Goal: Task Accomplishment & Management: Manage account settings

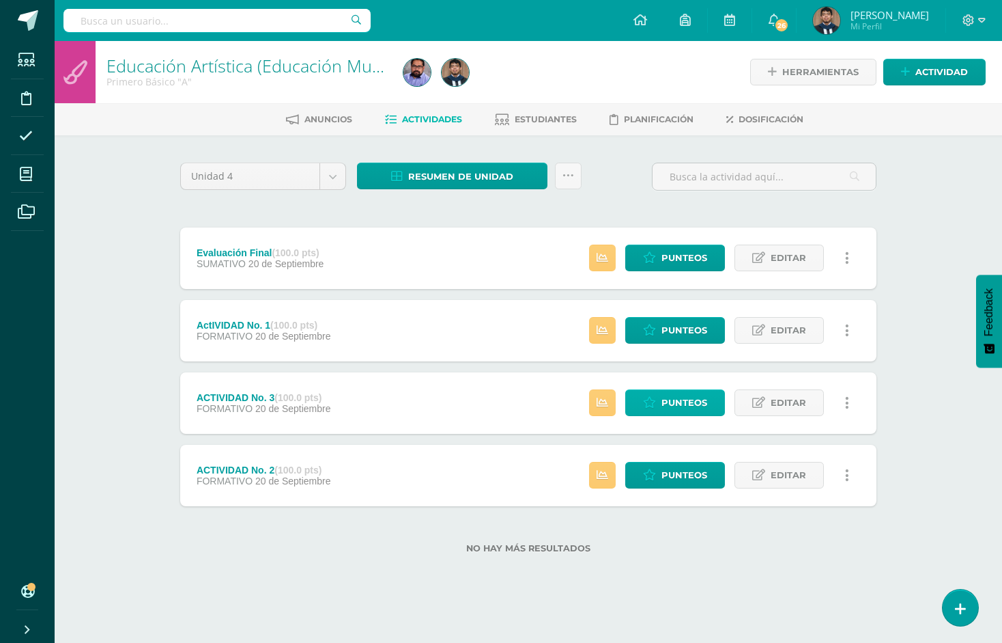
click at [680, 400] on span "Punteos" at bounding box center [685, 402] width 46 height 25
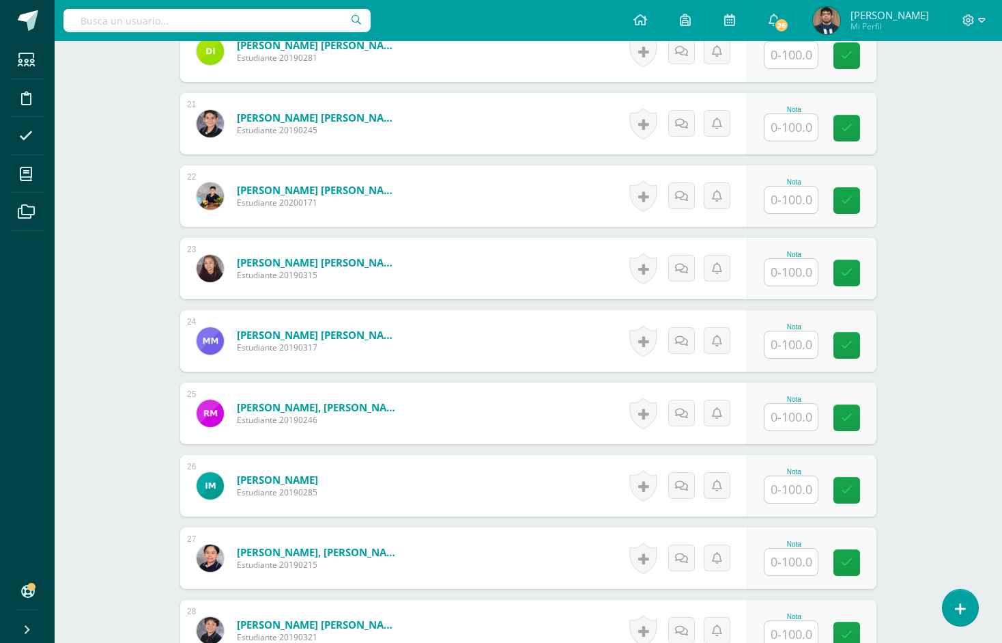
scroll to position [1824, 0]
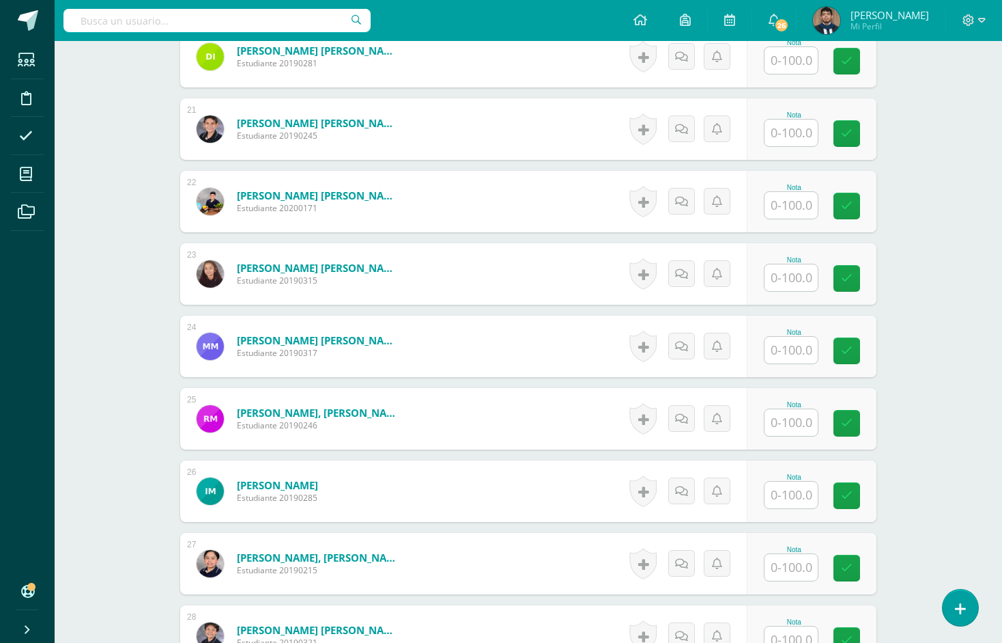
click at [770, 275] on input "text" at bounding box center [791, 277] width 53 height 27
type input "100"
paste input "100"
type input "100"
paste input "100"
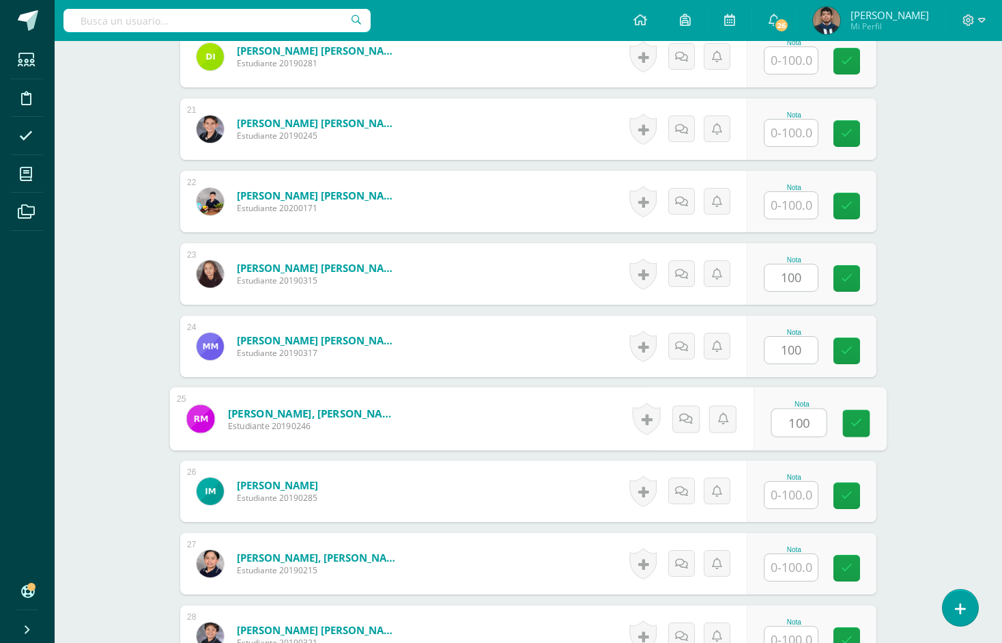
type input "100"
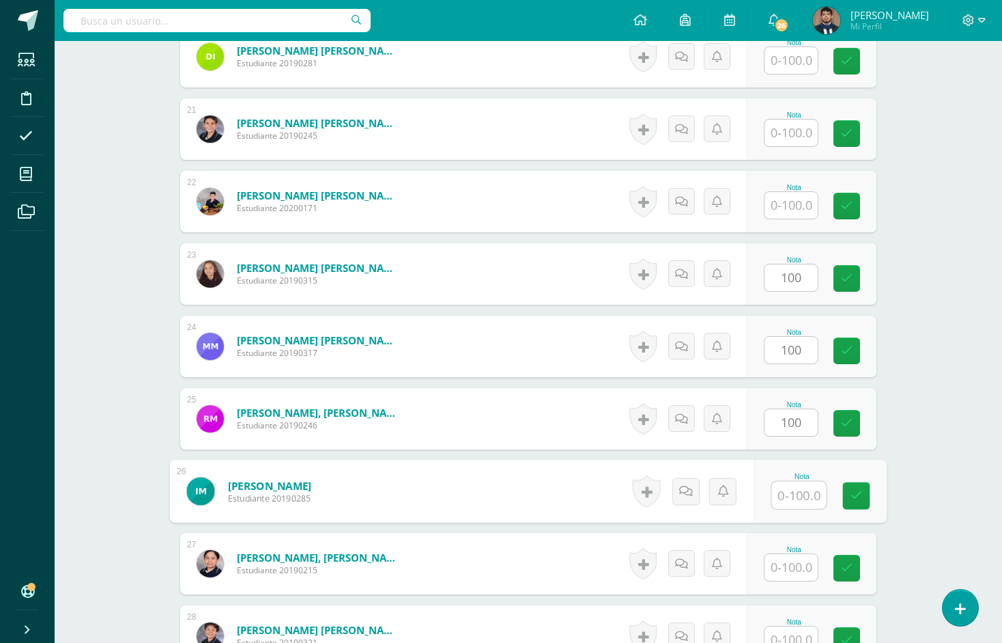
paste input "100"
type input "100"
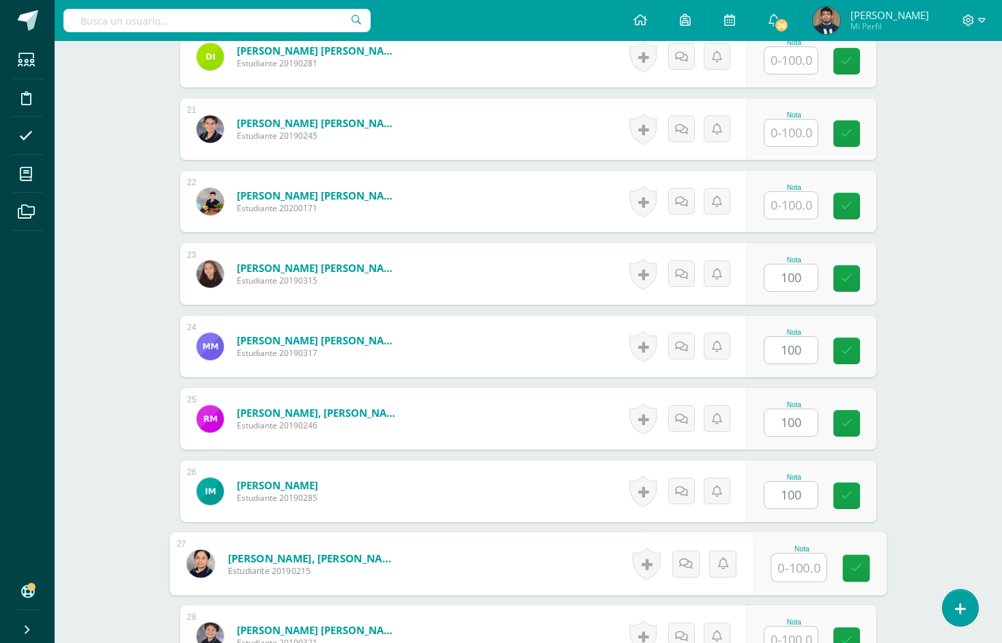
paste input "100"
type input "100"
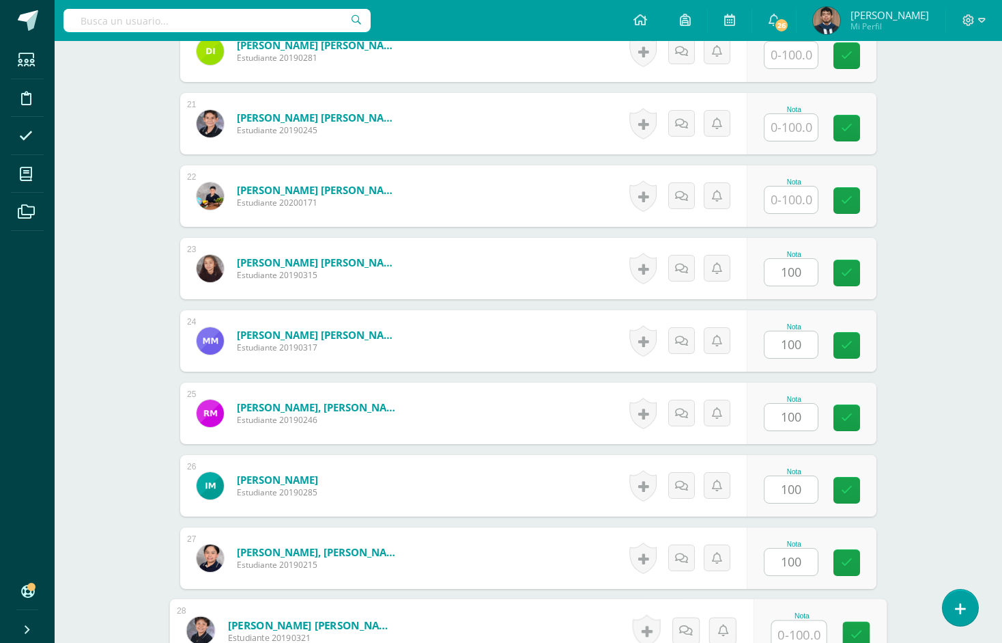
paste input "100"
type input "100"
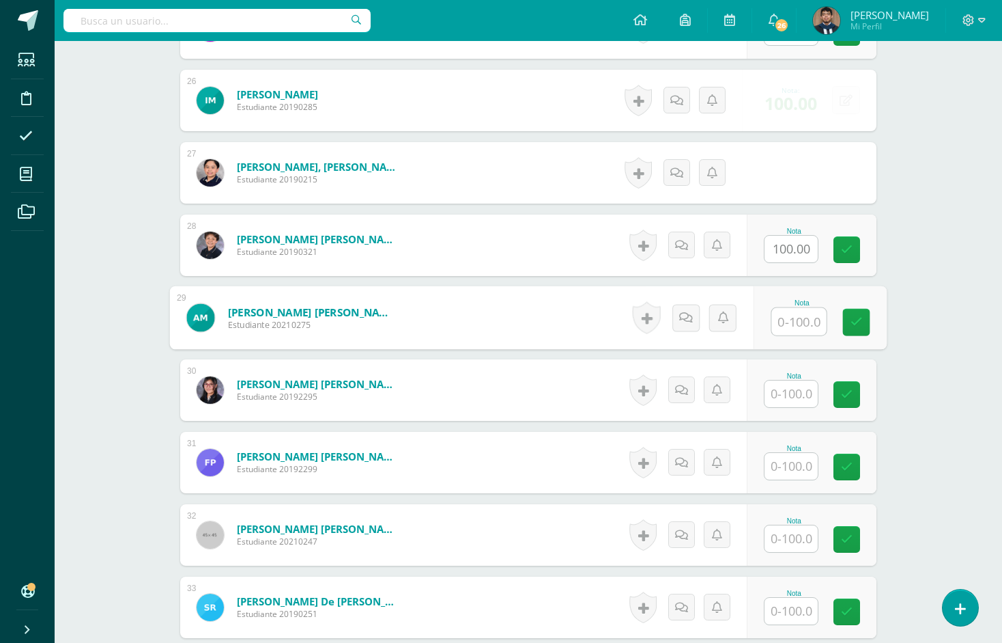
paste input "100"
type input "100"
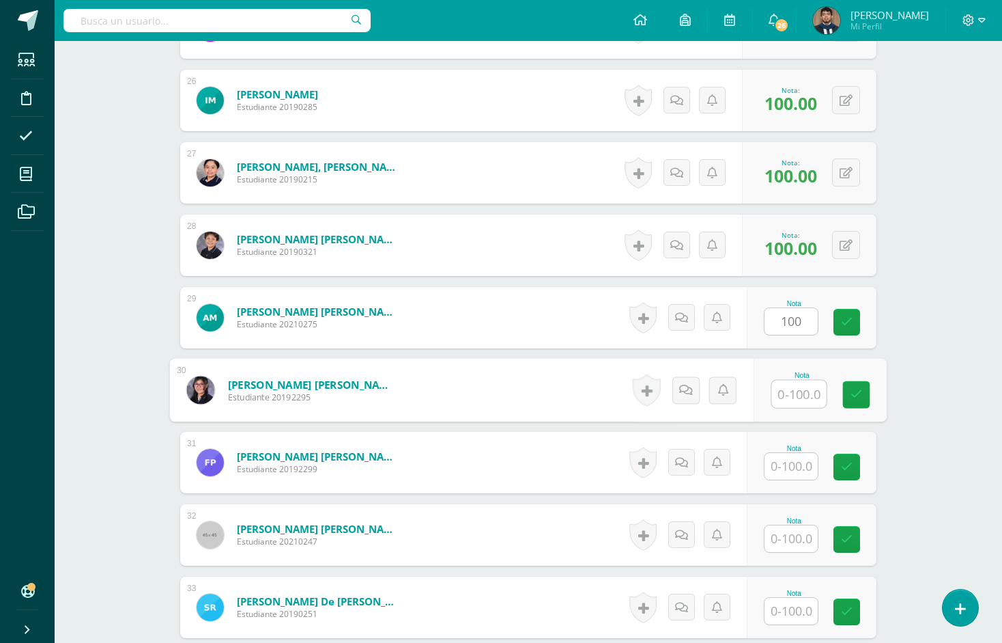
paste input "100"
type input "100"
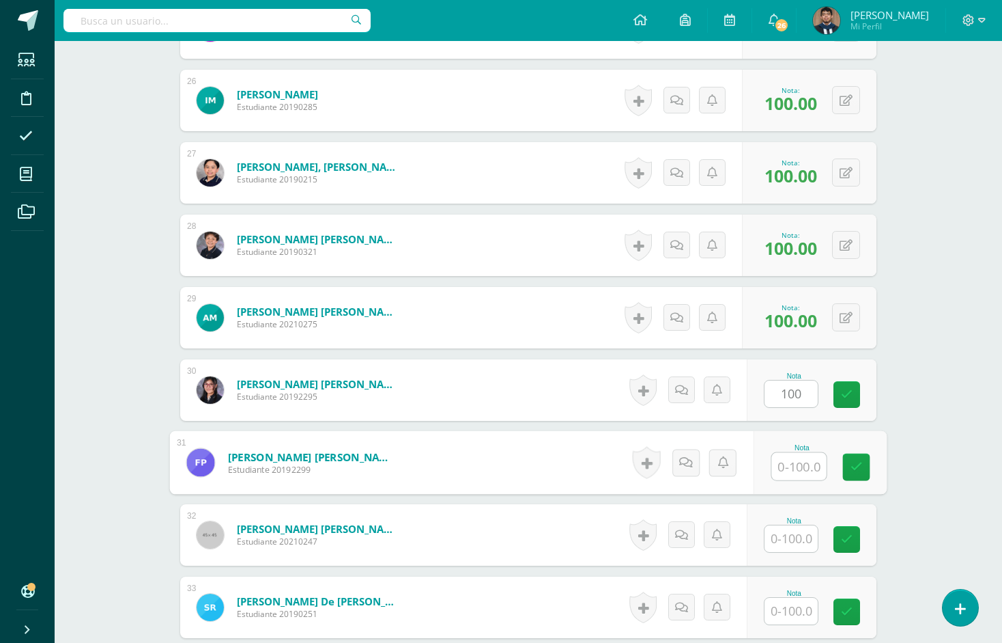
paste input "100"
type input "100"
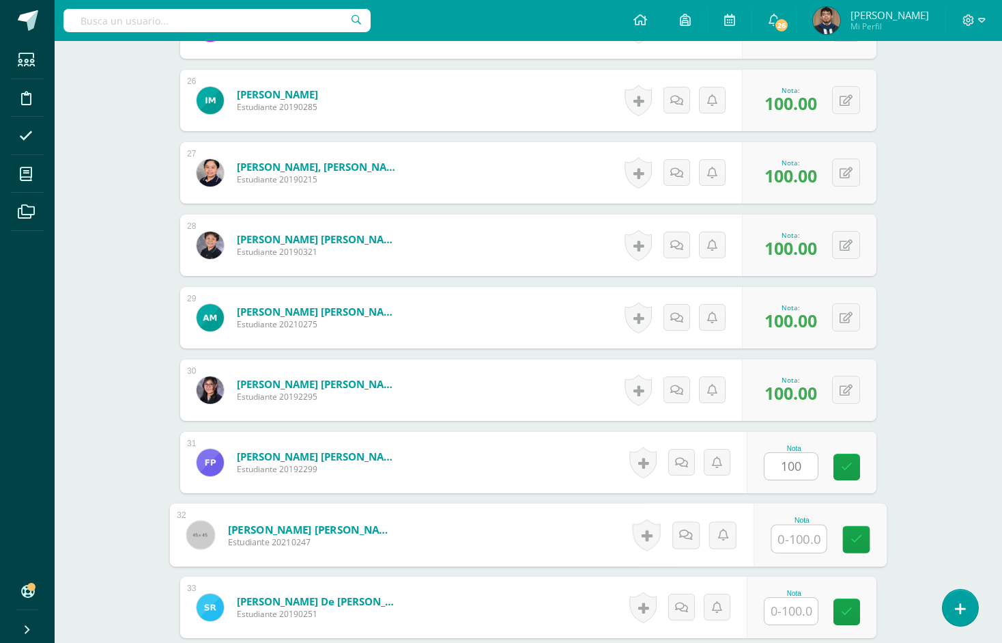
paste input "100"
type input "100"
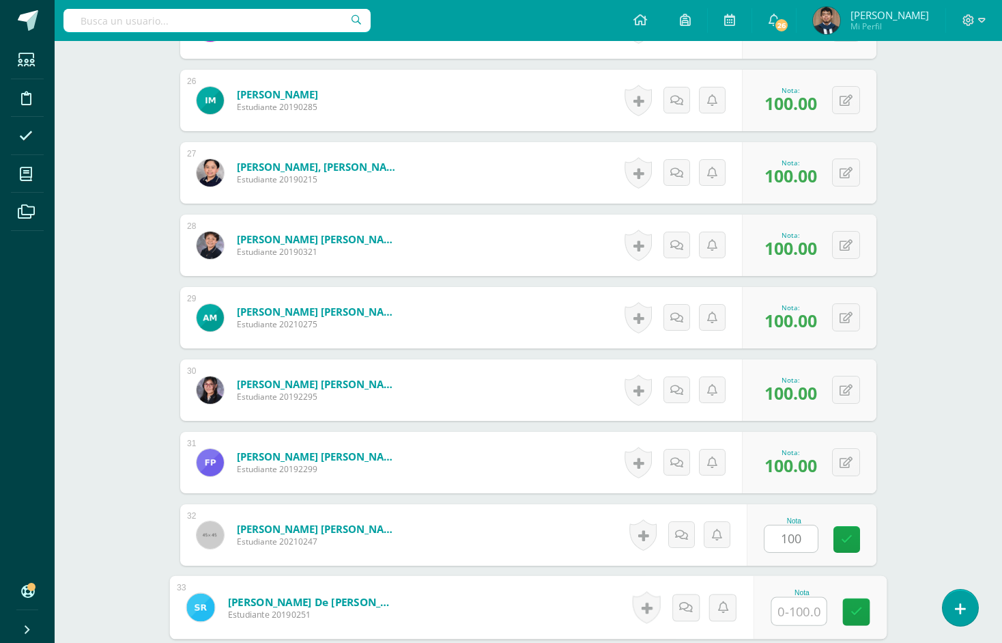
paste input "100"
type input "100"
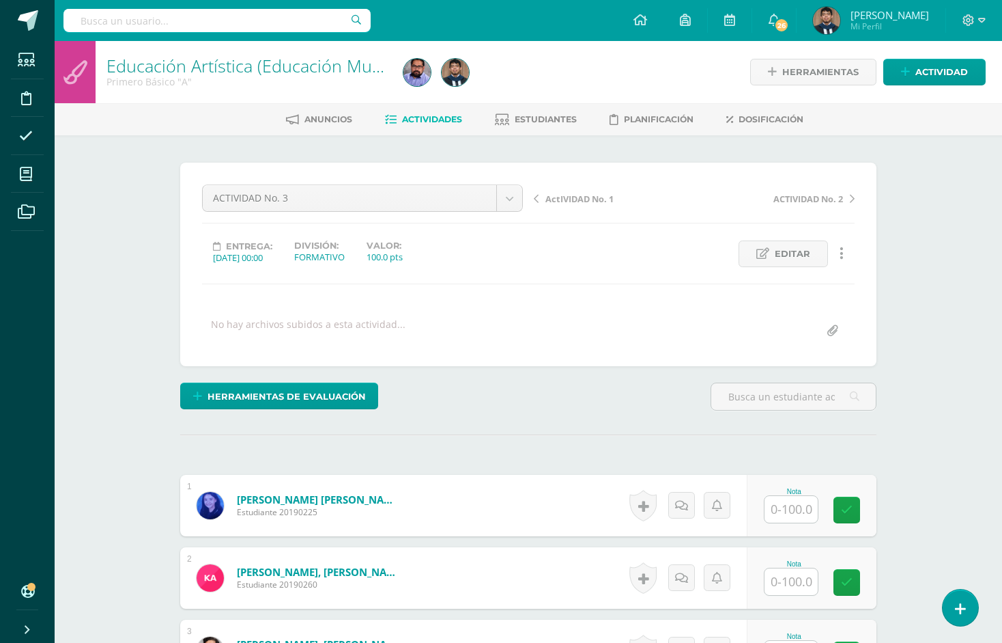
scroll to position [0, 0]
click at [538, 111] on link "Estudiantes" at bounding box center [536, 120] width 82 height 22
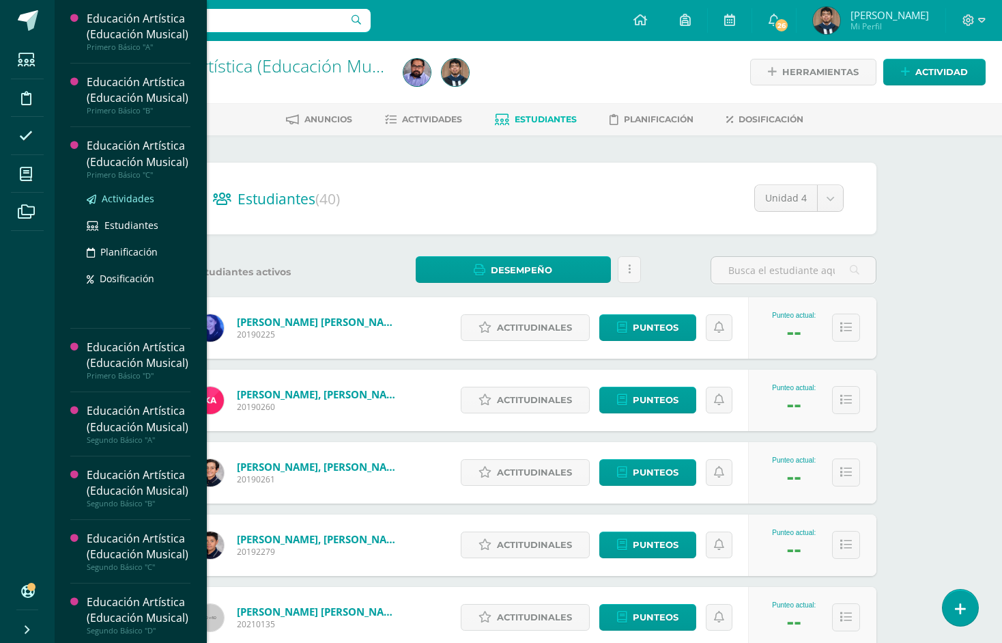
click at [134, 205] on span "Actividades" at bounding box center [128, 198] width 53 height 13
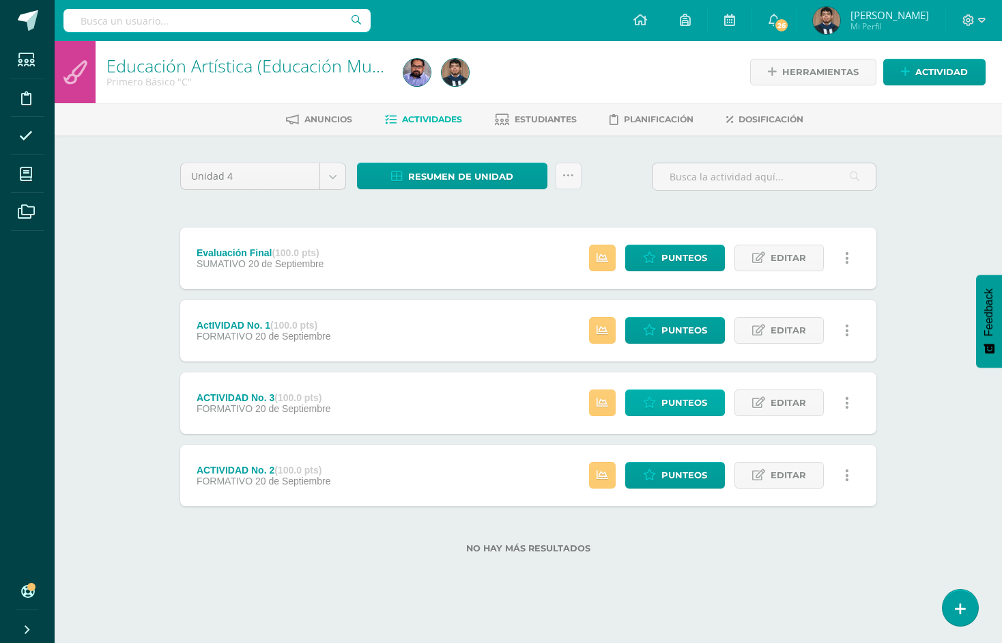
click at [648, 397] on icon at bounding box center [649, 403] width 13 height 12
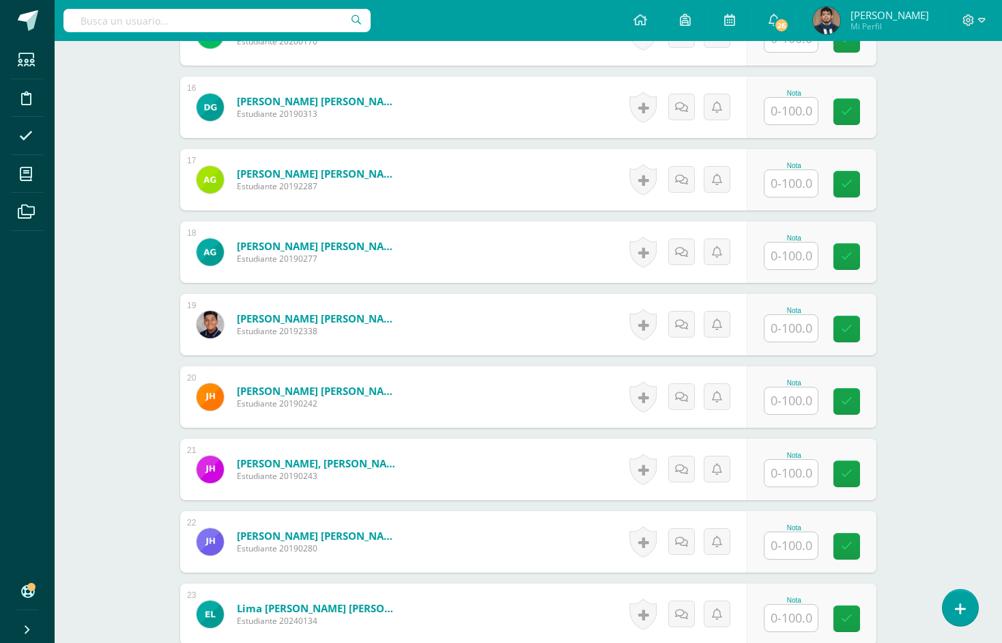
scroll to position [1484, 0]
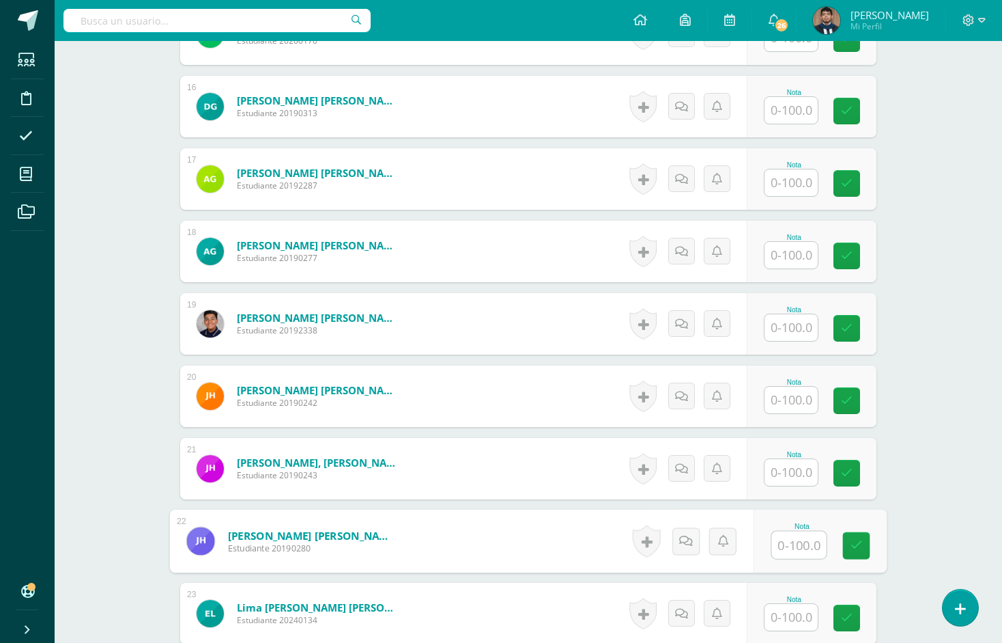
click at [770, 544] on div "Nota" at bounding box center [820, 541] width 133 height 64
paste input "100"
type input "100"
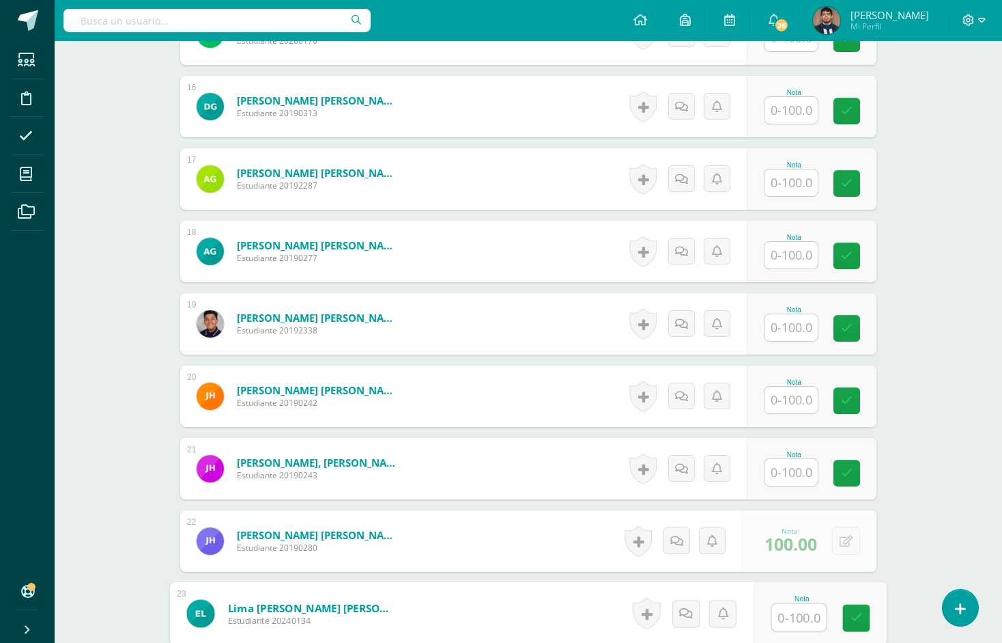
paste input "100"
type input "100"
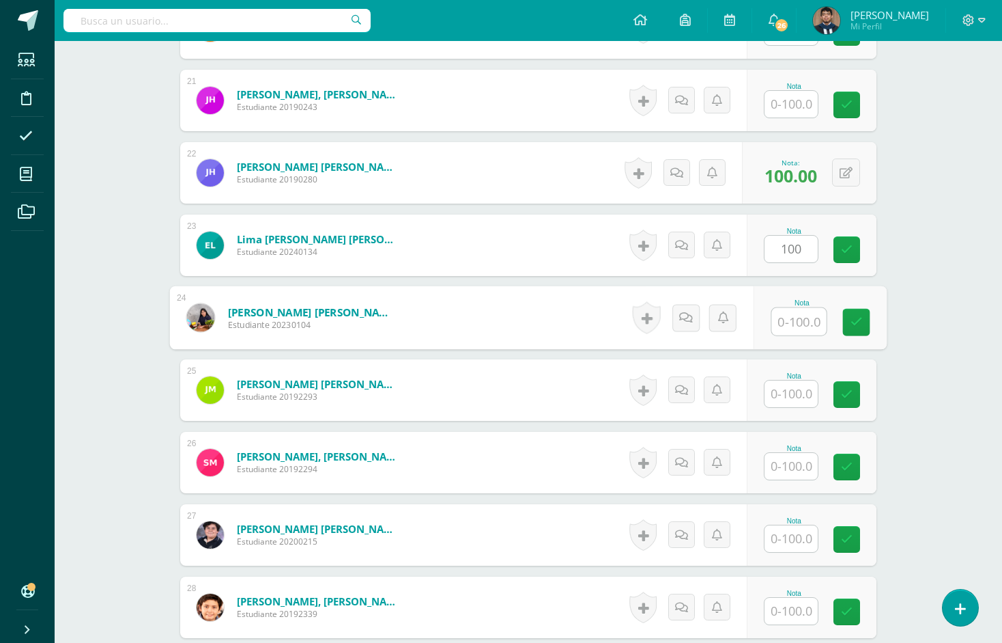
paste input "100"
type input "100"
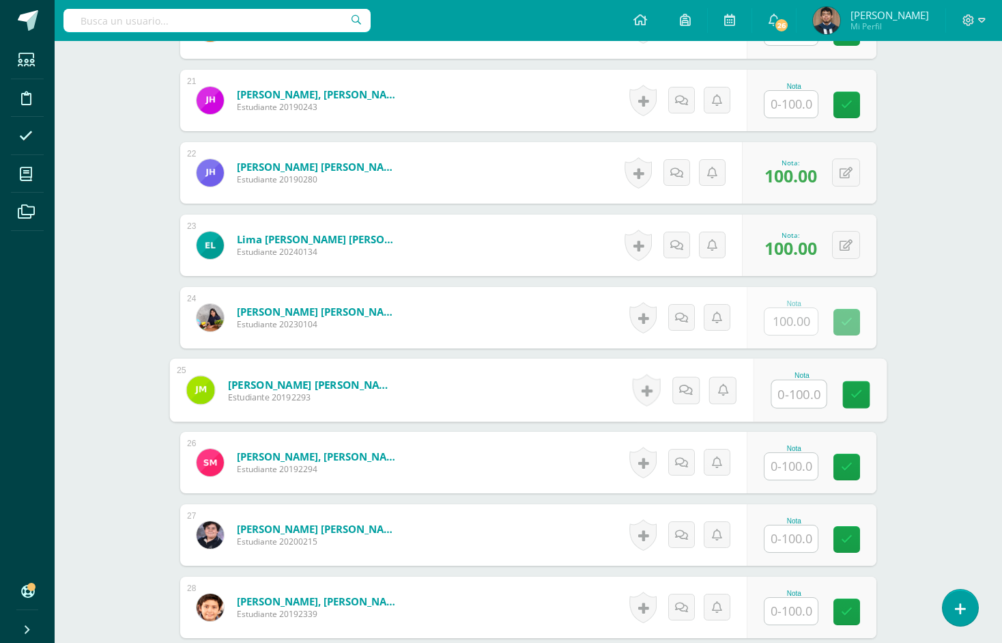
paste input "100"
type input "100"
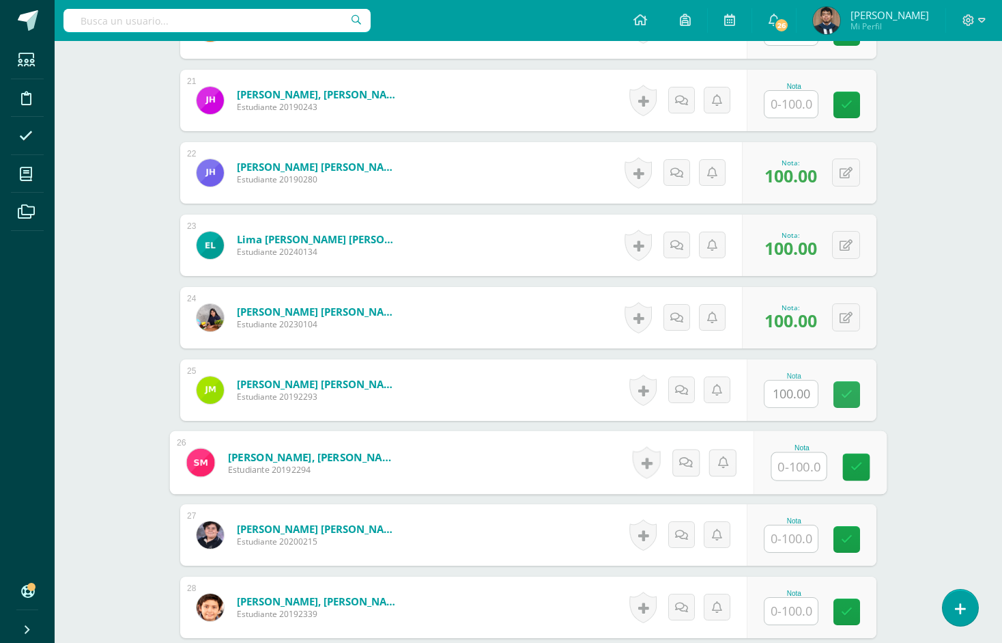
paste input "100"
type input "100"
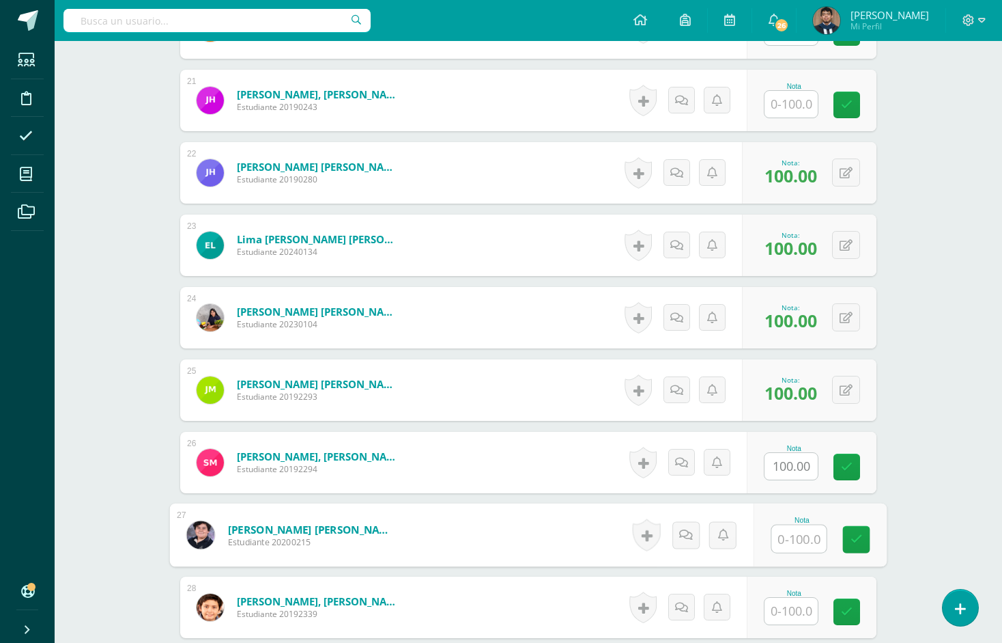
paste input "100"
type input "100"
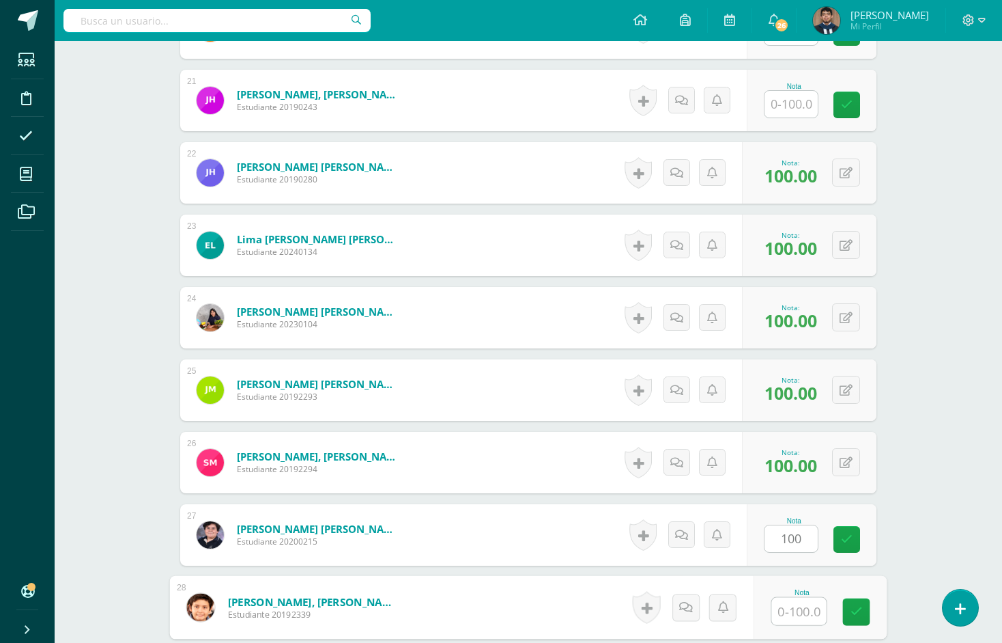
paste input "100"
type input "100"
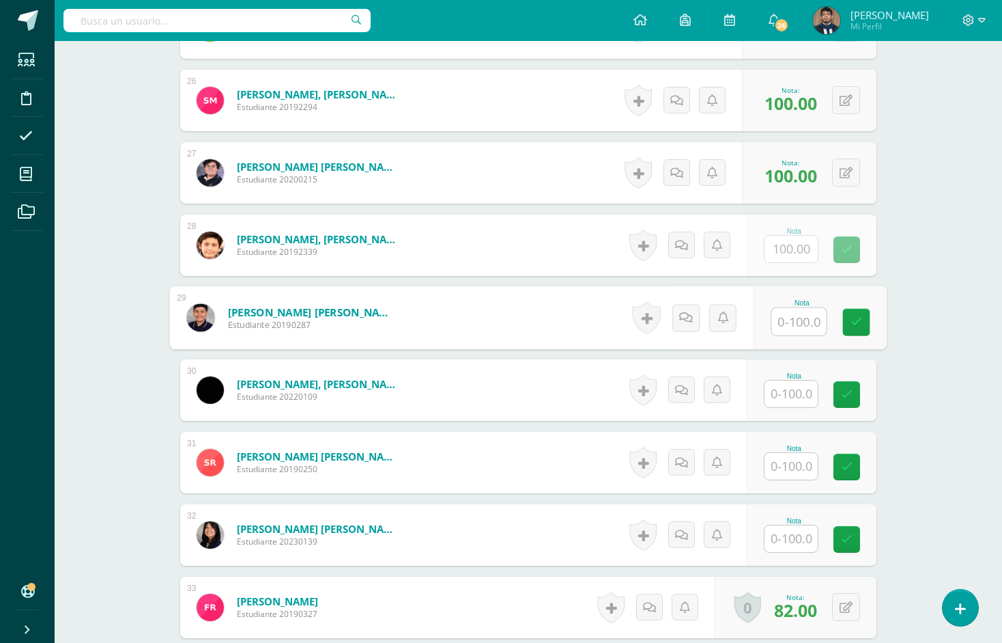
paste input "100"
type input "100"
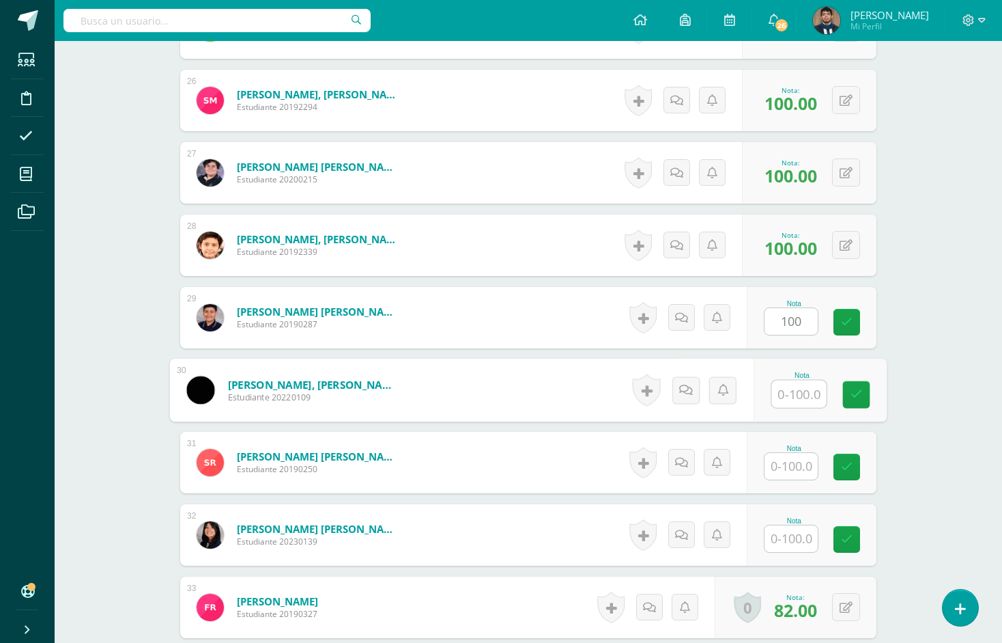
paste input "100"
type input "100"
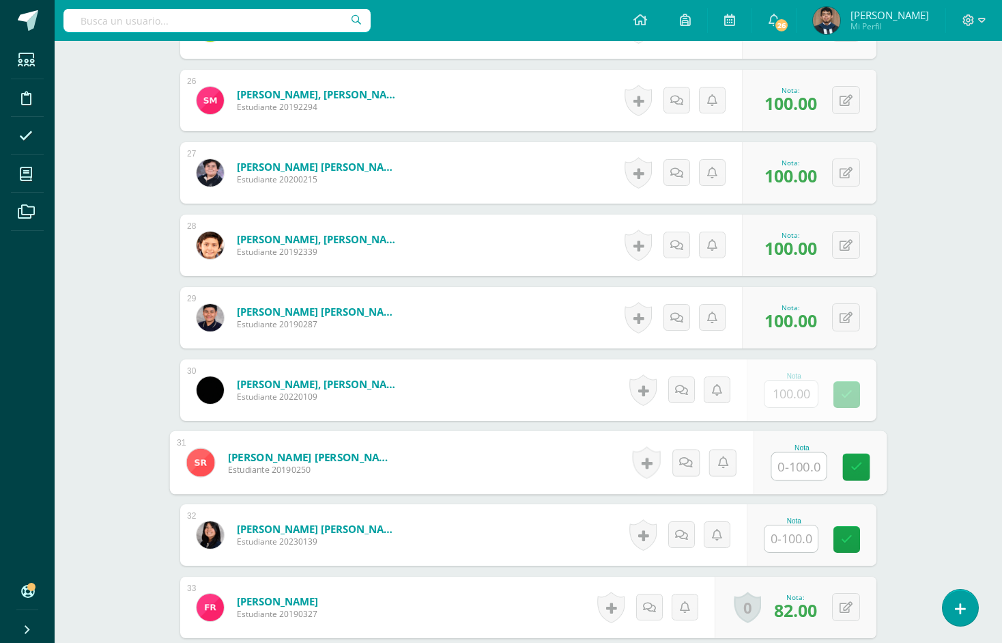
paste input "100"
type input "100"
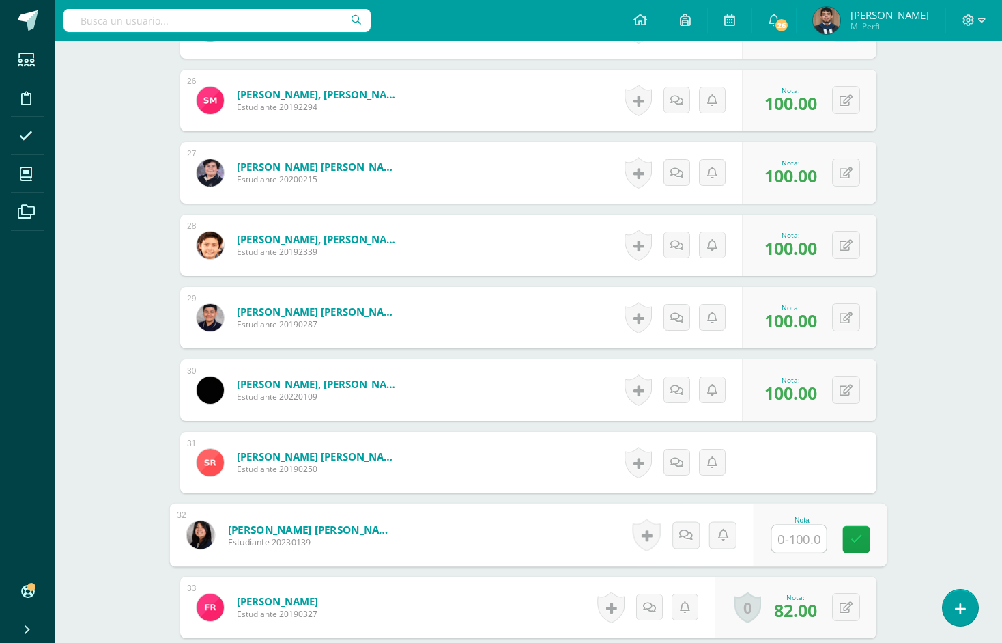
paste input "100"
type input "100"
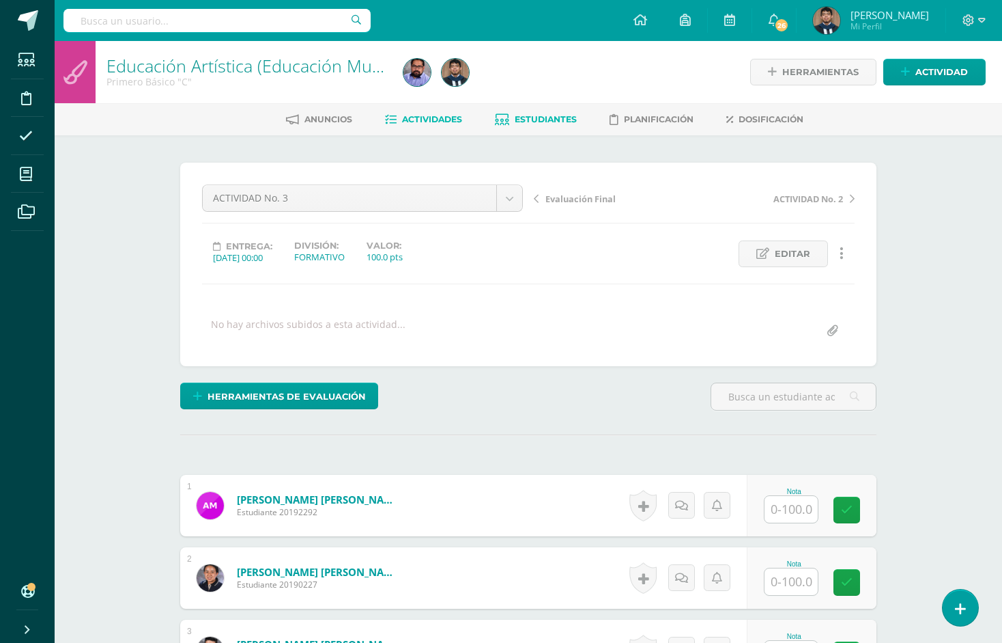
scroll to position [0, 0]
click at [573, 128] on link "Estudiantes" at bounding box center [536, 120] width 82 height 22
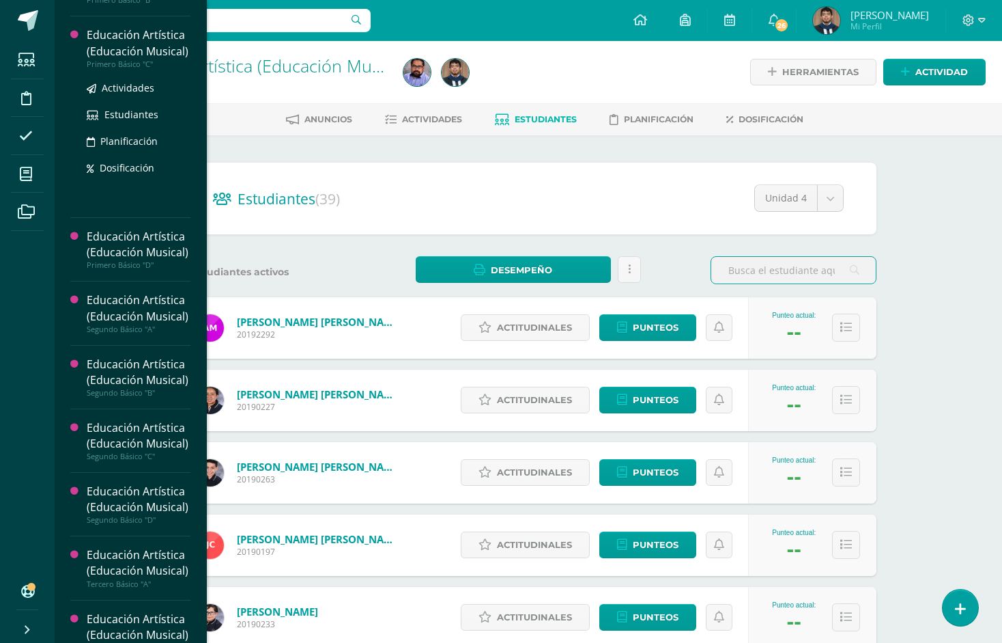
scroll to position [113, 0]
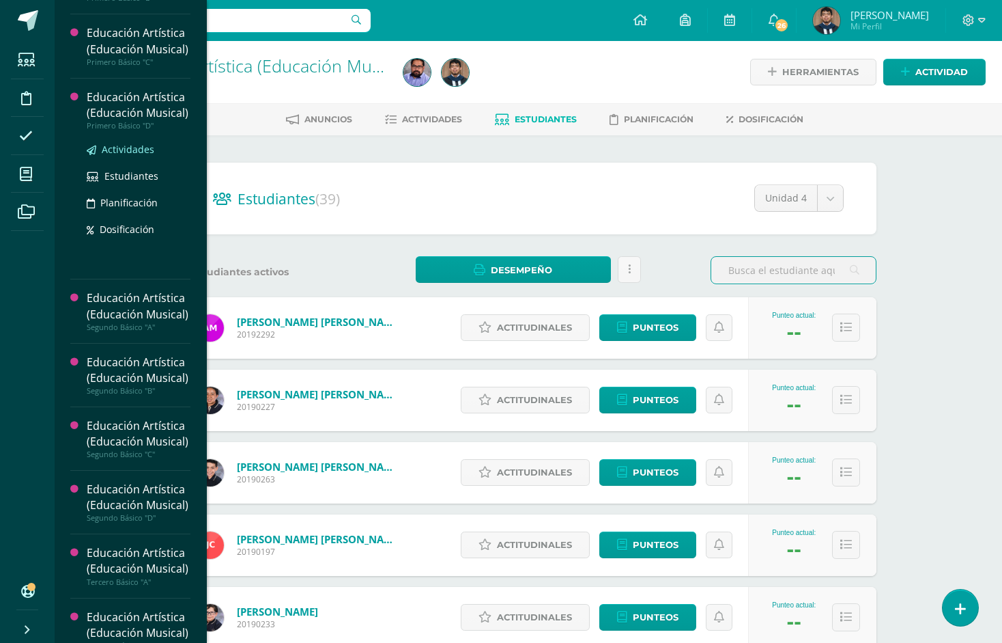
click at [126, 156] on span "Actividades" at bounding box center [128, 149] width 53 height 13
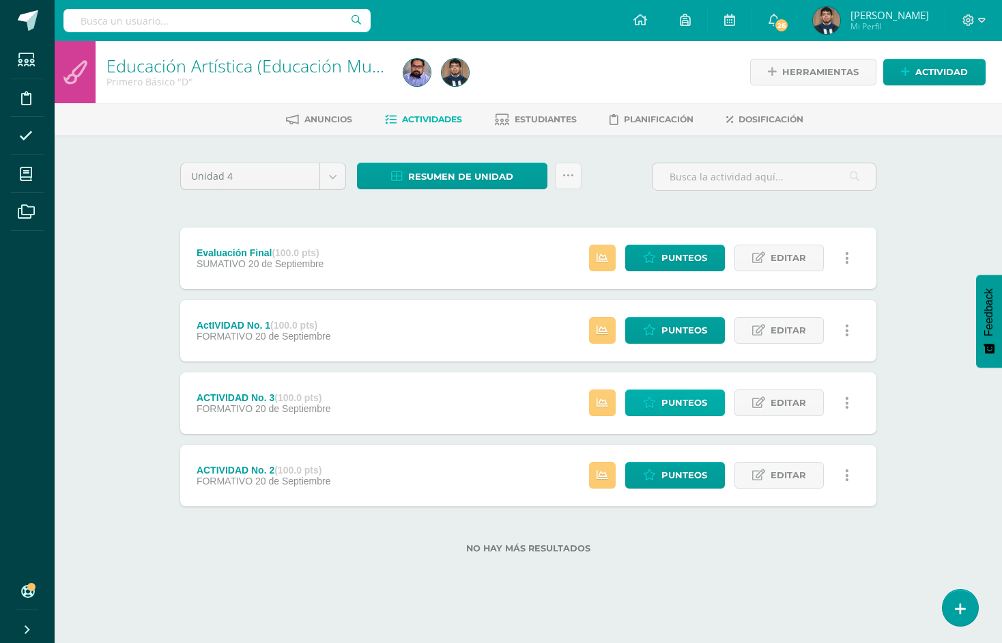
click at [701, 395] on span "Punteos" at bounding box center [685, 402] width 46 height 25
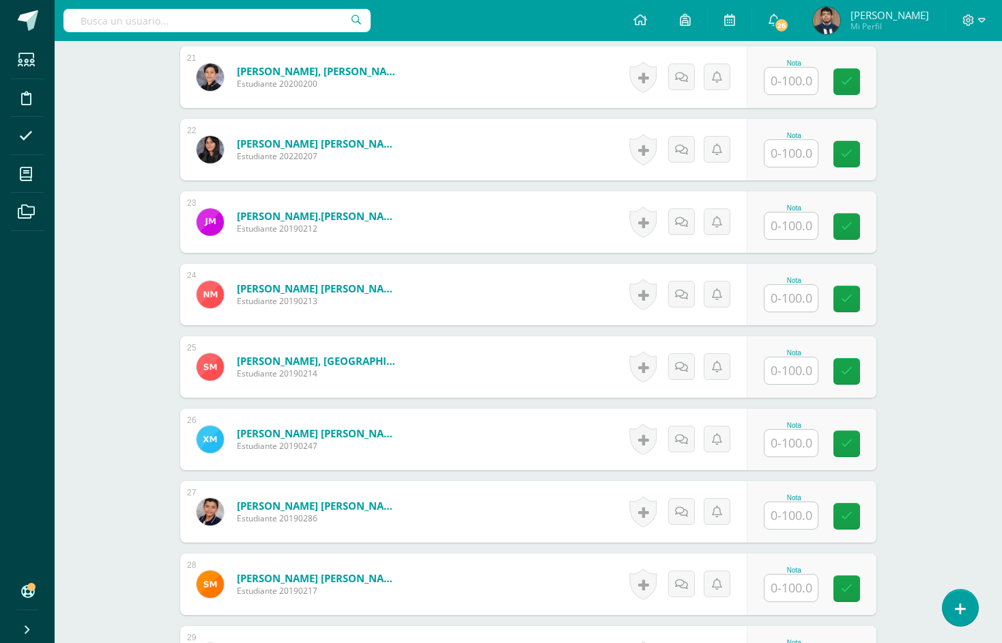
scroll to position [1914, 0]
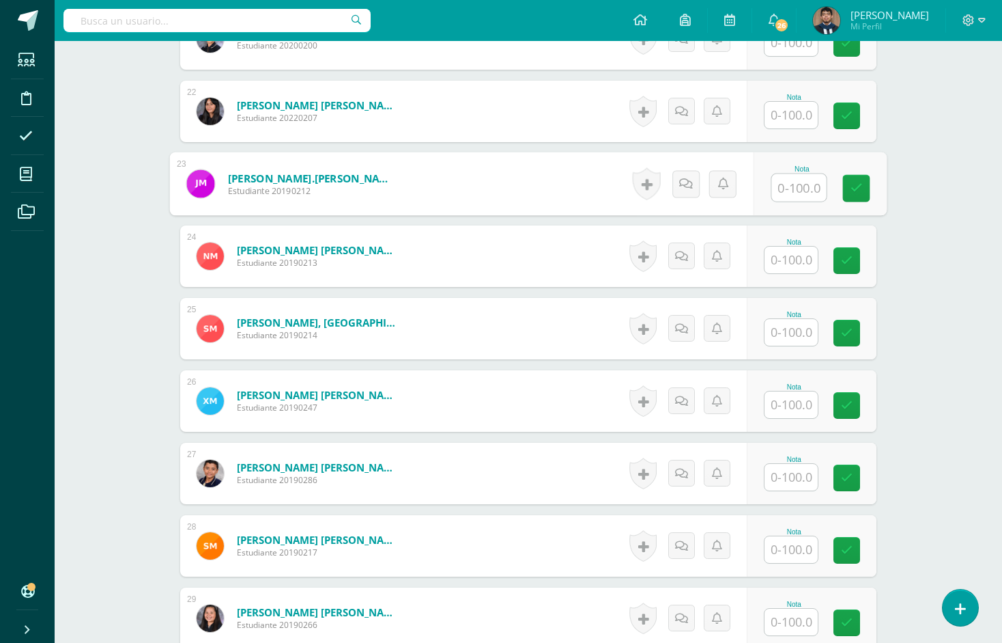
click at [775, 179] on input "text" at bounding box center [799, 187] width 55 height 27
paste input "100"
type input "100"
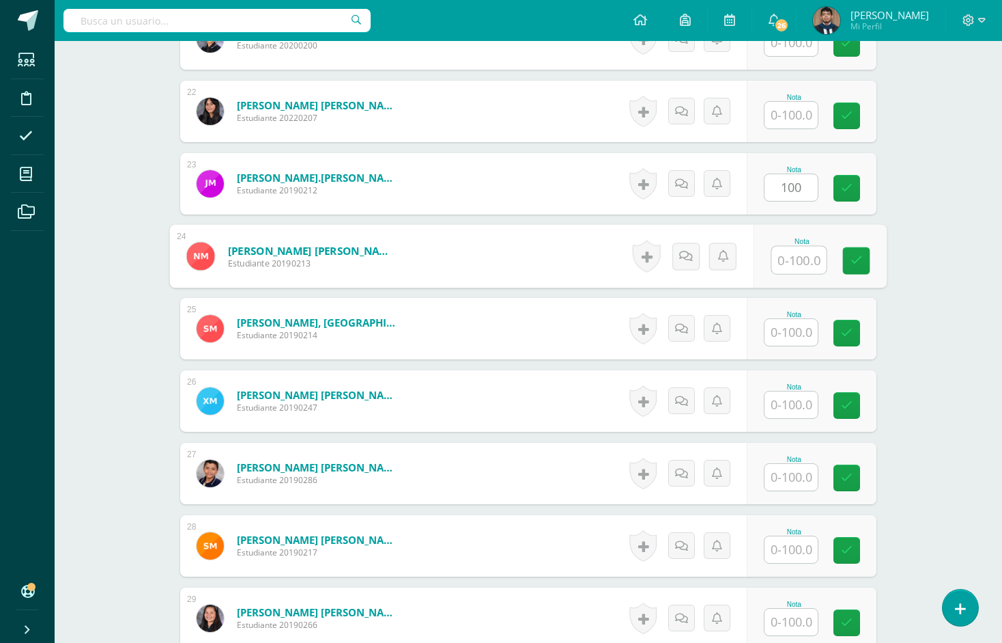
paste input "100"
type input "100"
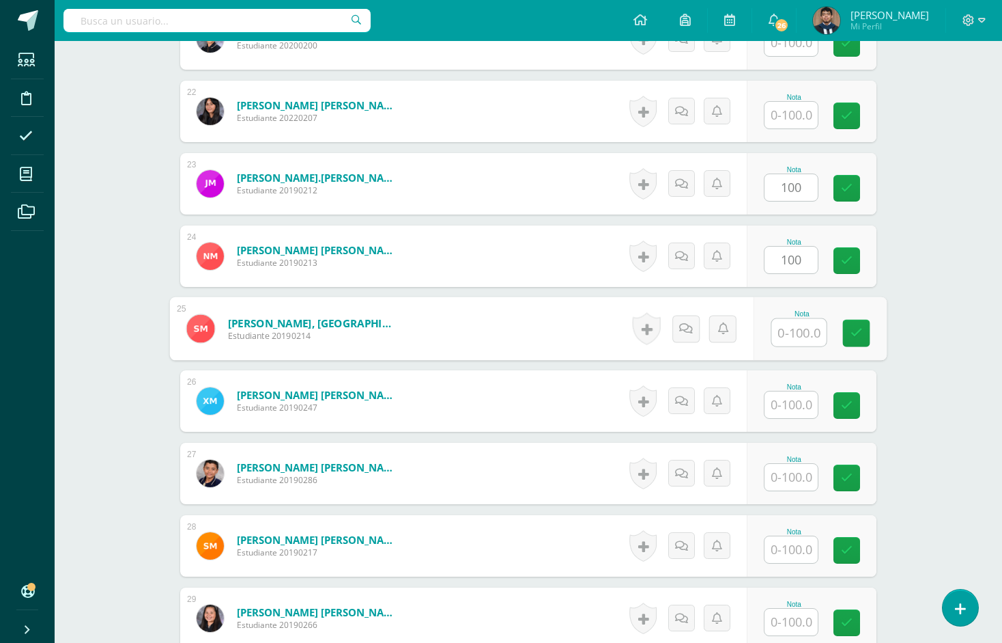
paste input "100"
type input "100"
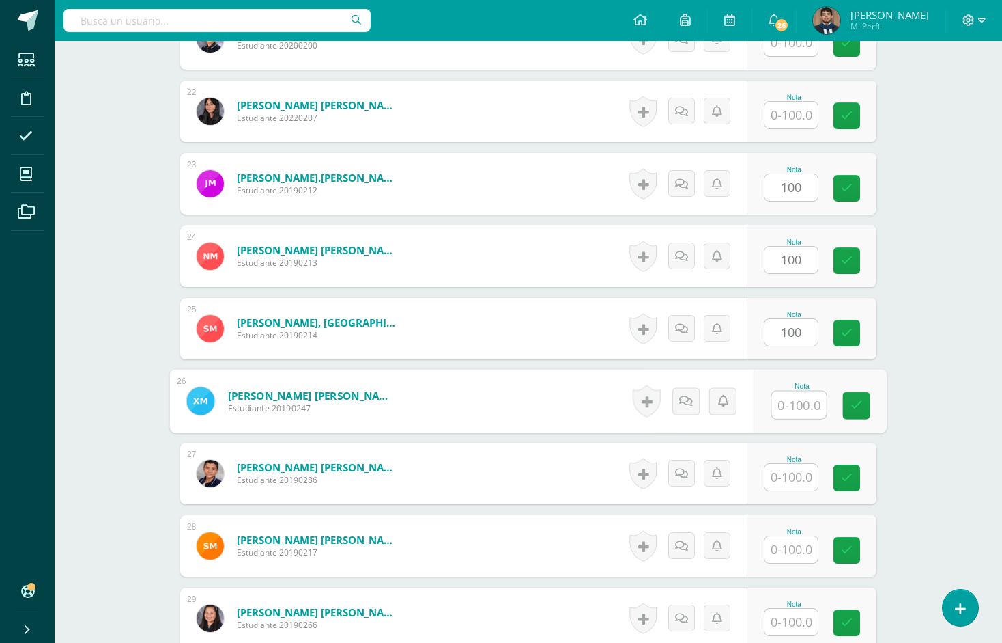
paste input "100"
type input "100"
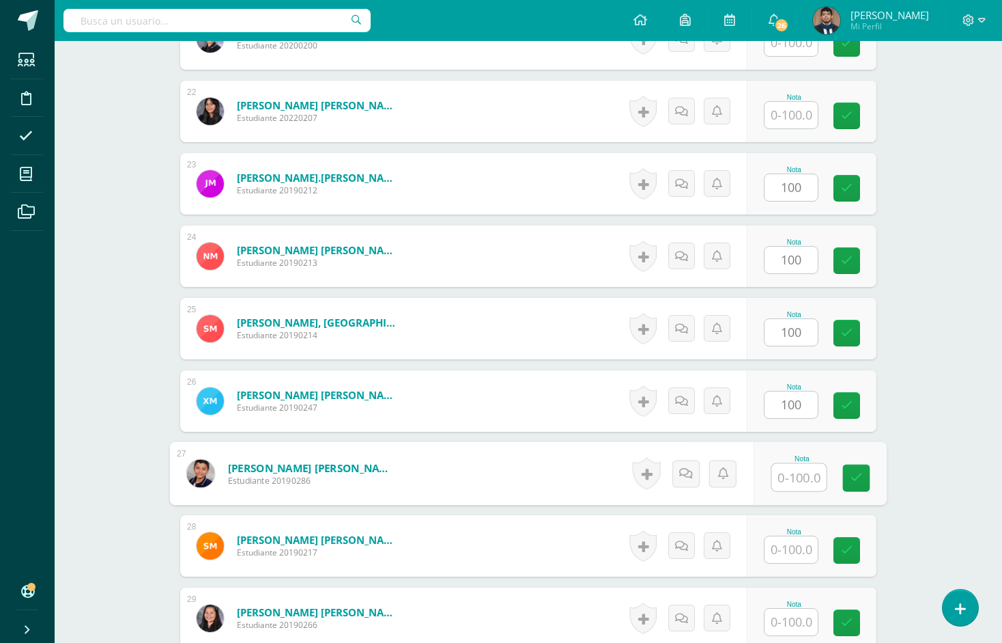
paste input "100"
type input "100"
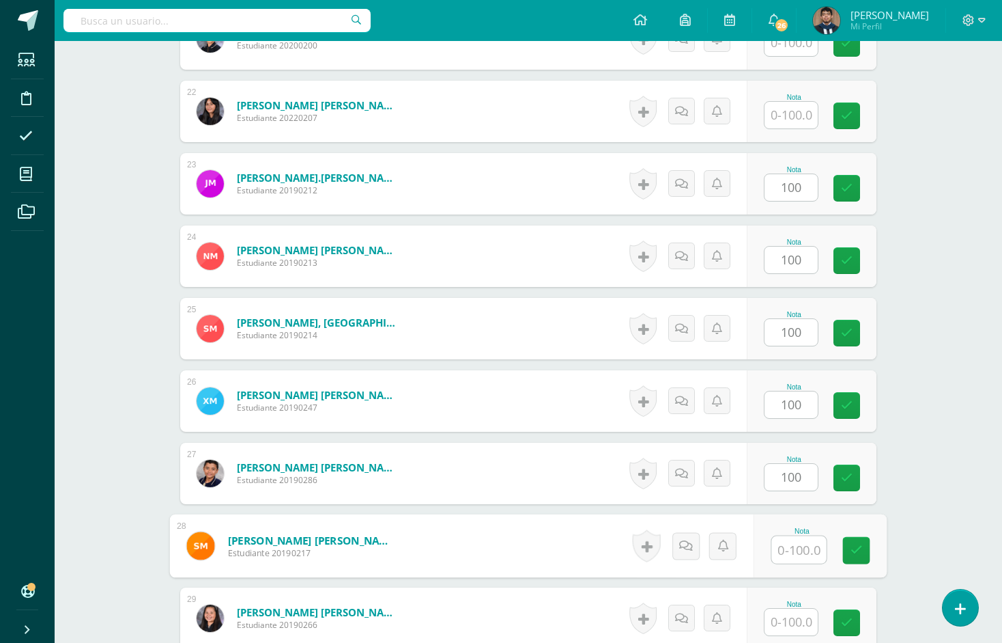
paste input "100"
type input "100"
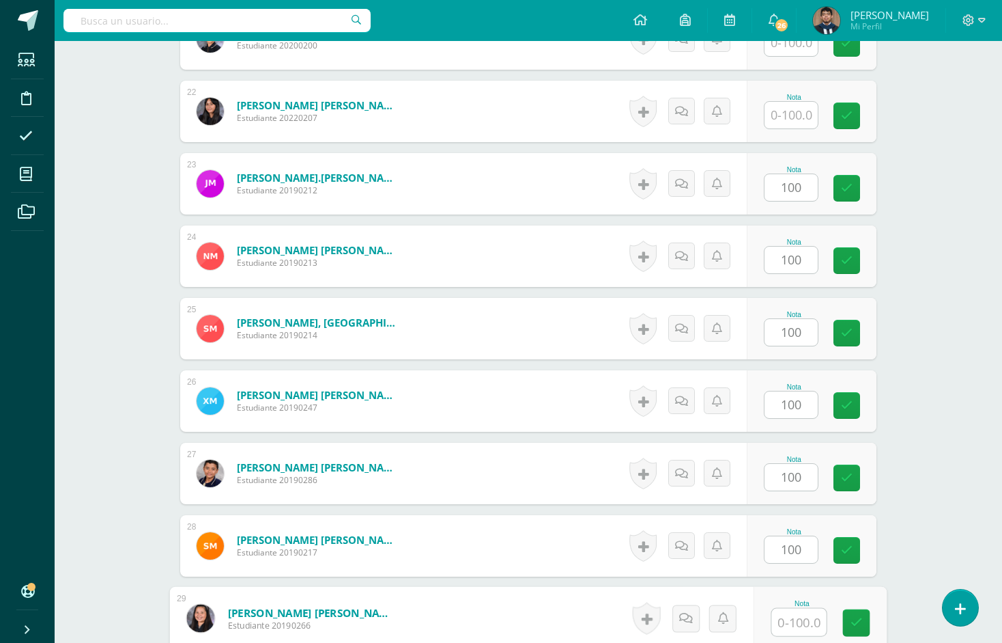
paste input "100"
type input "100"
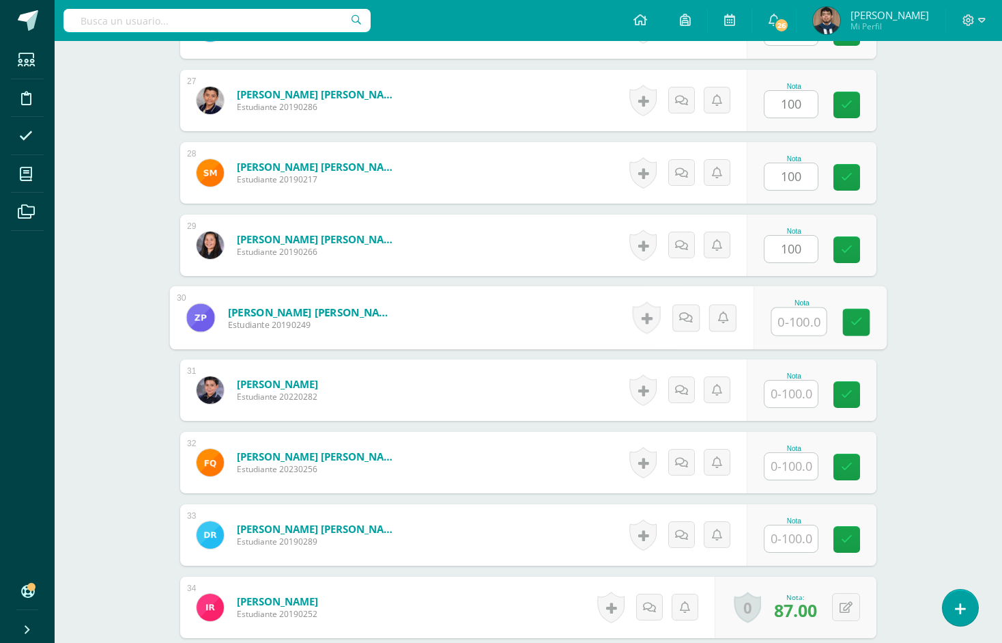
paste input "100"
type input "100"
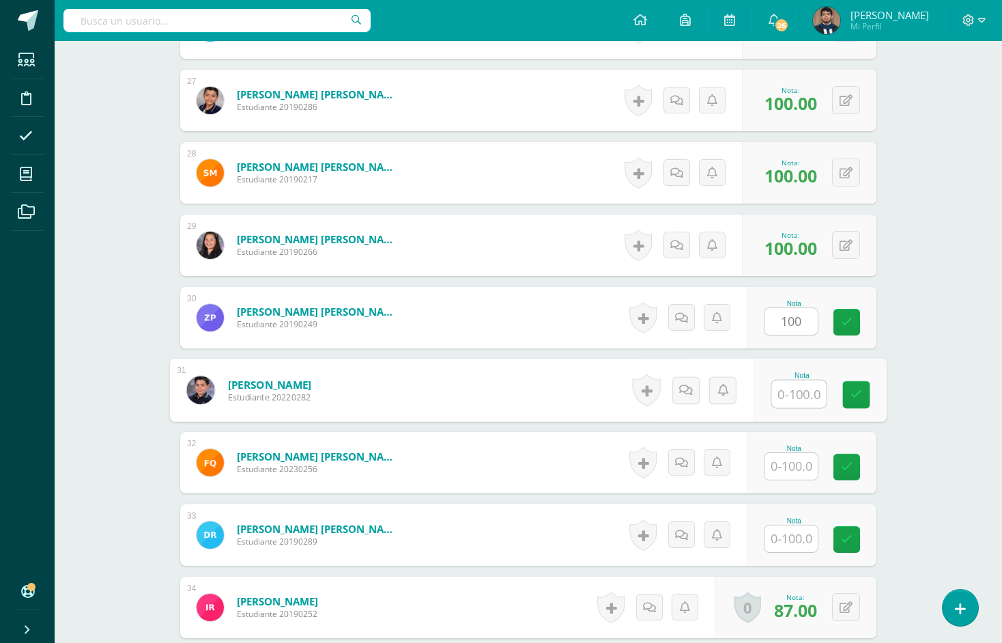
paste input "100"
type input "100"
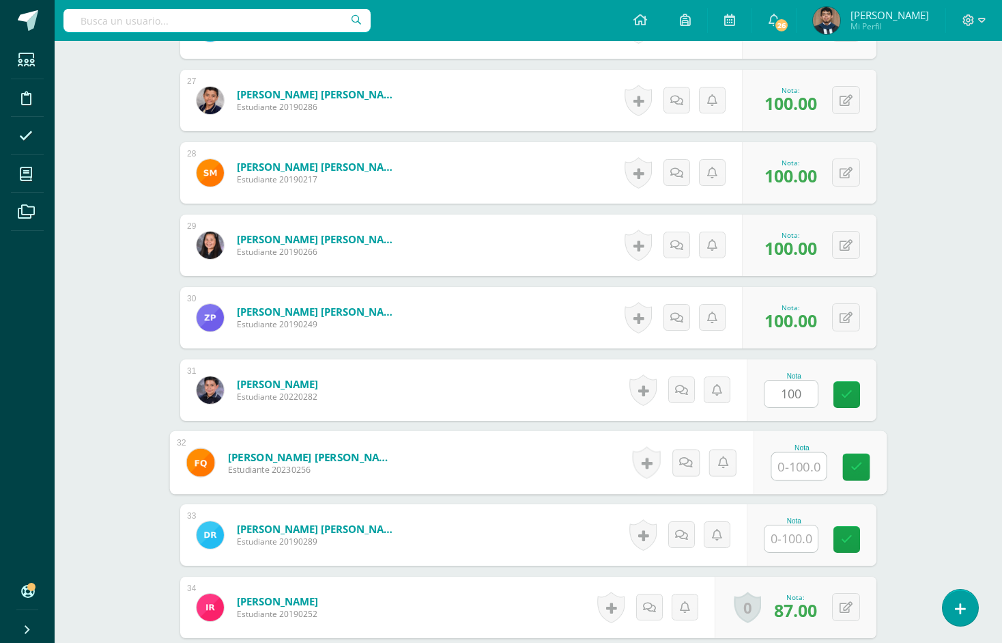
paste input "100"
type input "100"
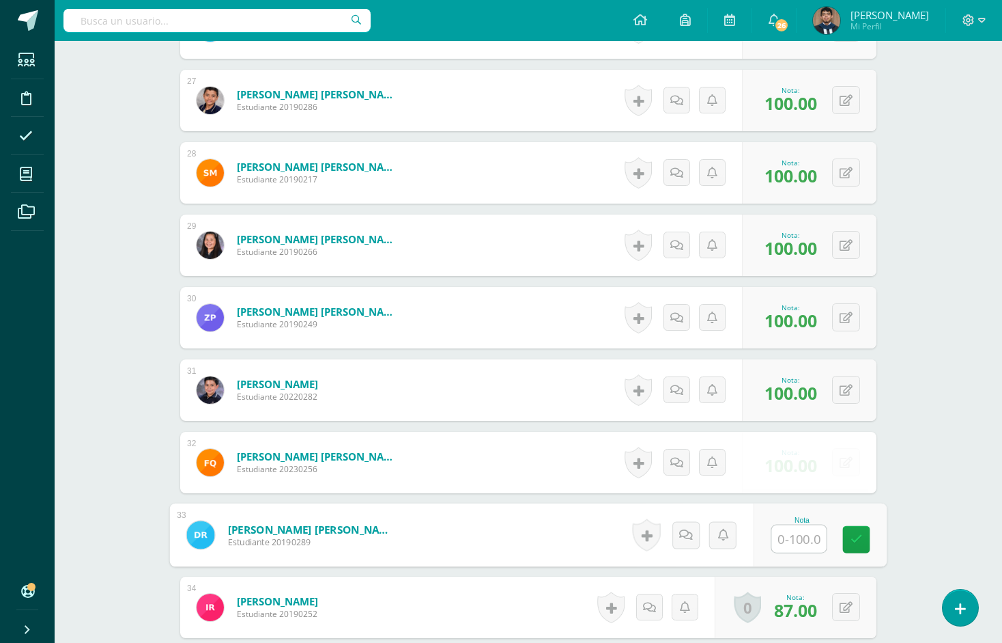
paste input "100"
type input "100"
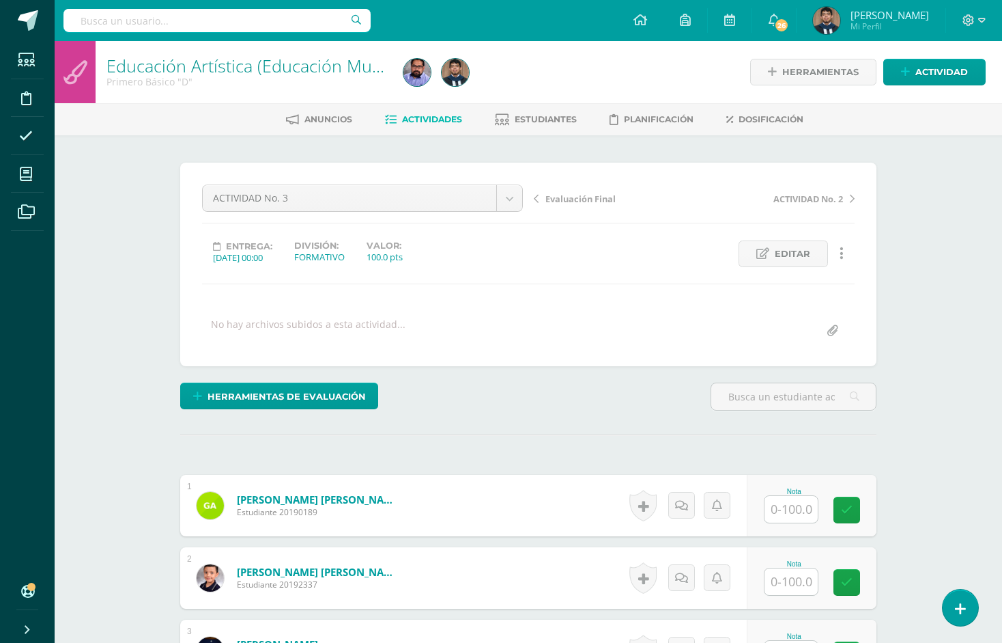
scroll to position [0, 0]
click at [554, 120] on span "Estudiantes" at bounding box center [546, 119] width 62 height 10
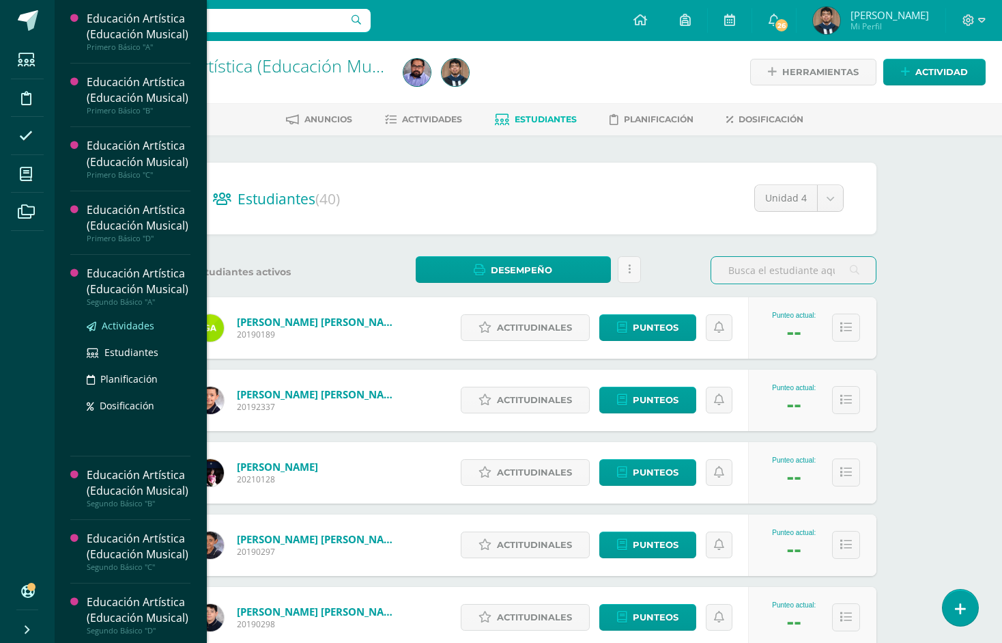
click at [117, 332] on span "Actividades" at bounding box center [128, 325] width 53 height 13
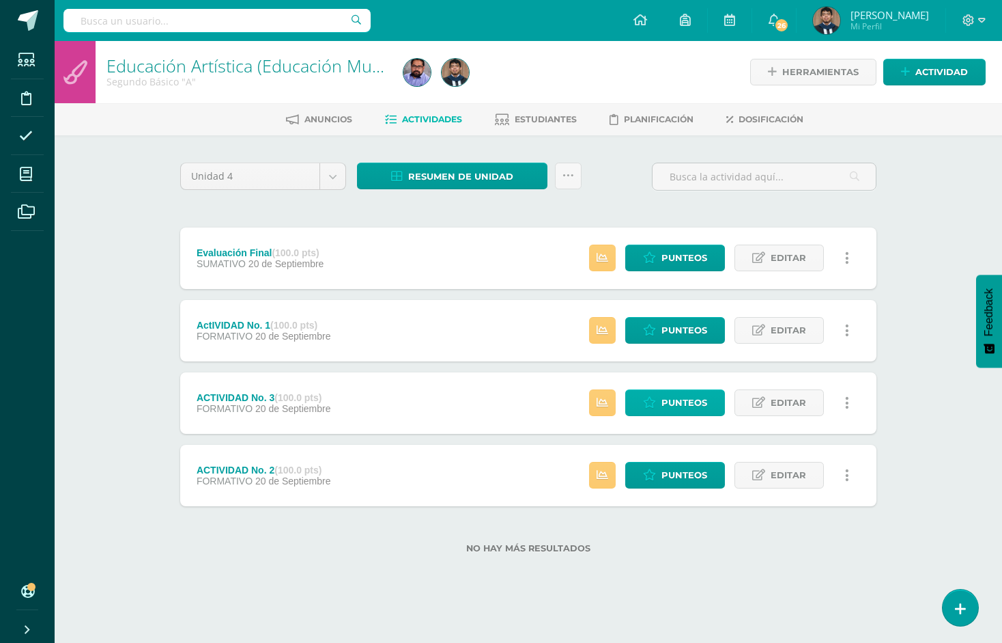
click at [680, 405] on span "Punteos" at bounding box center [685, 402] width 46 height 25
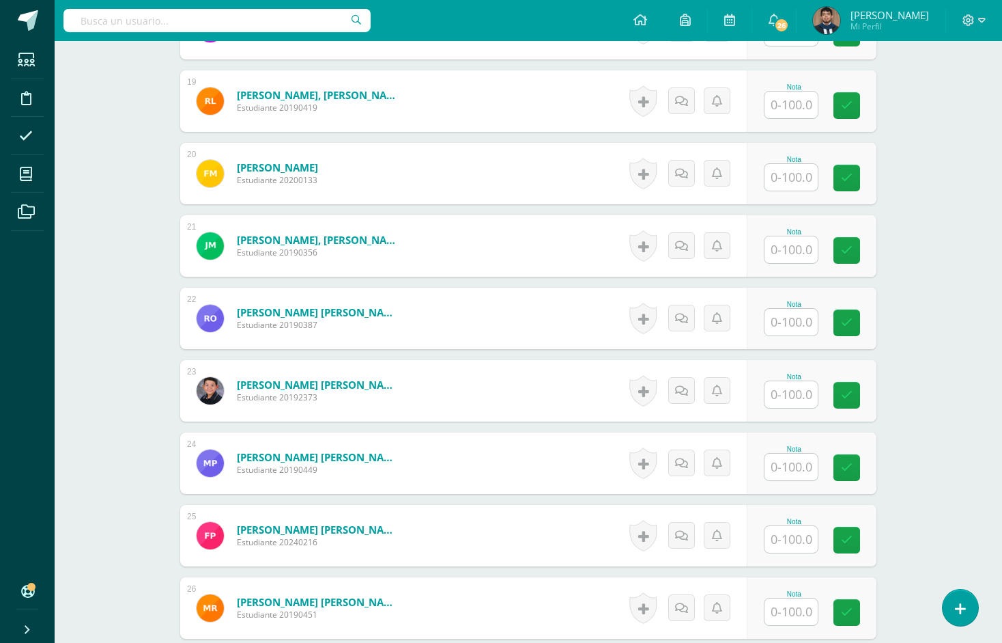
scroll to position [1710, 0]
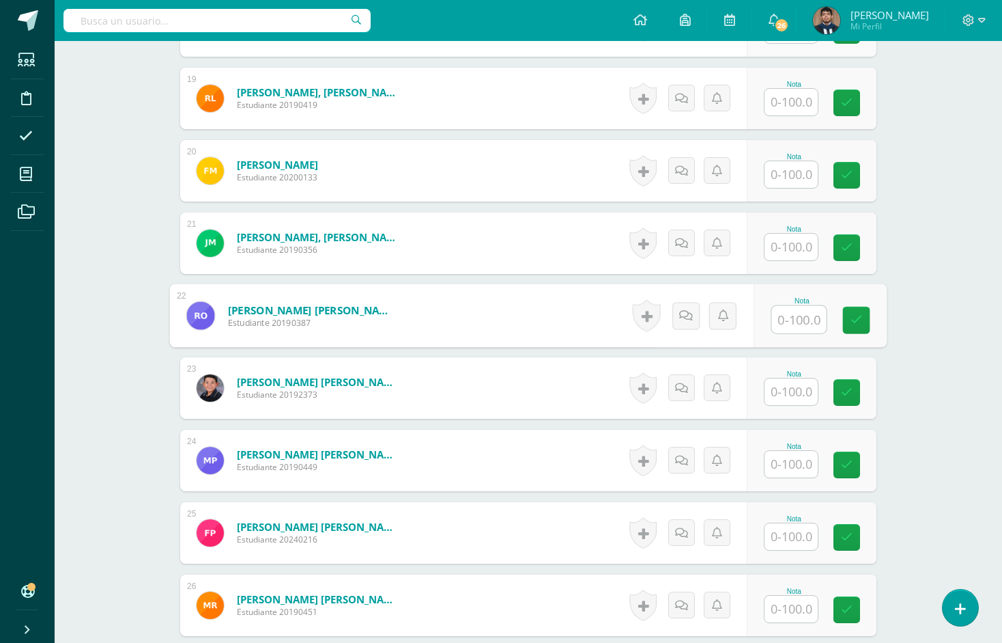
click at [796, 319] on input "text" at bounding box center [799, 319] width 55 height 27
paste input "100"
type input "100"
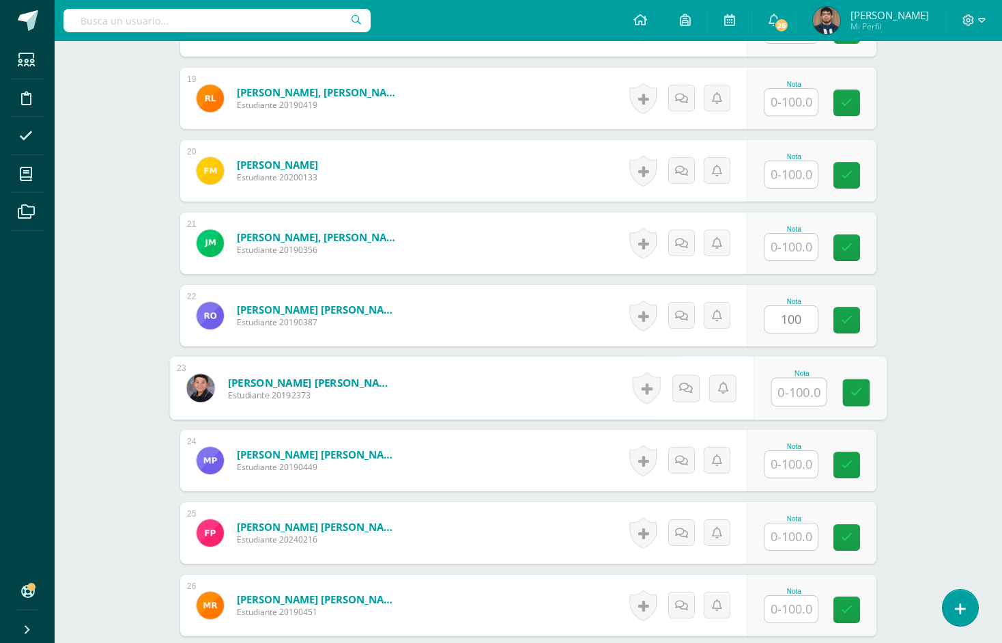
paste input "100"
type input "100"
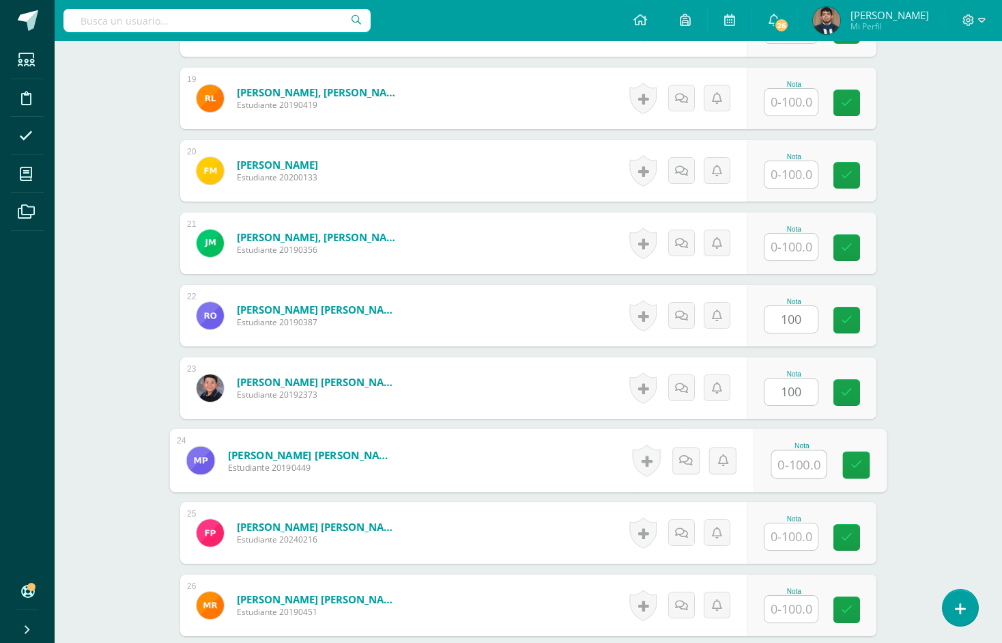
paste input "100"
type input "100"
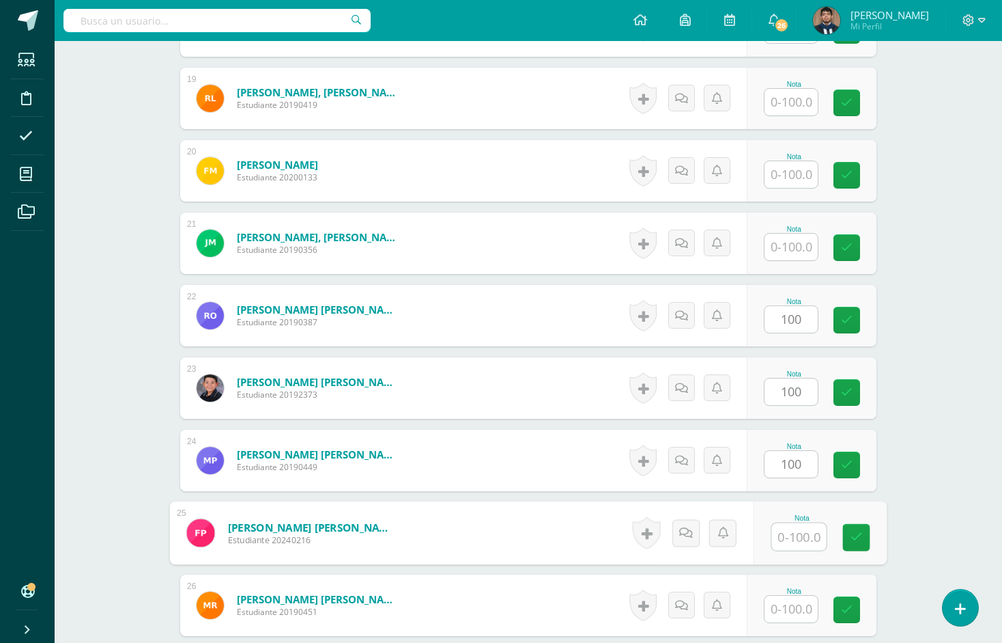
paste input "100"
type input "100"
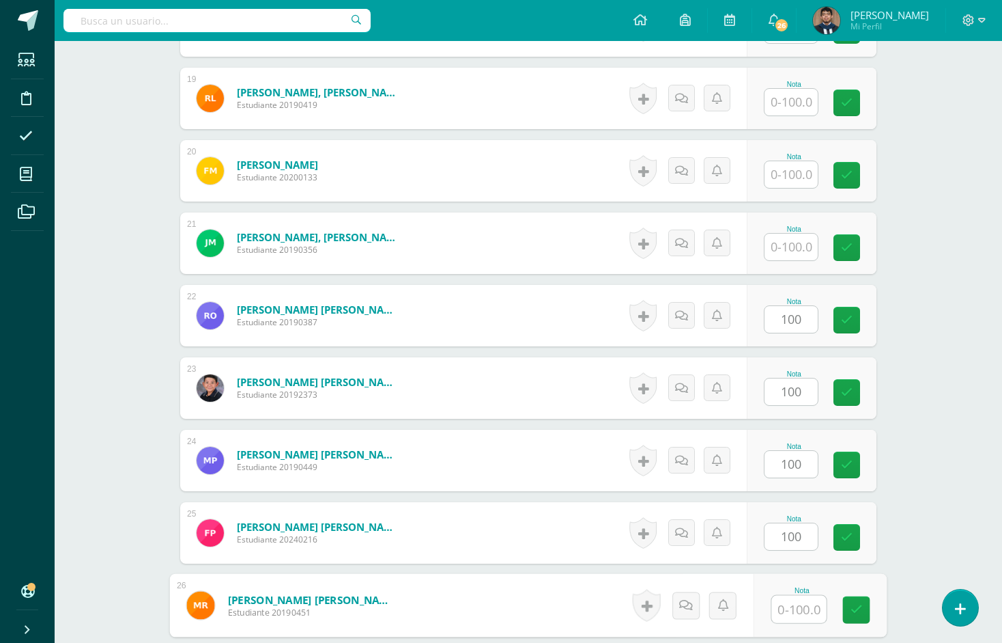
paste input "100"
type input "100"
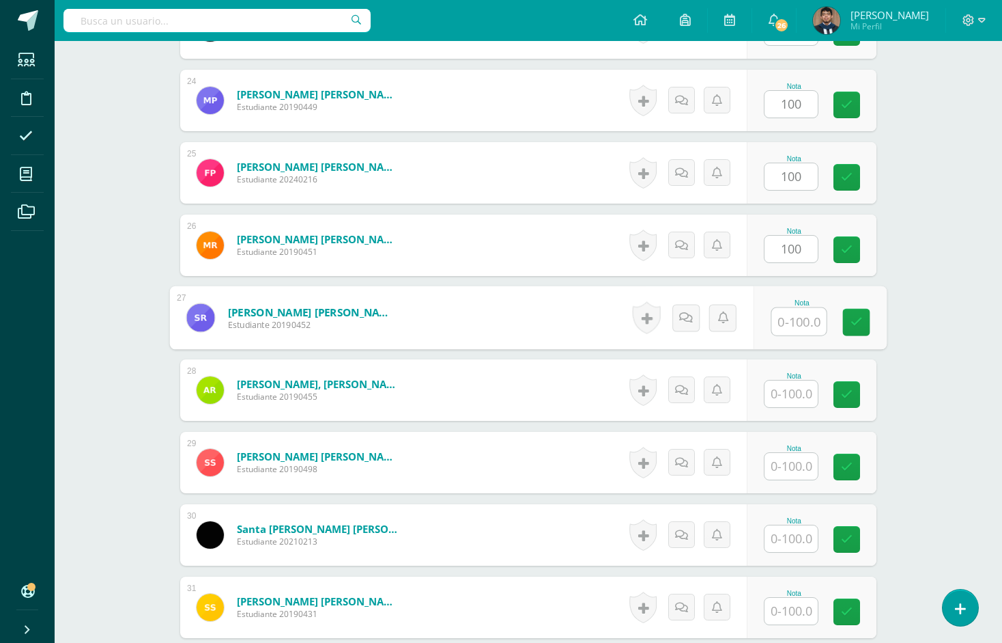
paste input "100"
type input "100"
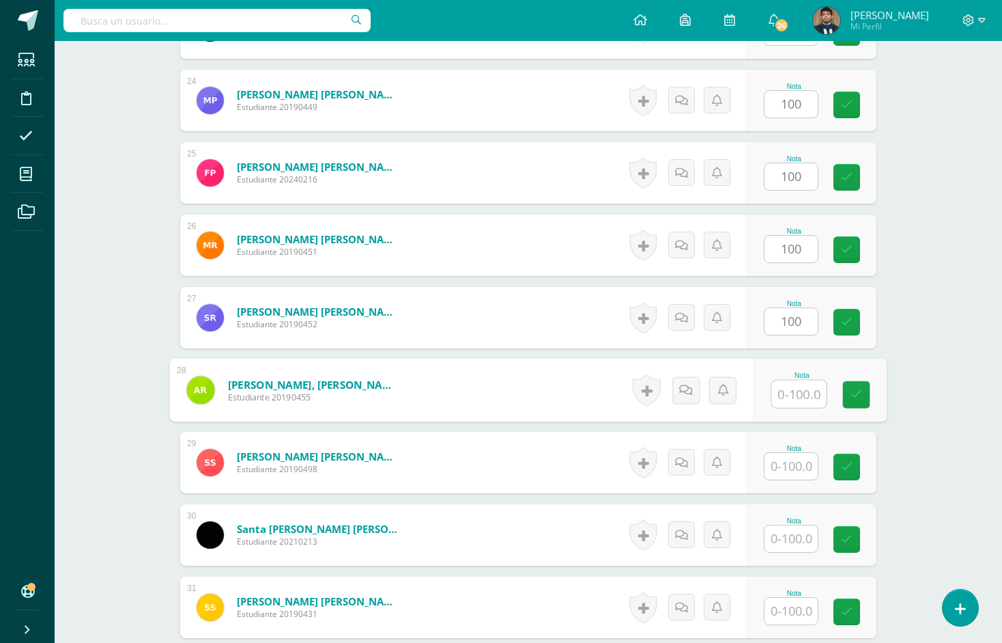
paste input "100"
type input "100"
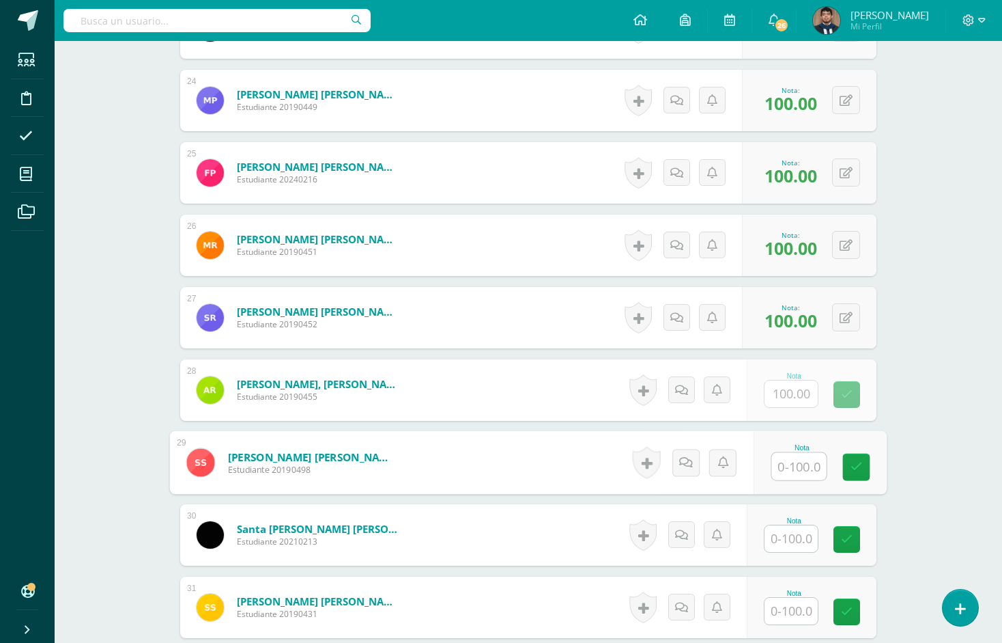
paste input "100"
type input "100"
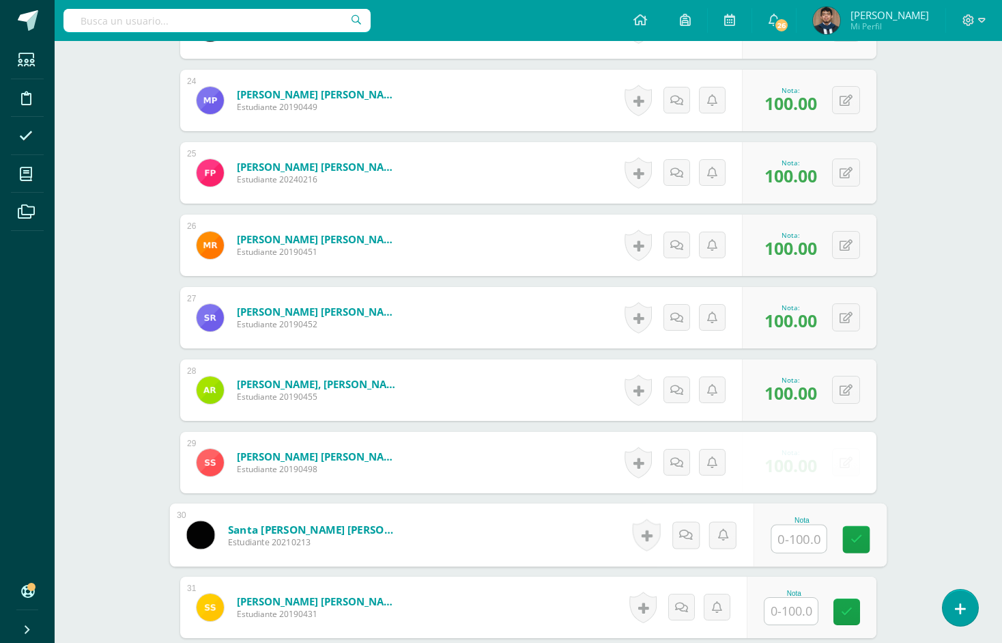
paste input "100"
type input "100"
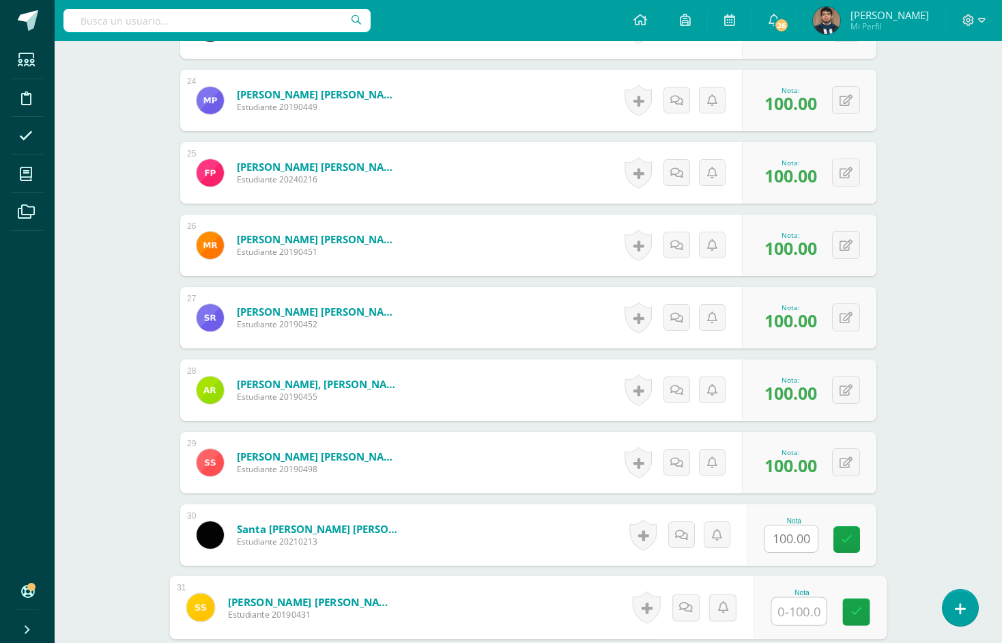
paste input "100"
type input "100"
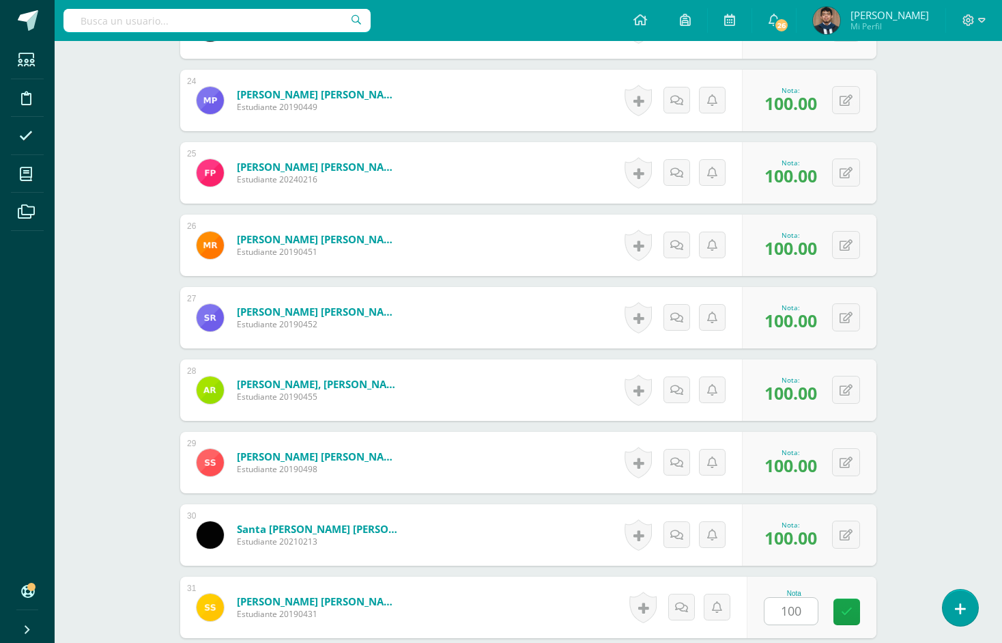
scroll to position [2432, 0]
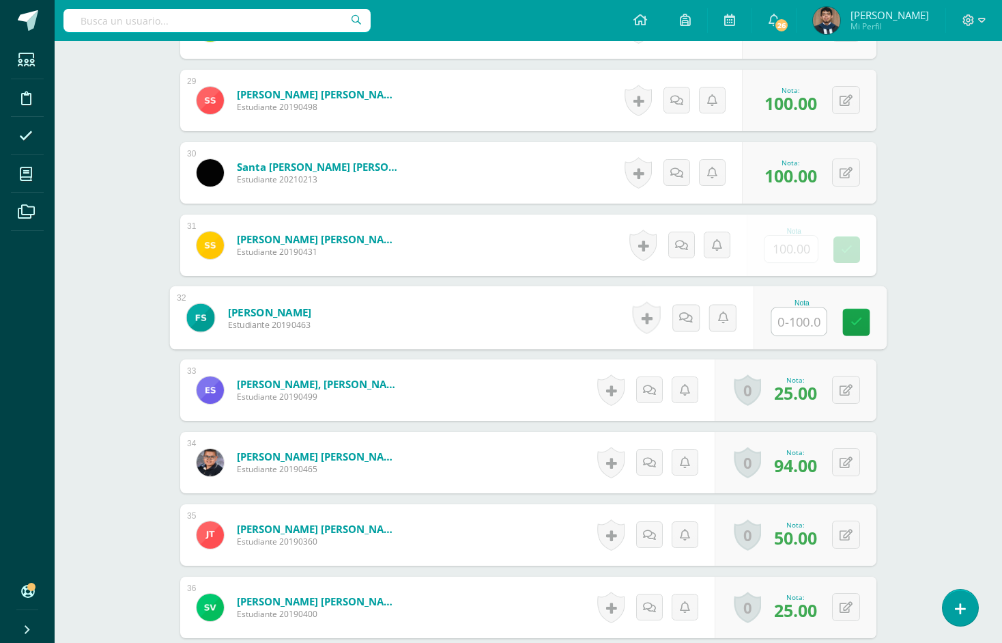
paste input "100"
type input "100"
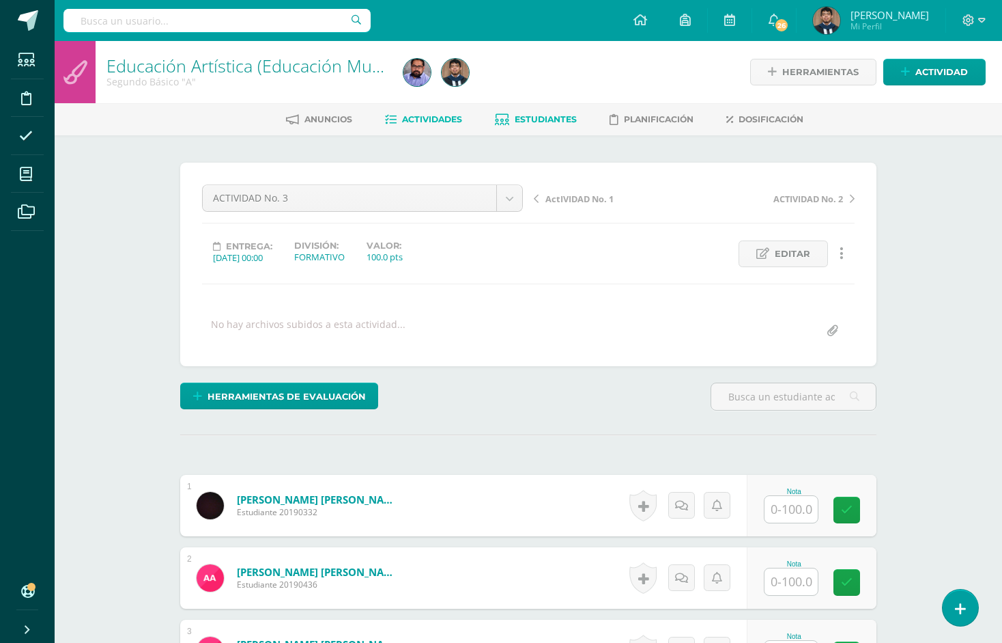
scroll to position [0, 0]
click at [551, 123] on span "Estudiantes" at bounding box center [546, 119] width 62 height 10
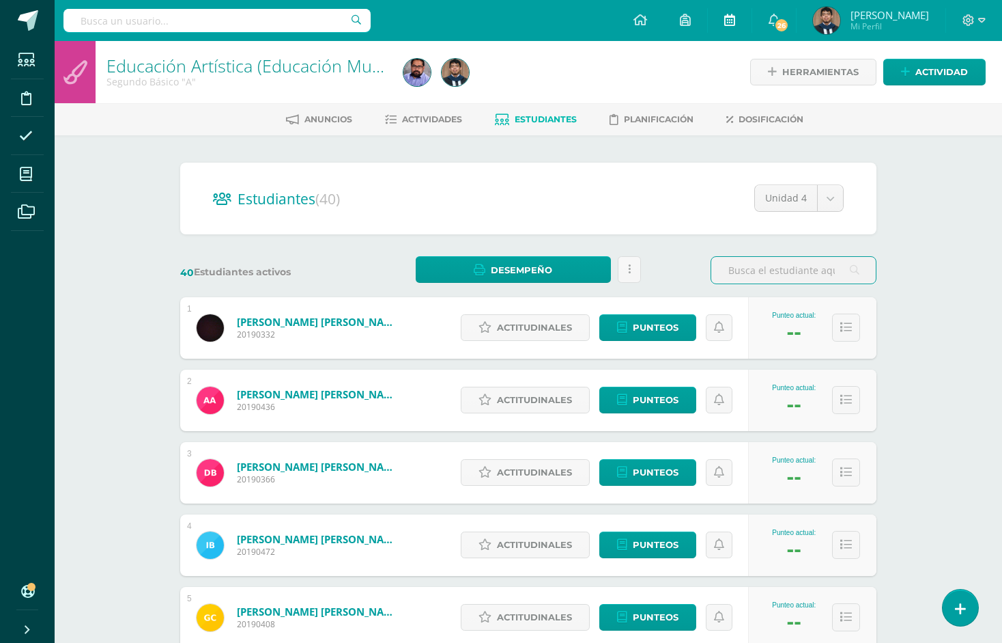
click at [721, 0] on link at bounding box center [730, 20] width 44 height 41
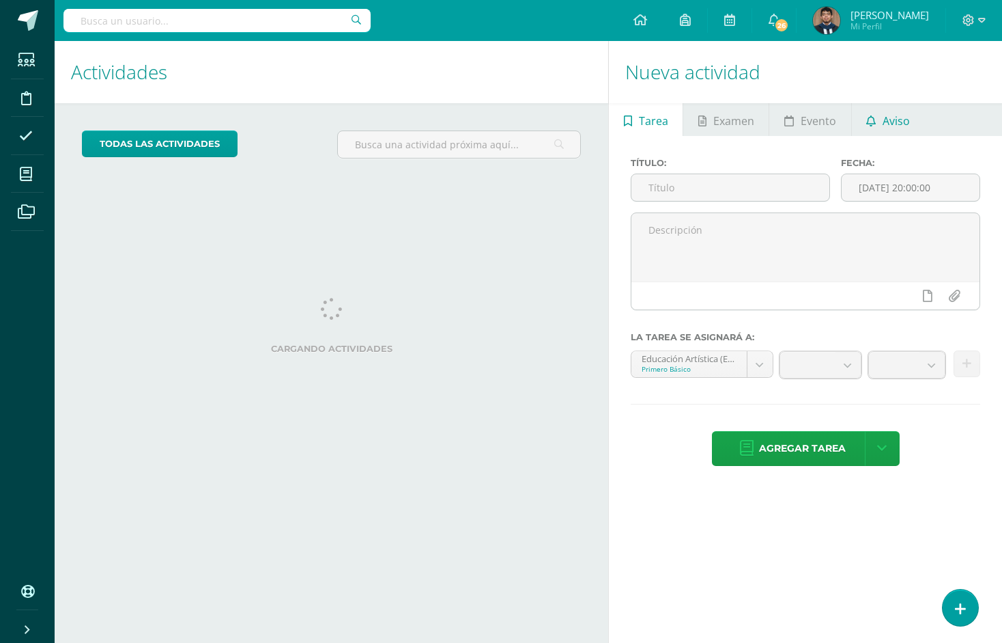
click at [878, 120] on link "Aviso" at bounding box center [888, 119] width 73 height 33
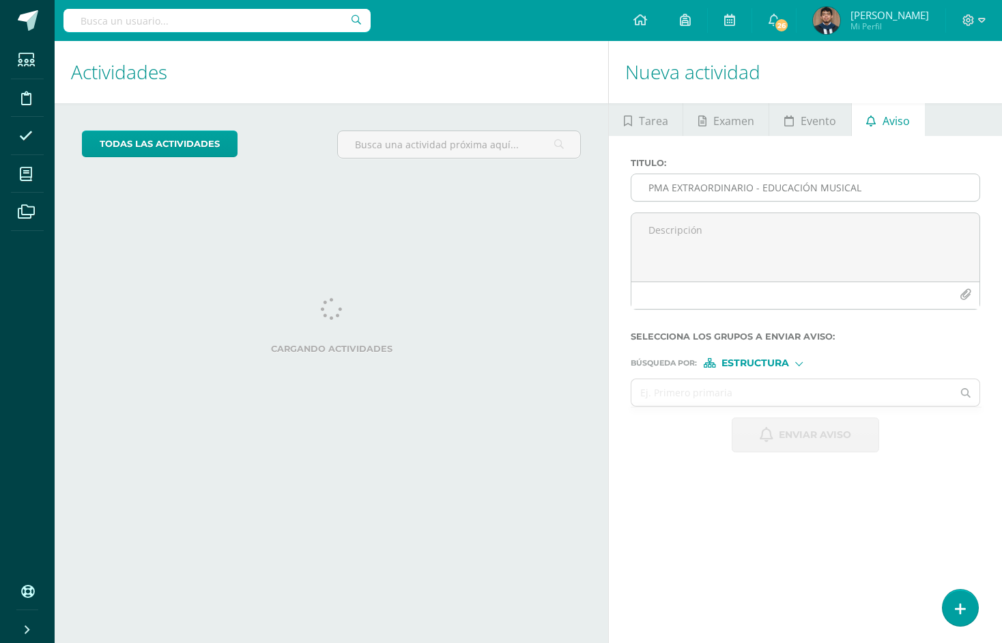
type input "PMA EXTRAORDINARIO - EDUCACIÓN MUSICAL"
type textarea "b"
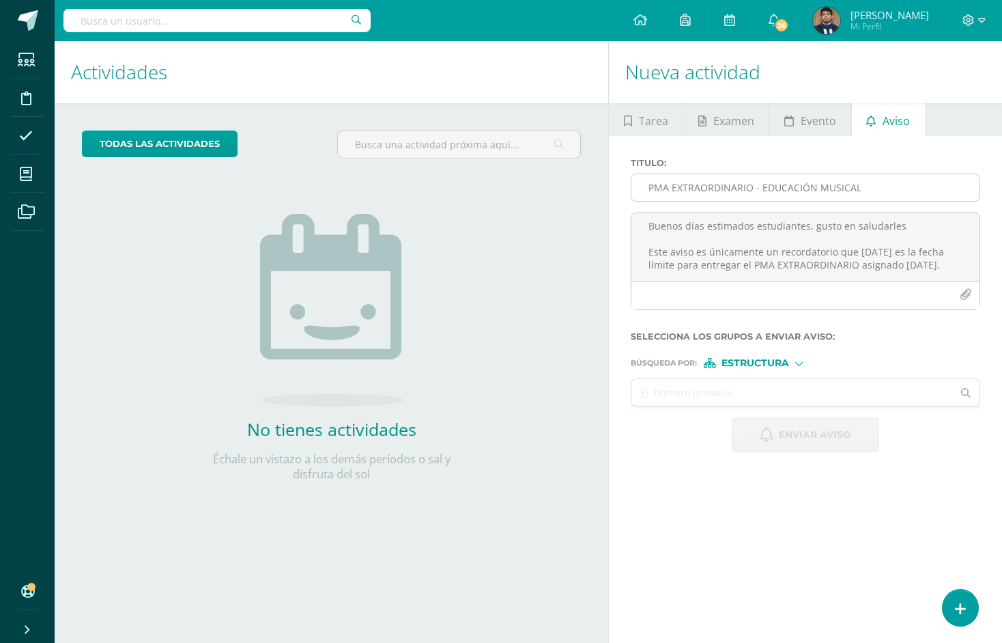
scroll to position [4, 0]
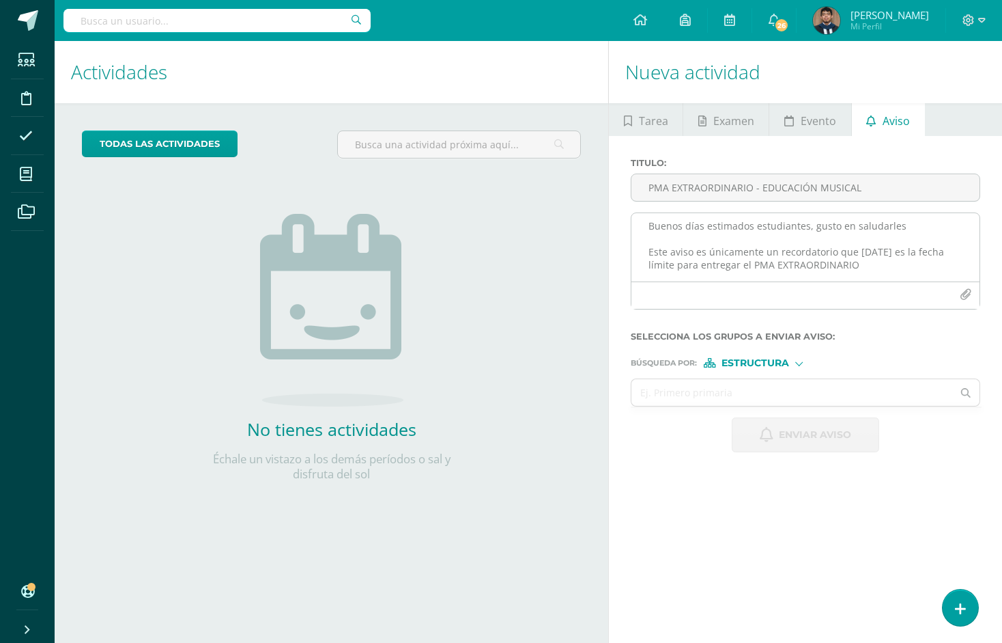
drag, startPoint x: 722, startPoint y: 264, endPoint x: 709, endPoint y: 265, distance: 12.3
click at [709, 265] on textarea "Buenos días estimados estudiantes, gusto en saludarles Este aviso es únicamente…" at bounding box center [806, 247] width 348 height 68
click at [854, 267] on textarea "Buenos días estimados estudiantes, gusto en saludarles Este aviso es únicamente…" at bounding box center [806, 247] width 348 height 68
click at [840, 266] on textarea "Buenos días estimados estudiantes, gusto en saludarles Este aviso es únicamente…" at bounding box center [806, 247] width 348 height 68
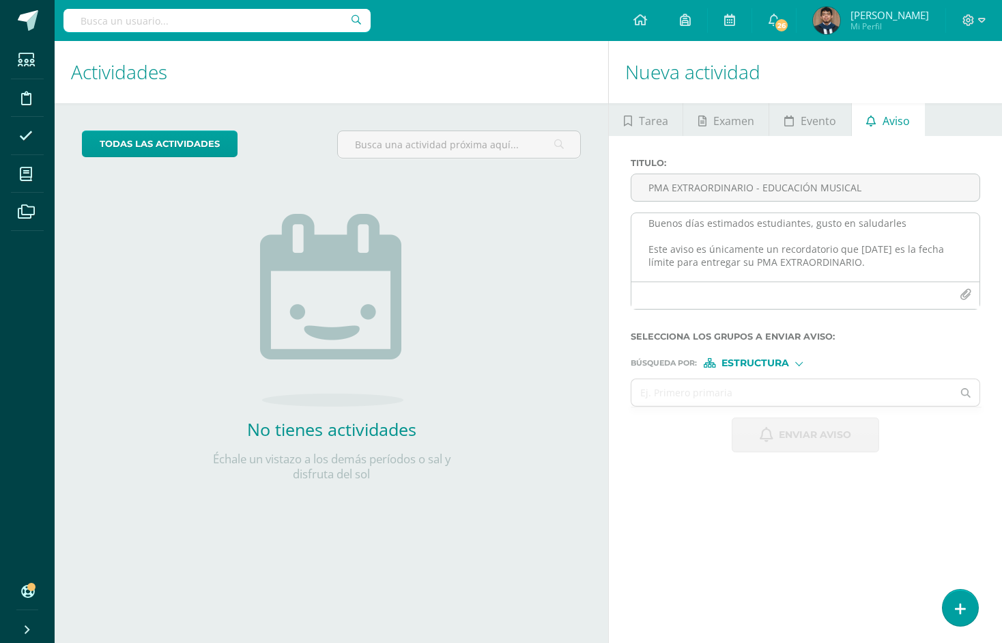
scroll to position [48, 0]
click at [923, 257] on textarea "Buenos días estimados estudiantes, gusto en saludarles Este aviso es únicamente…" at bounding box center [806, 247] width 348 height 68
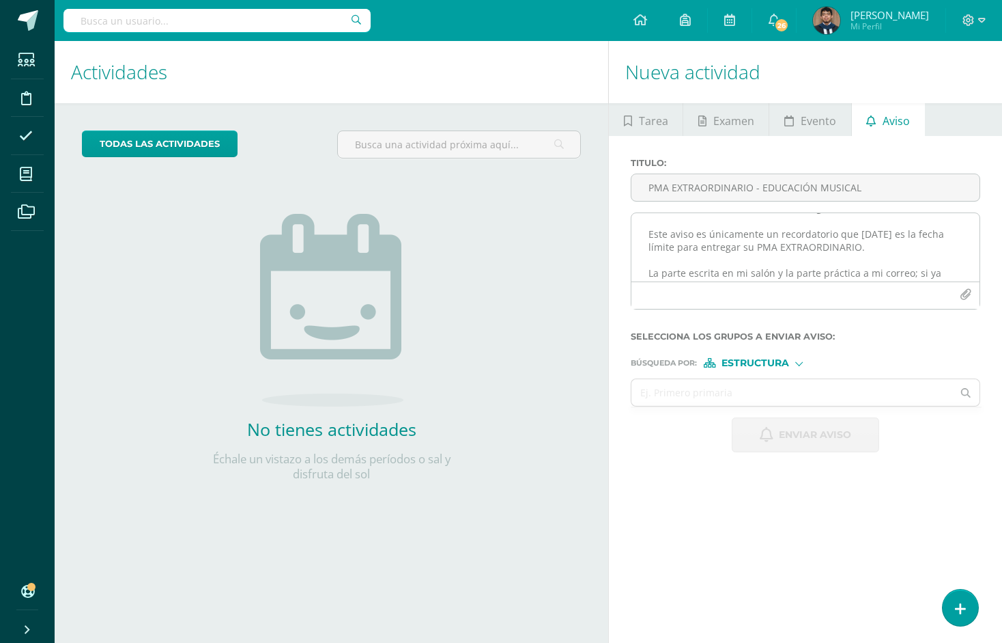
scroll to position [10, 0]
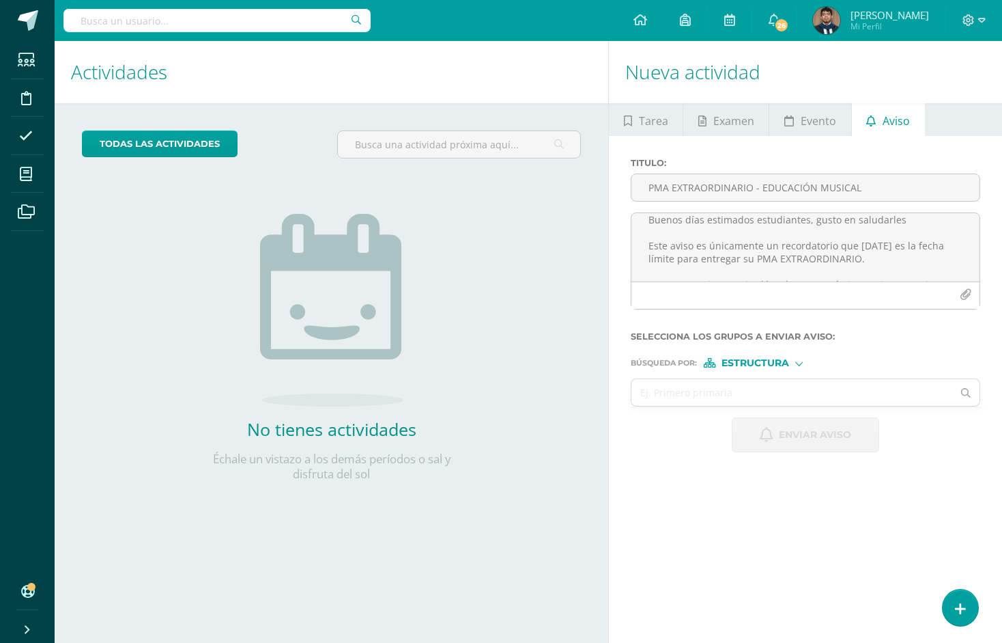
paste textarea "Buenos días, estimados estudiantes: Espero que se encuentren muy bien. Les recu…"
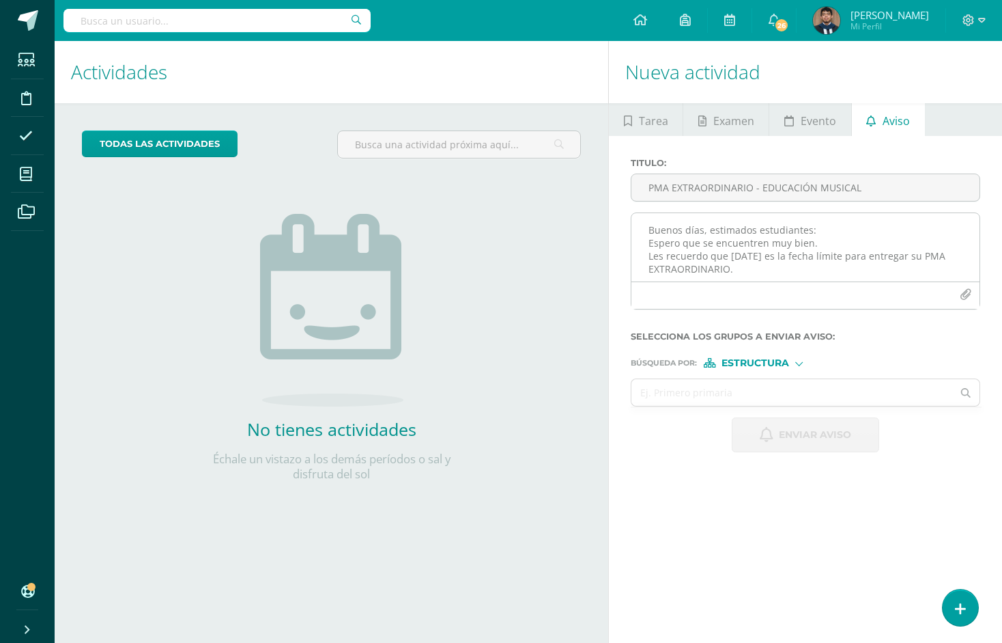
scroll to position [0, 0]
click at [648, 245] on textarea "Buenos días, estimados estudiantes: Espero que se encuentren muy bien. Les recu…" at bounding box center [806, 247] width 348 height 68
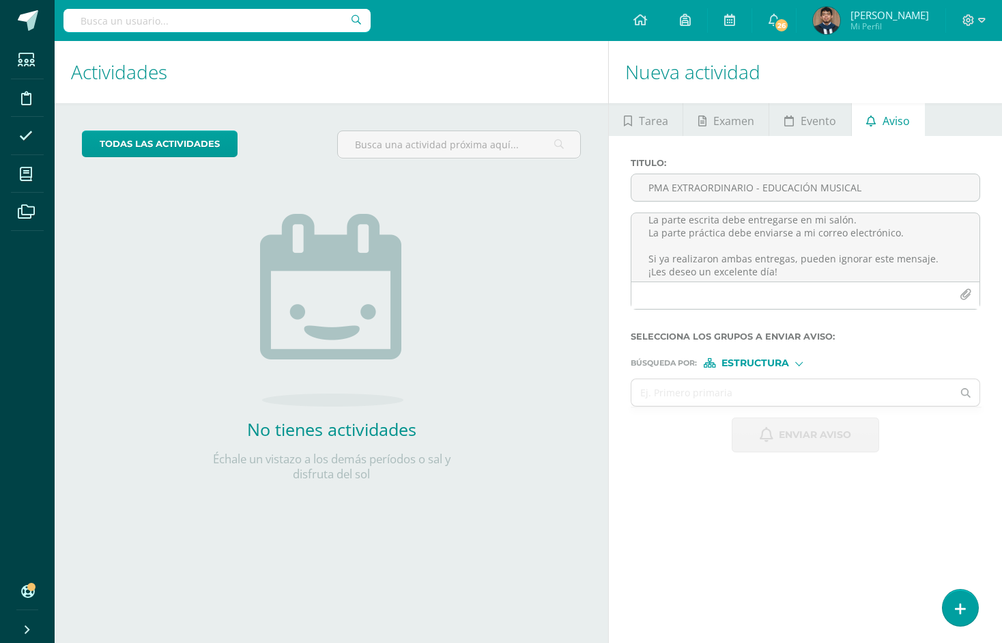
type textarea "Buenos días, estimados estudiantes: Espero que se encuentren muy bien. Les recu…"
click at [755, 368] on form "Titulo : PMA EXTRAORDINARIO - EDUCACIÓN MUSICAL Buenos días, estimados estudian…" at bounding box center [806, 305] width 350 height 294
click at [755, 367] on form "Titulo : PMA EXTRAORDINARIO - EDUCACIÓN MUSICAL Buenos días, estimados estudian…" at bounding box center [806, 305] width 350 height 294
click at [759, 365] on span "Estructura" at bounding box center [756, 363] width 68 height 8
click at [765, 395] on span "Persona" at bounding box center [760, 399] width 49 height 8
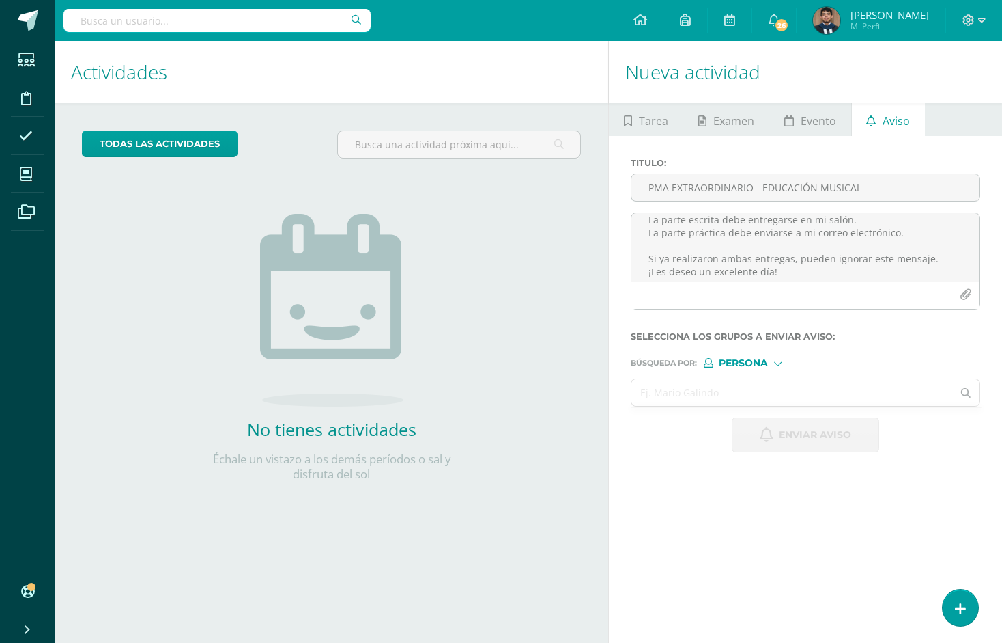
click at [767, 395] on input "text" at bounding box center [792, 392] width 321 height 27
type input "Fatima Fernanda arellano"
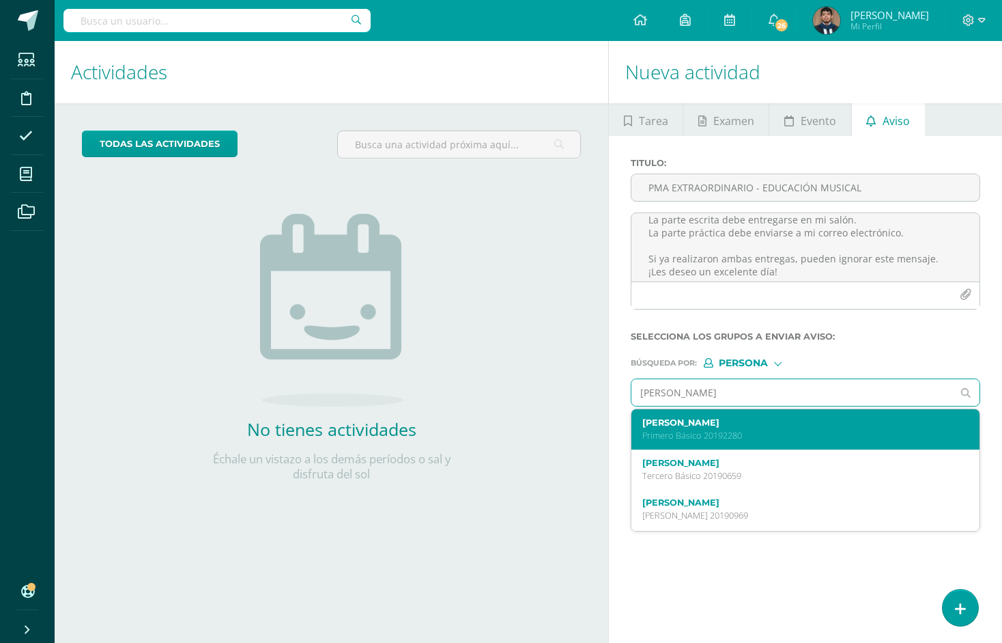
click at [736, 419] on label "Fátima Fernanda Arellano Juárez" at bounding box center [799, 422] width 313 height 10
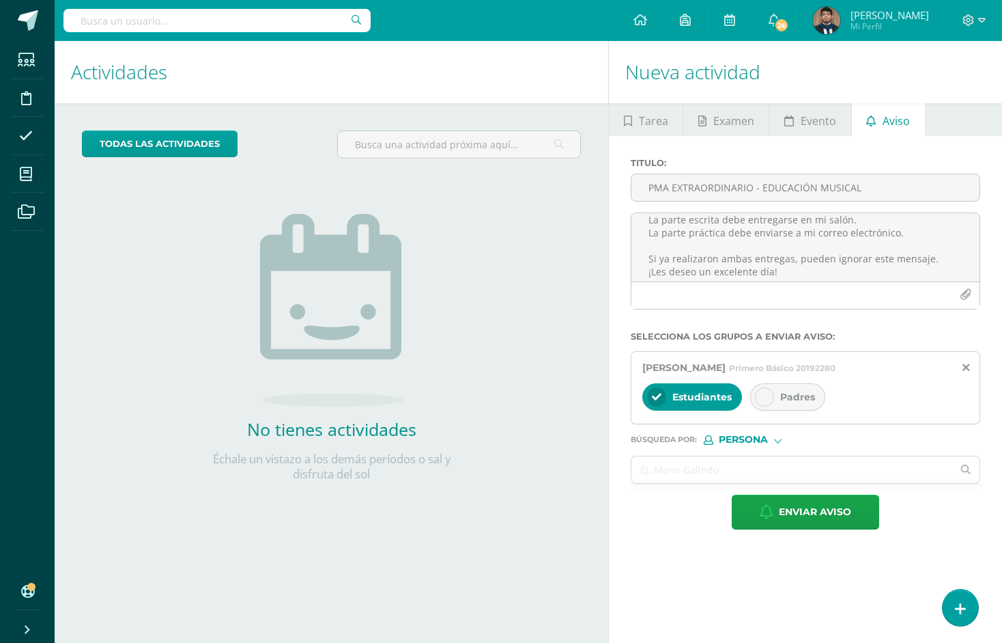
click at [789, 400] on span "Padres" at bounding box center [797, 397] width 35 height 12
click at [765, 479] on input "text" at bounding box center [792, 469] width 321 height 27
type input "Stephanie sofia dieguez"
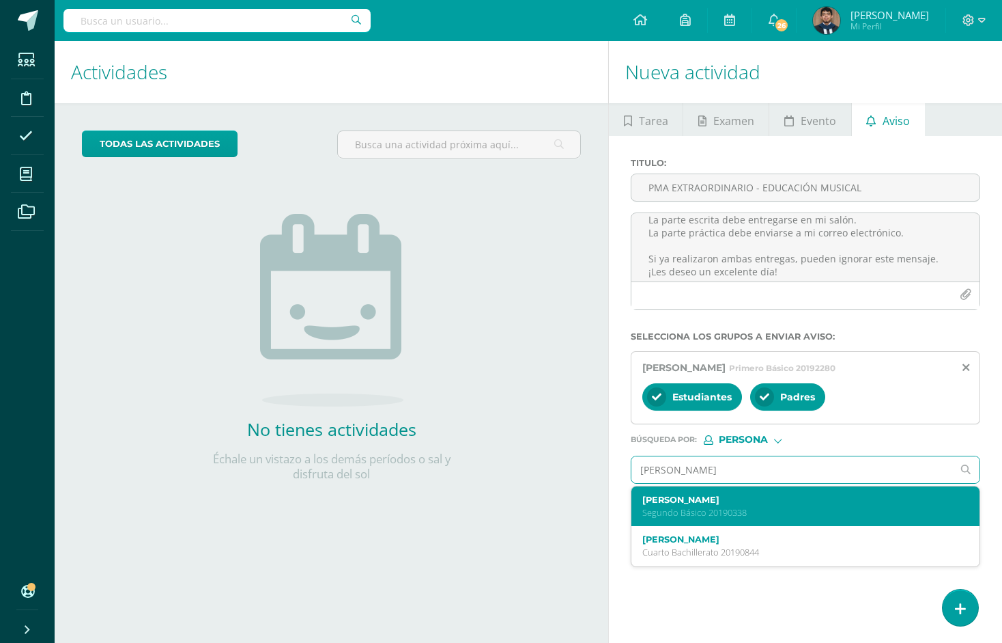
click at [761, 500] on label "Stephanie Sofía Dieguez Hernández" at bounding box center [799, 499] width 313 height 10
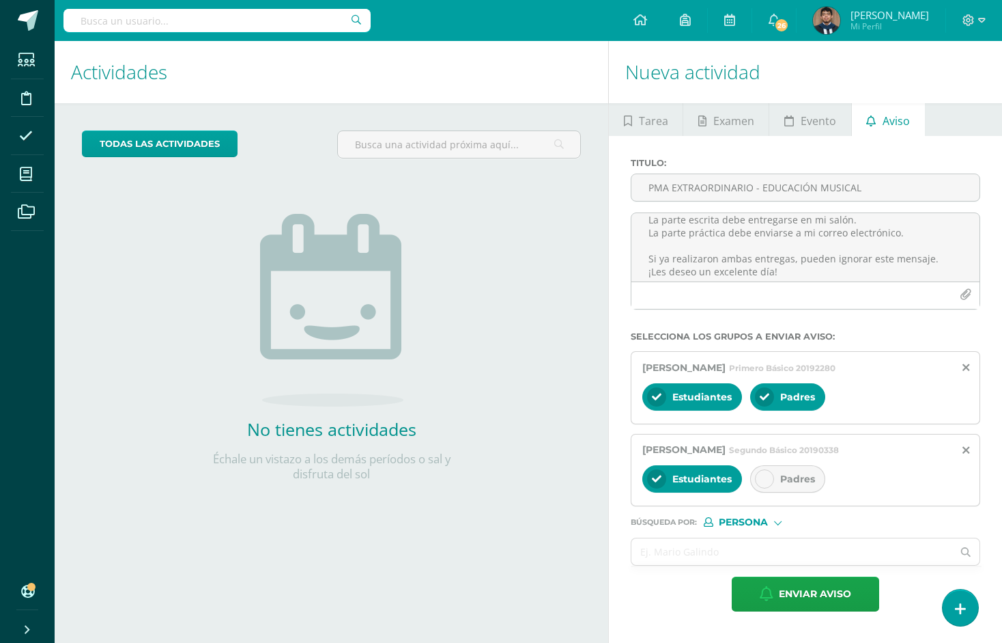
click at [788, 488] on div "Padres" at bounding box center [787, 478] width 75 height 27
click at [778, 539] on input "text" at bounding box center [792, 551] width 321 height 27
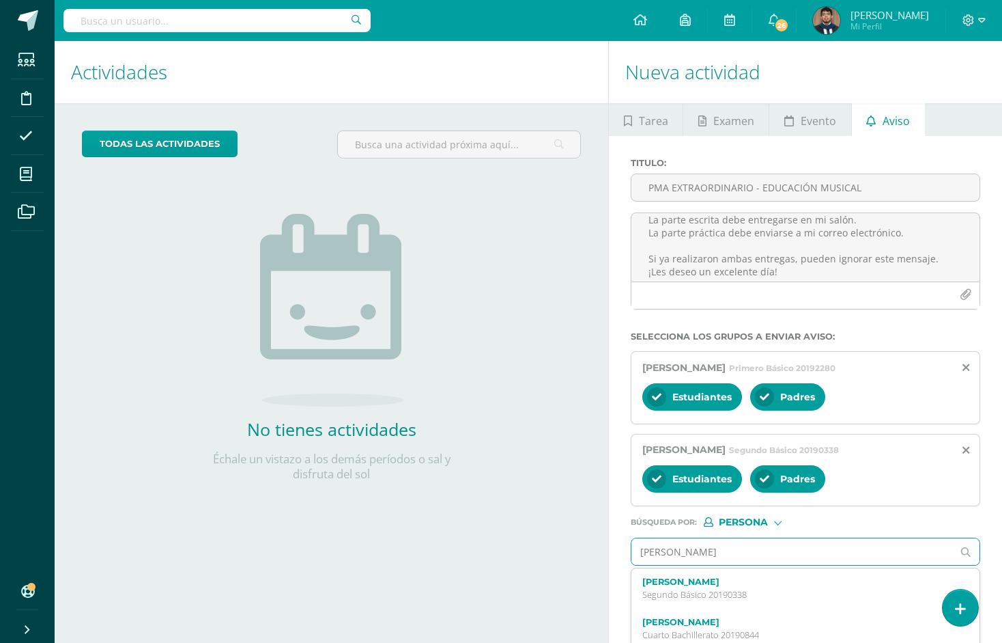
type input "valentina Mireya"
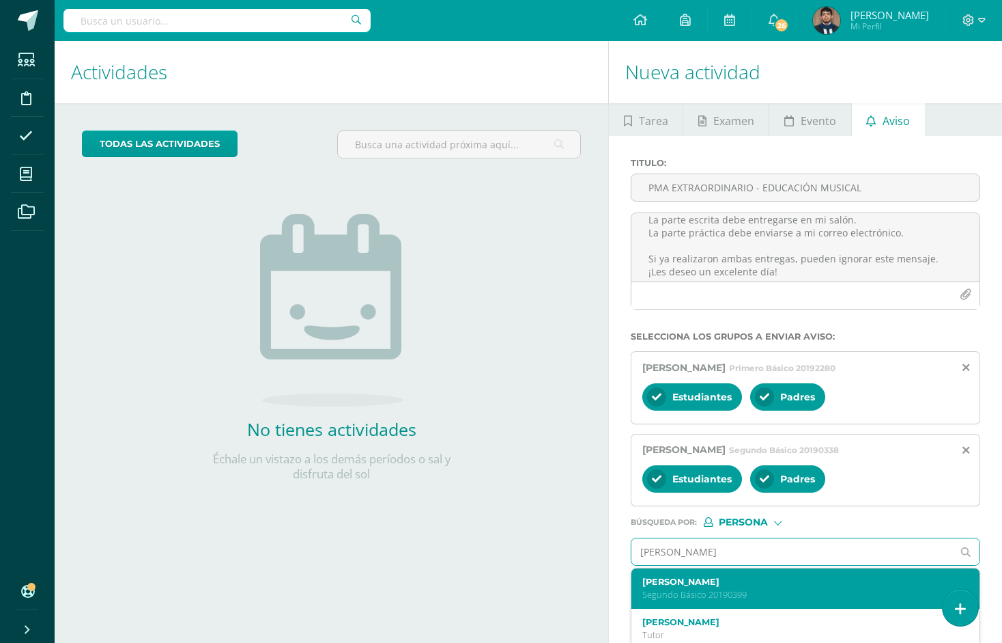
click at [765, 589] on p "Segundo Básico 20190399" at bounding box center [799, 595] width 313 height 12
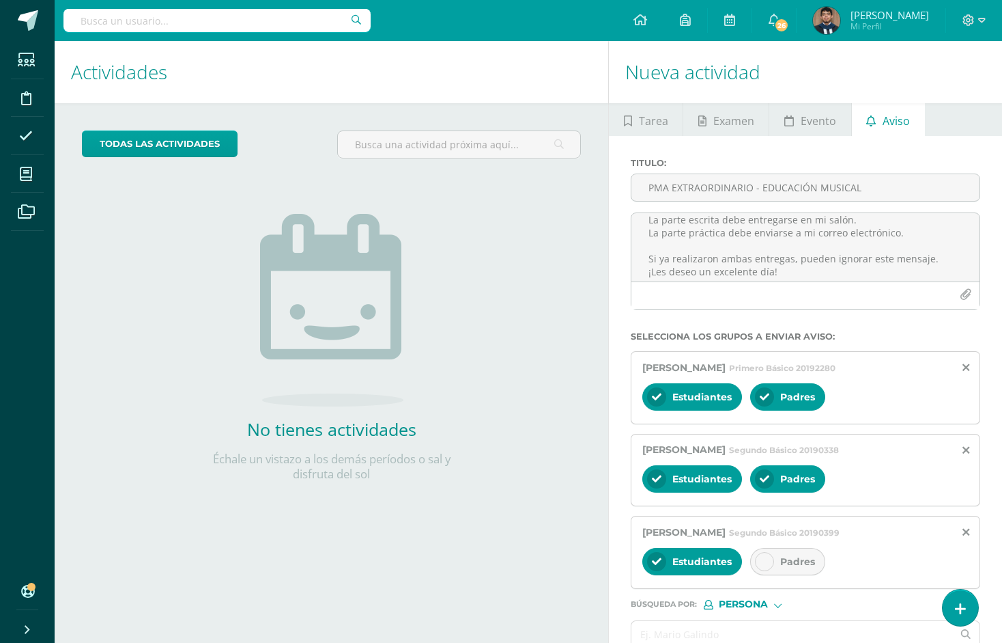
click at [778, 560] on div "Padres" at bounding box center [787, 561] width 75 height 27
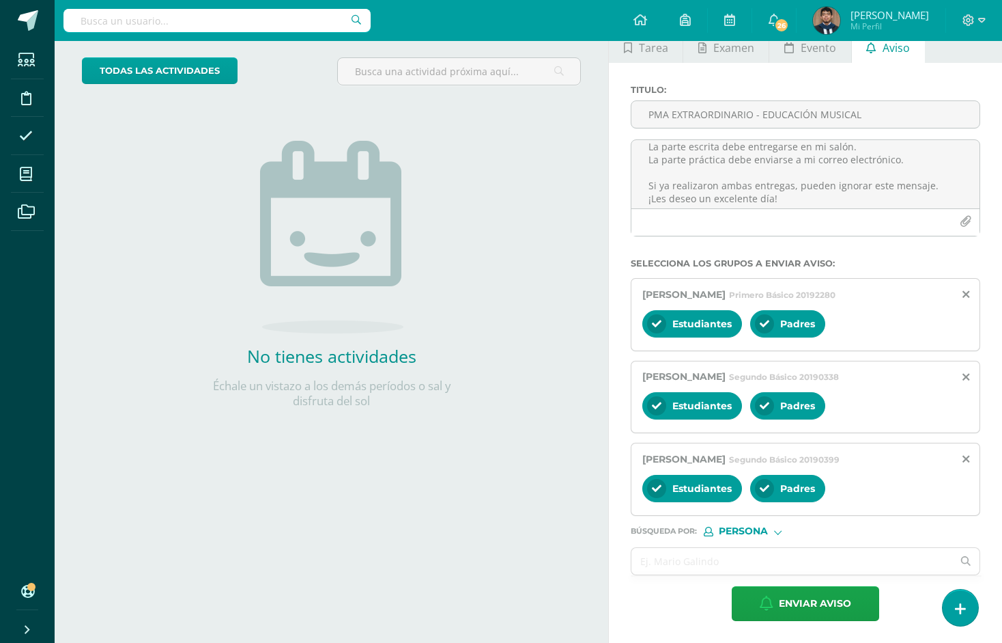
scroll to position [73, 0]
click at [781, 545] on form "Titulo : PMA EXTRAORDINARIO - EDUCACIÓN MUSICAL Buenos días, estimados estudian…" at bounding box center [806, 353] width 350 height 536
click at [779, 552] on input "text" at bounding box center [792, 561] width 321 height 27
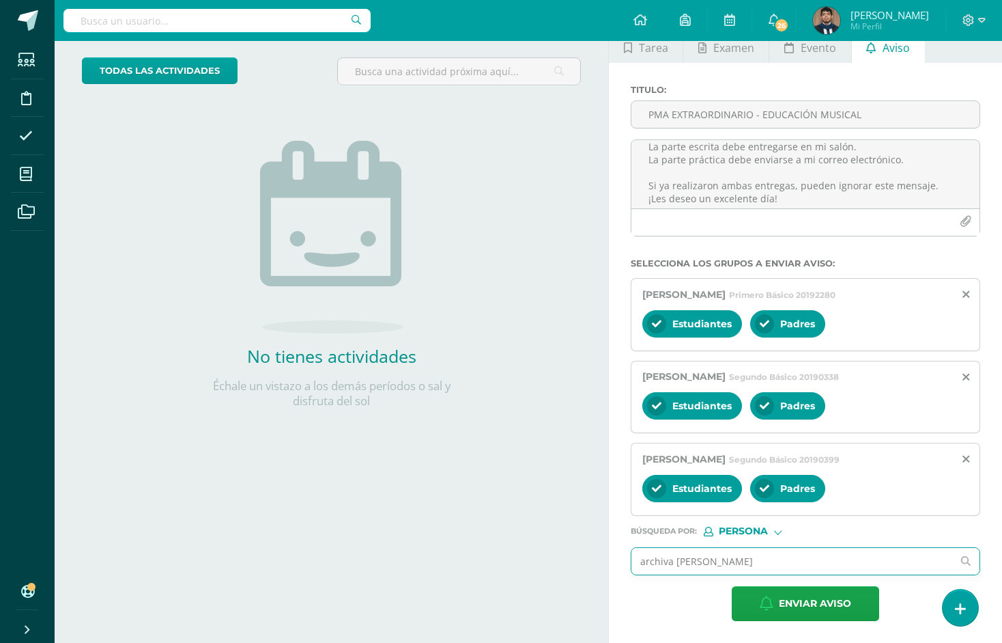
drag, startPoint x: 779, startPoint y: 552, endPoint x: 643, endPoint y: 555, distance: 135.9
click at [643, 555] on input "archiva stürm Isabella" at bounding box center [792, 561] width 321 height 27
drag, startPoint x: 738, startPoint y: 556, endPoint x: 618, endPoint y: 543, distance: 120.9
click at [618, 543] on div "Titulo : PMA EXTRAORDINARIO - EDUCACIÓN MUSICAL Buenos días, estimados estudian…" at bounding box center [805, 353] width 393 height 580
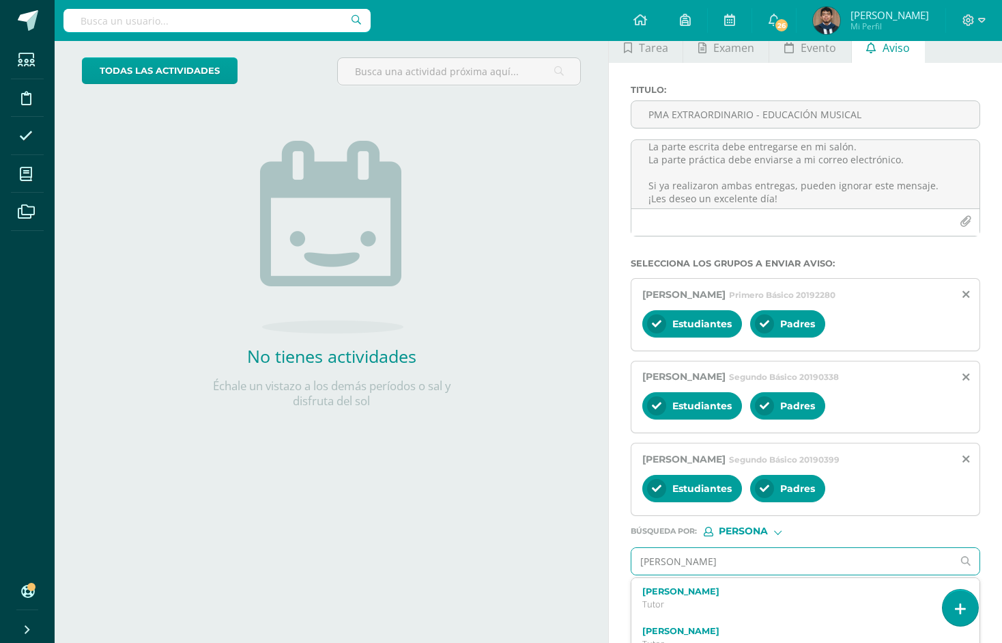
type input "isabella archila"
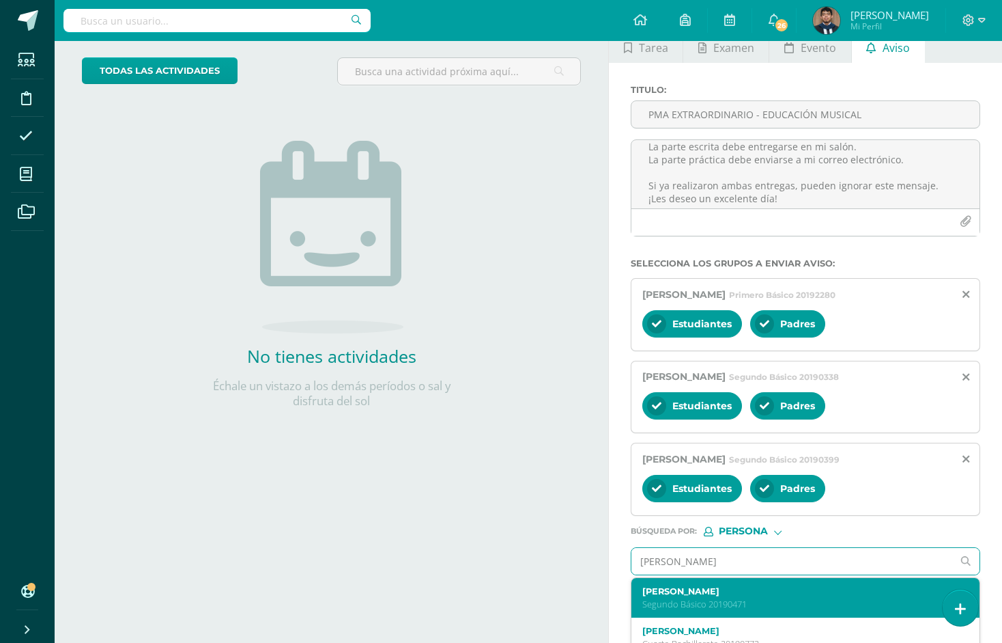
click at [688, 592] on label "Isabella Archila Sturm" at bounding box center [799, 591] width 313 height 10
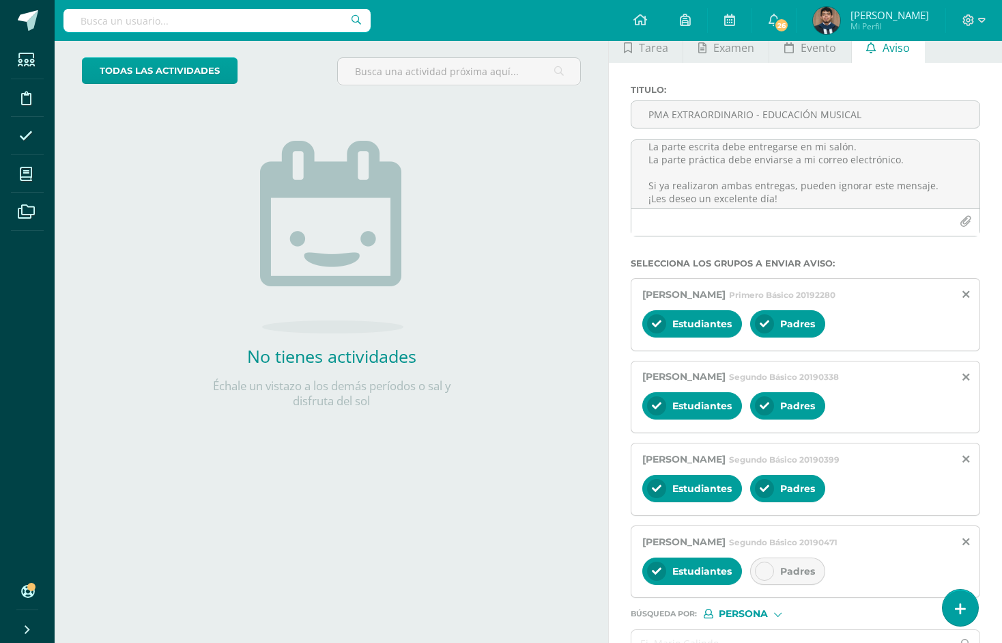
click at [778, 559] on div "Padres" at bounding box center [787, 570] width 75 height 27
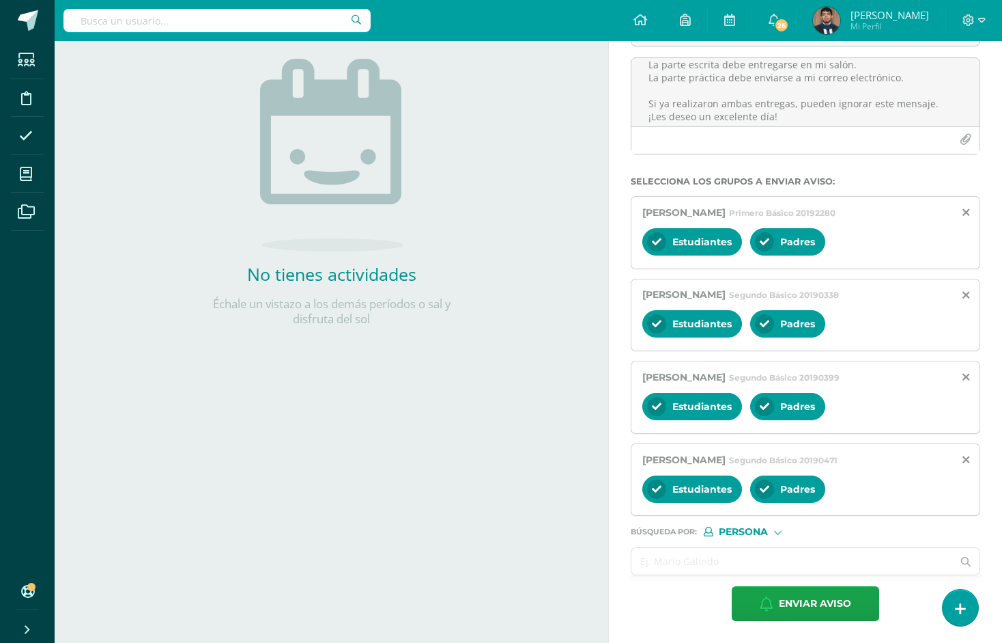
scroll to position [155, 0]
click at [789, 558] on input "text" at bounding box center [792, 561] width 321 height 27
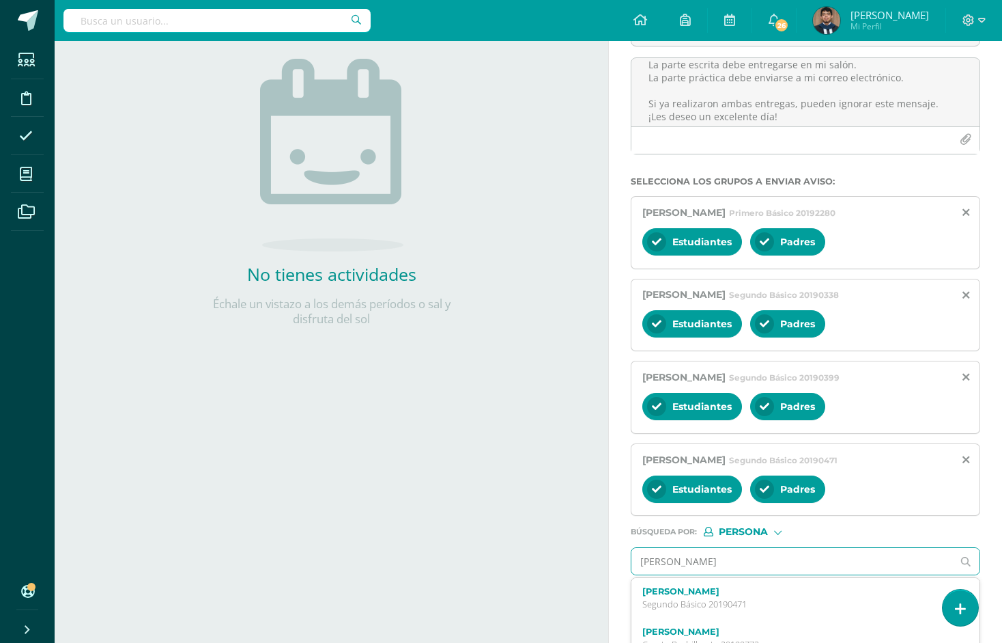
type input "Guillermo sebastian vargas"
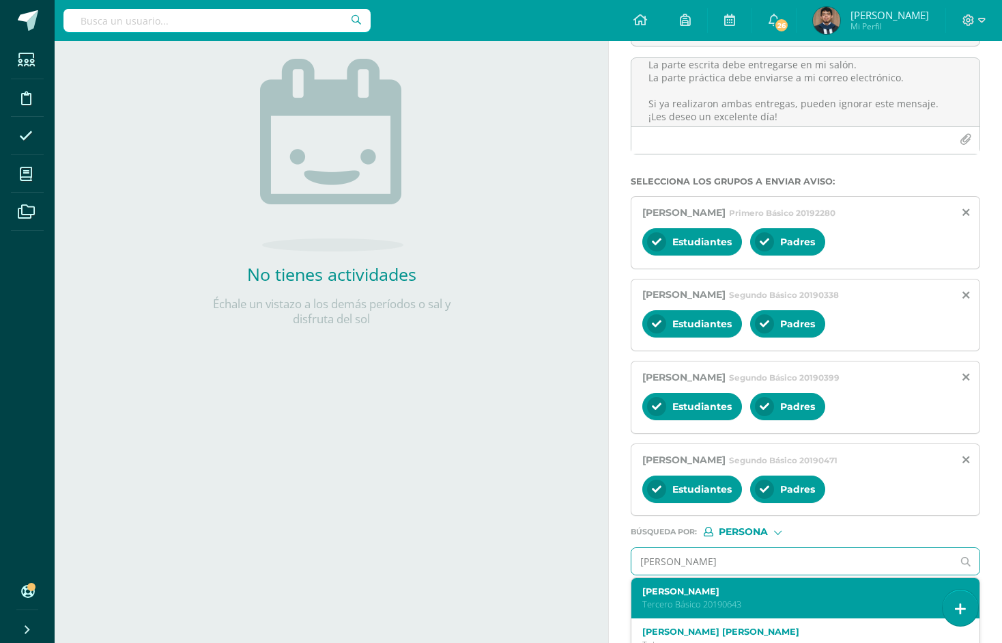
click at [773, 610] on div "Guillermo Sebastián Vargas Donis Tercero Básico 20190643" at bounding box center [806, 598] width 348 height 40
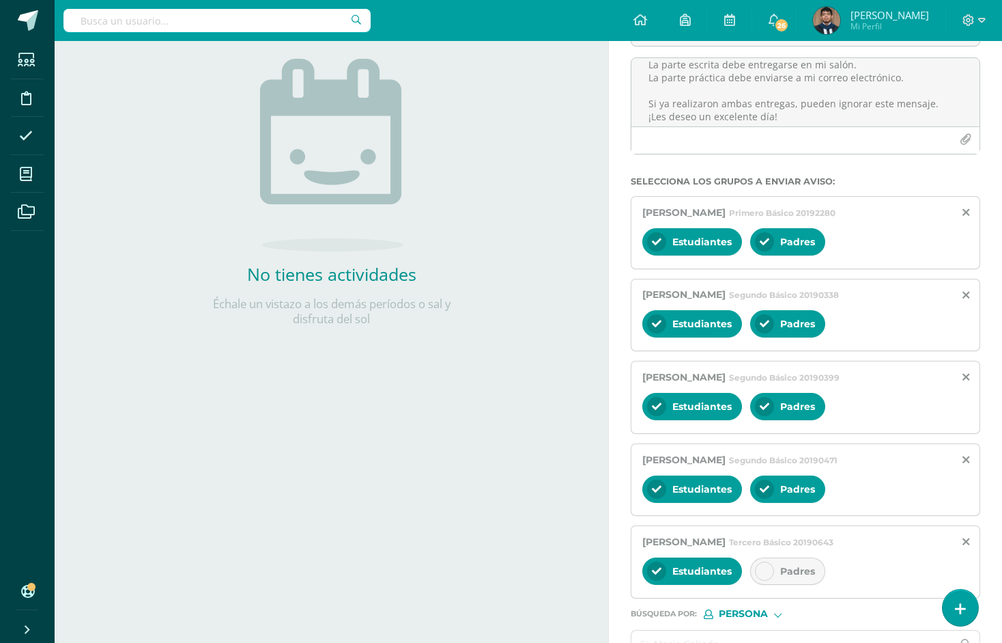
click at [783, 570] on span "Padres" at bounding box center [797, 571] width 35 height 12
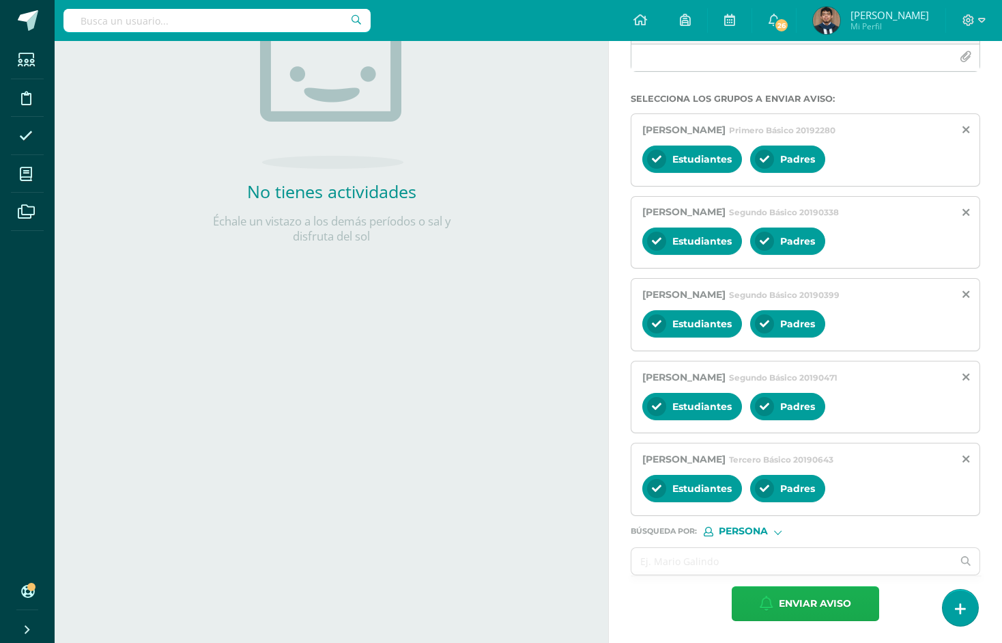
scroll to position [238, 0]
click at [792, 610] on span "Enviar aviso" at bounding box center [815, 603] width 72 height 33
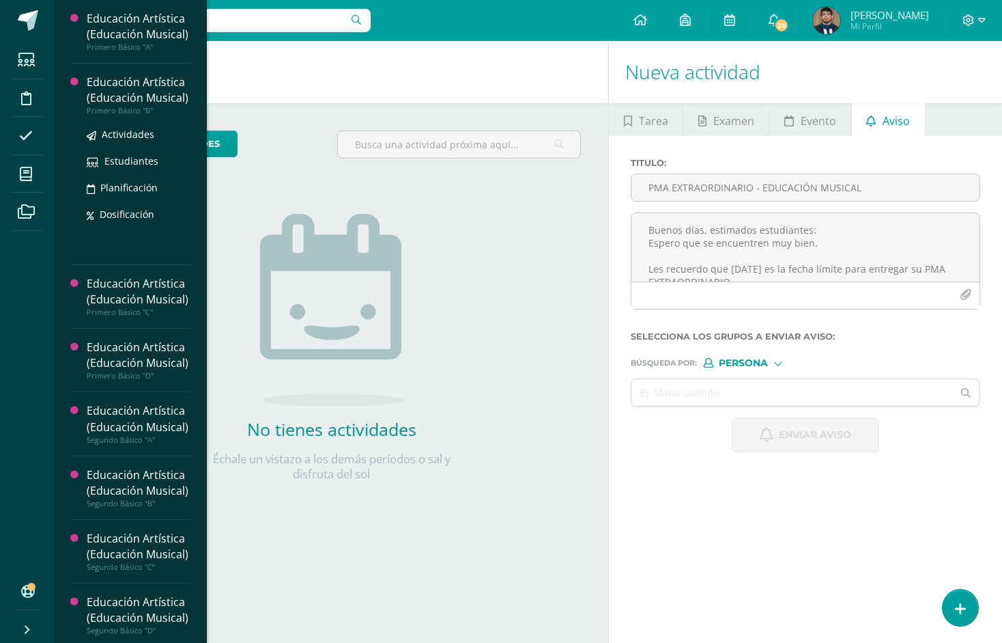
scroll to position [0, 0]
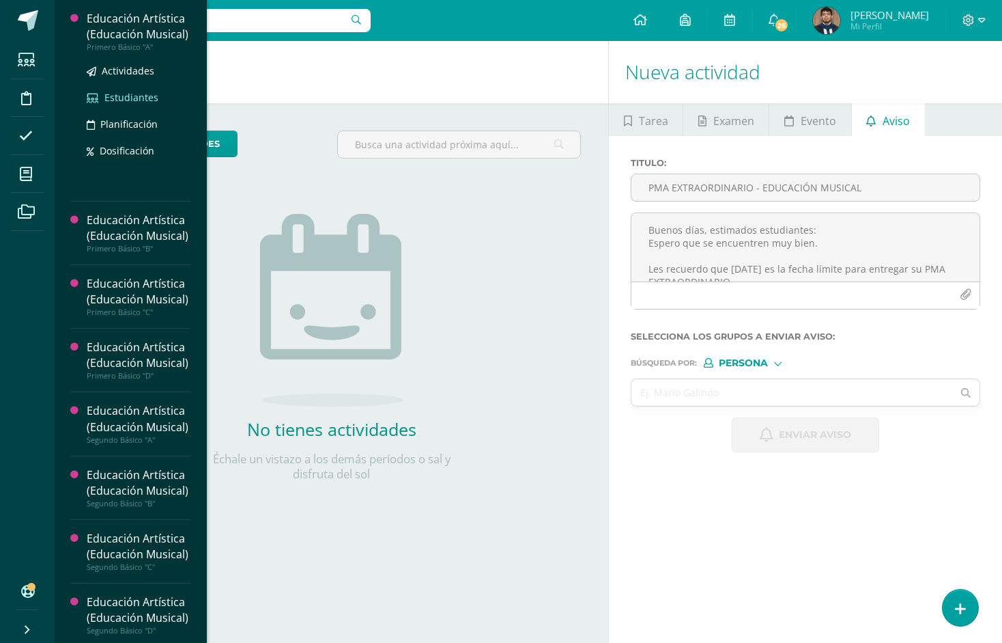
click at [139, 104] on span "Estudiantes" at bounding box center [131, 97] width 54 height 13
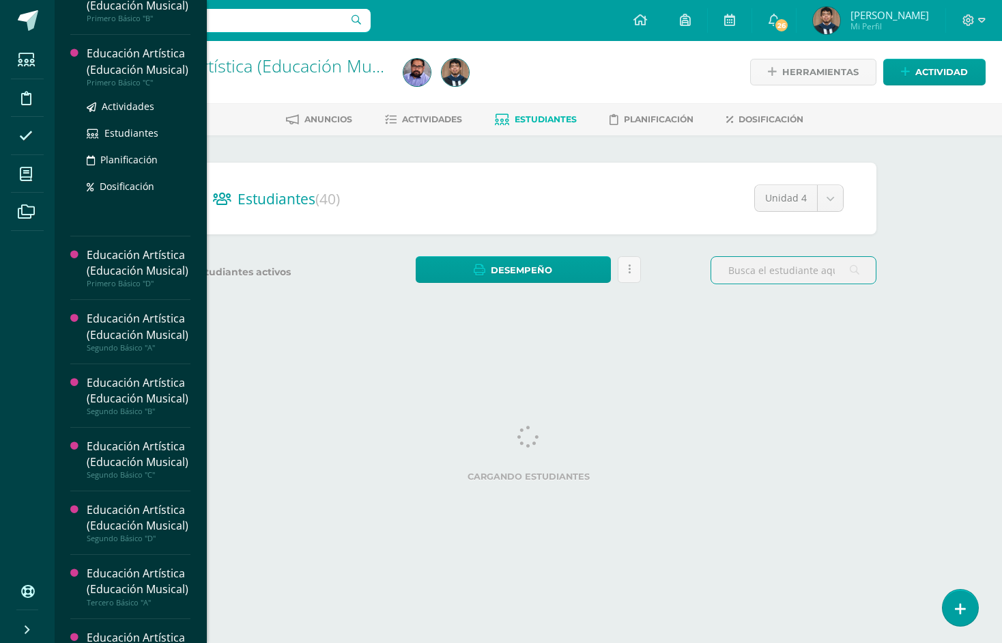
scroll to position [128, 0]
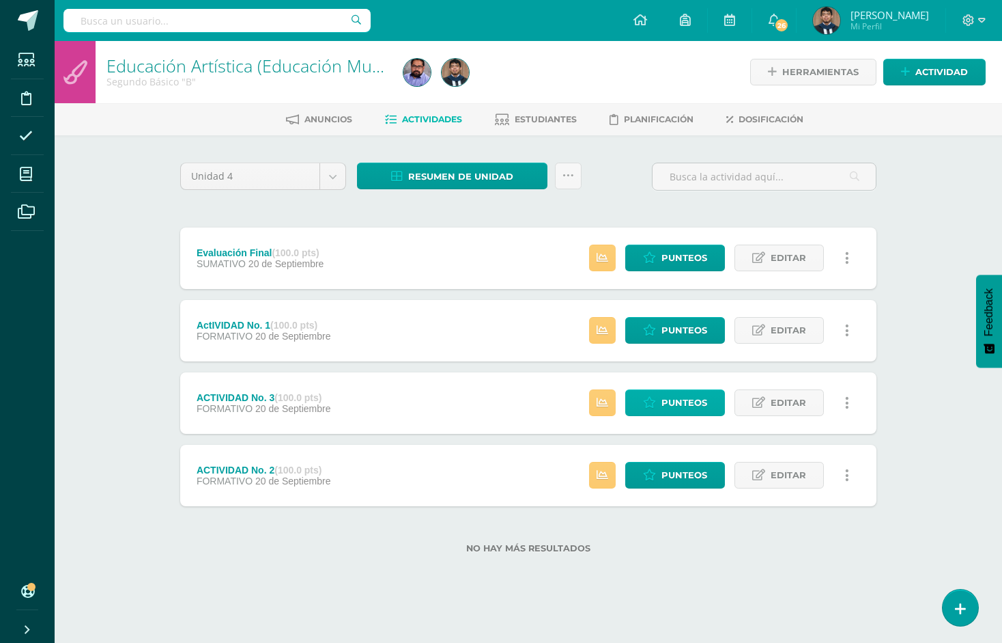
click at [669, 401] on span "Punteos" at bounding box center [685, 402] width 46 height 25
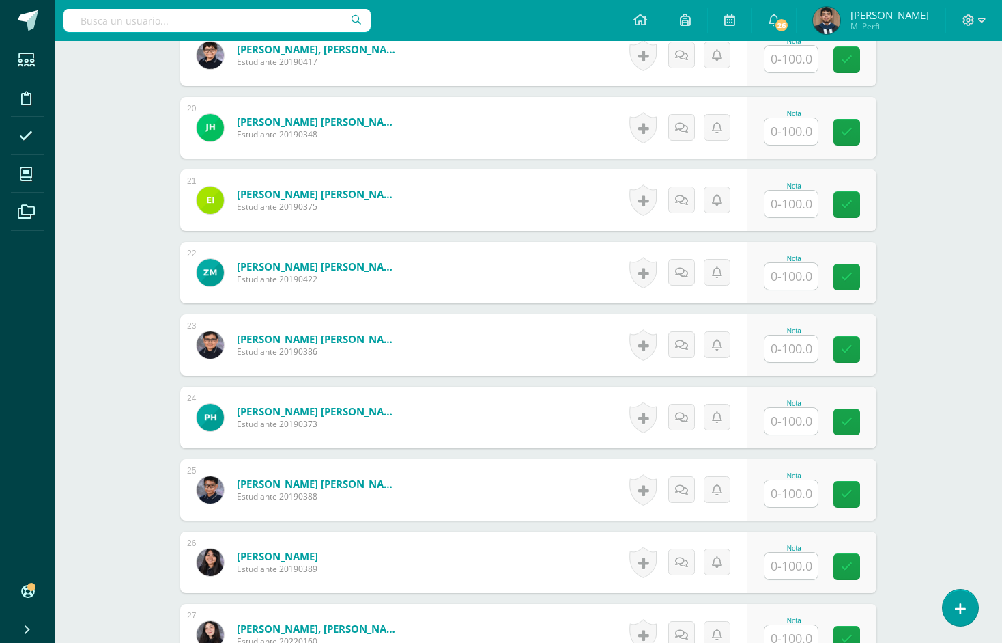
scroll to position [1754, 0]
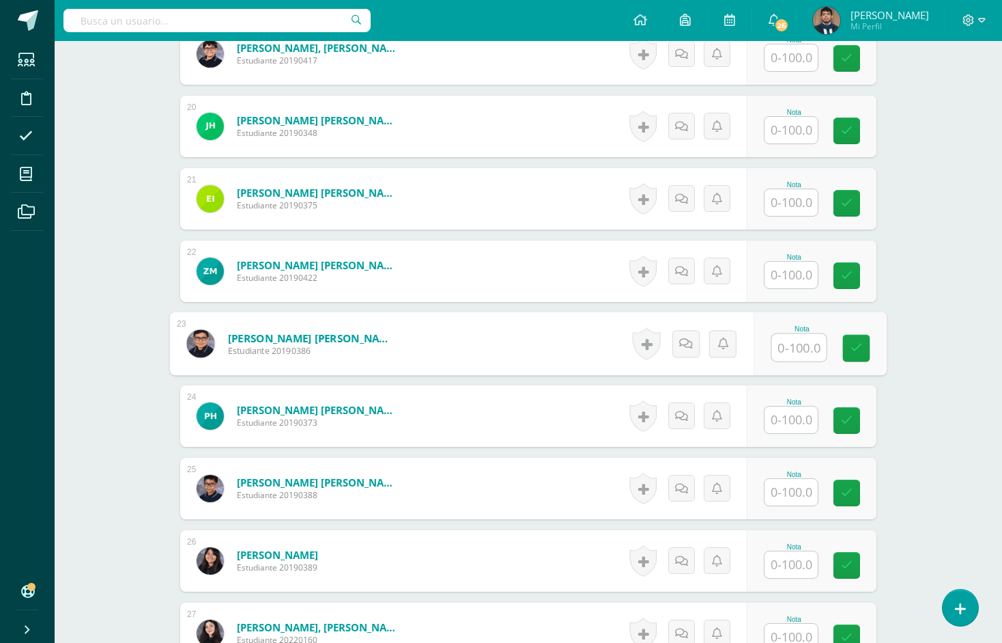
click at [785, 349] on input "text" at bounding box center [799, 347] width 55 height 27
paste input "100"
type input "100"
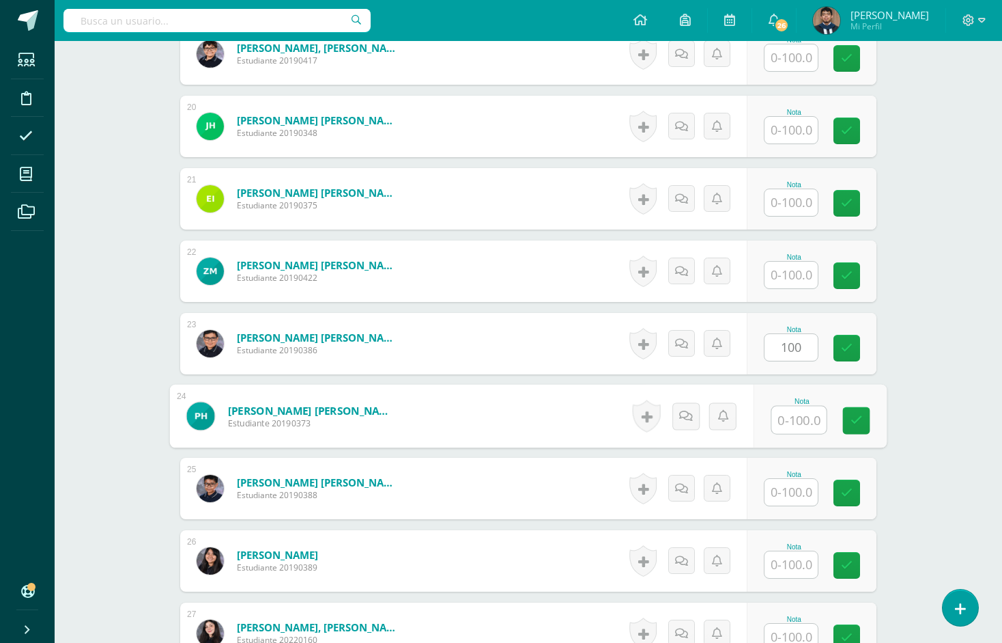
paste input "100"
type input "100"
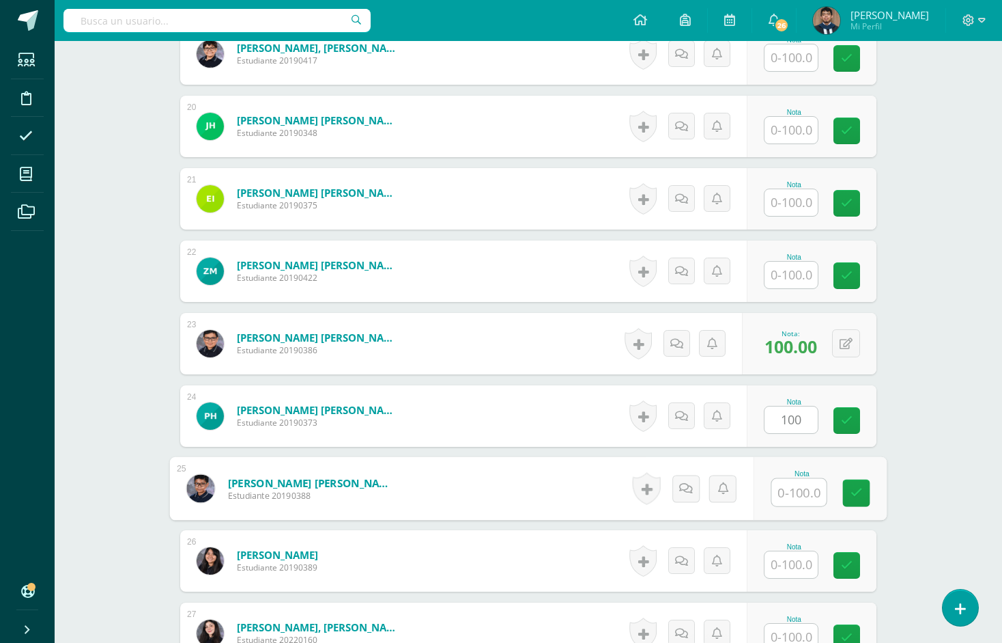
paste input "100"
type input "100"
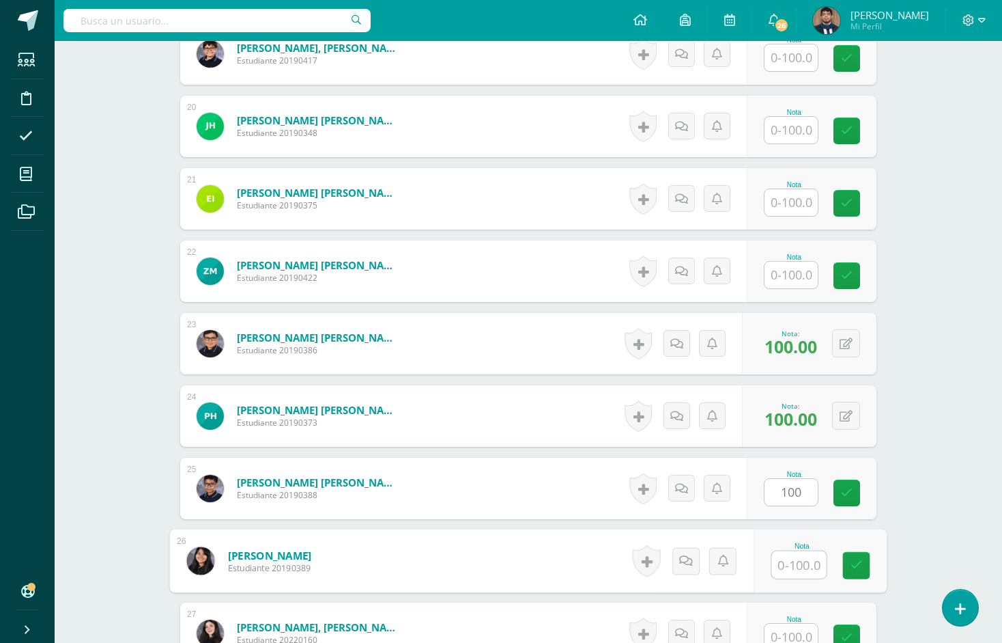
paste input "100"
type input "100"
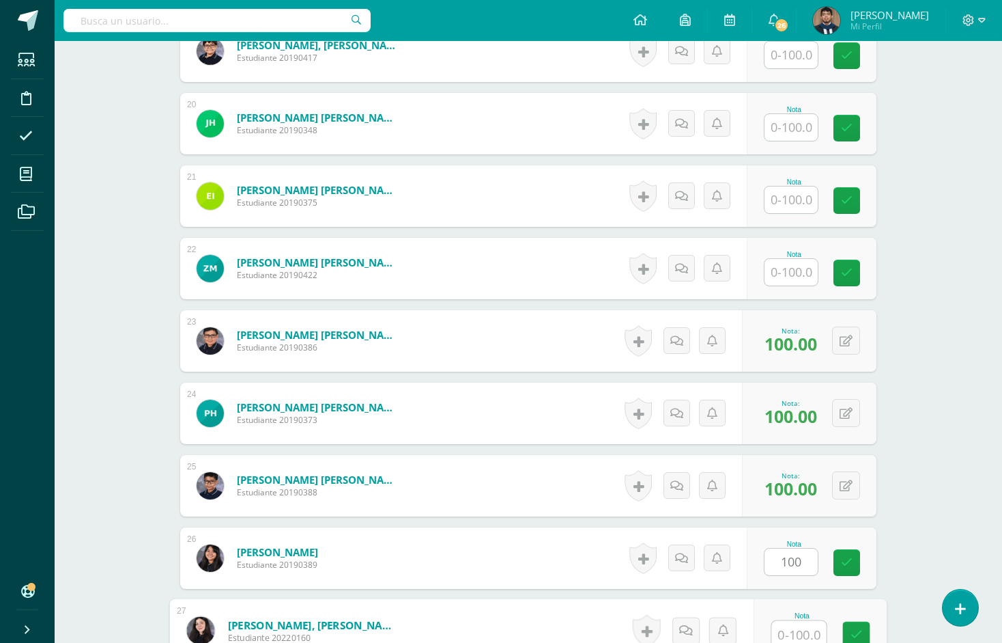
paste input "100"
type input "100"
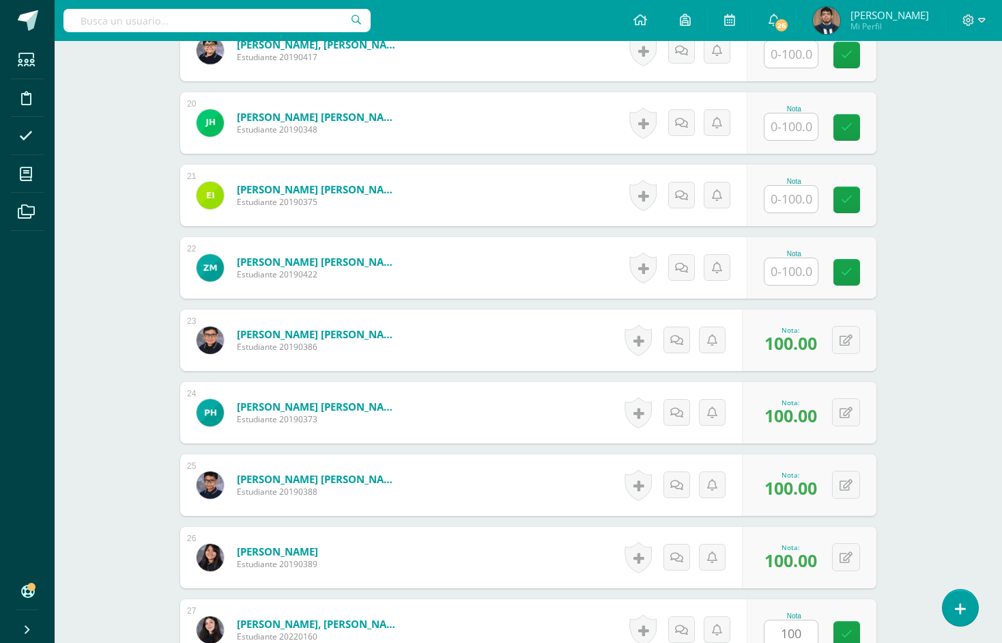
scroll to position [2142, 0]
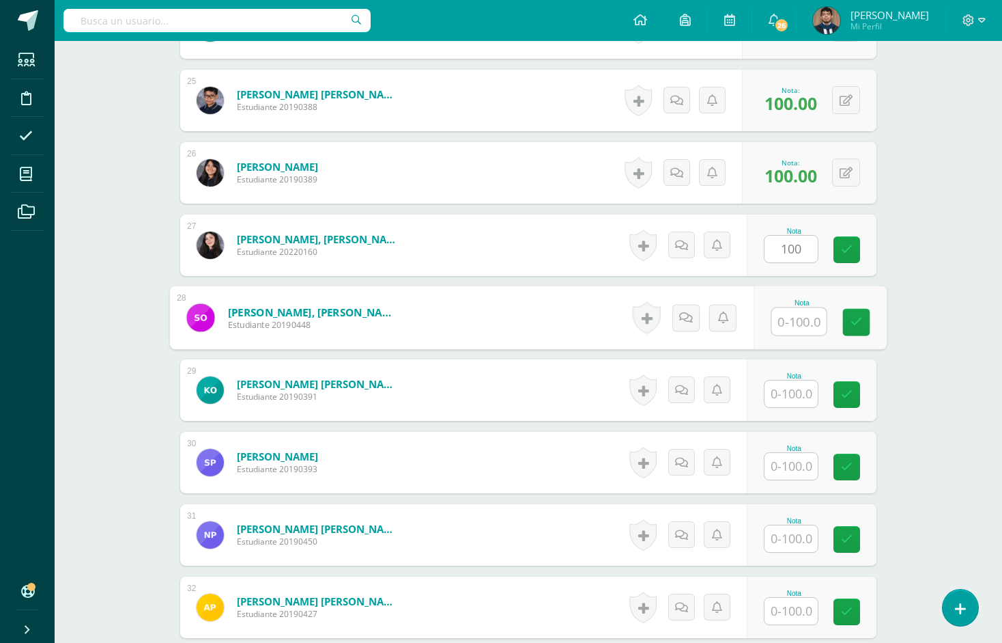
paste input "100"
type input "100"
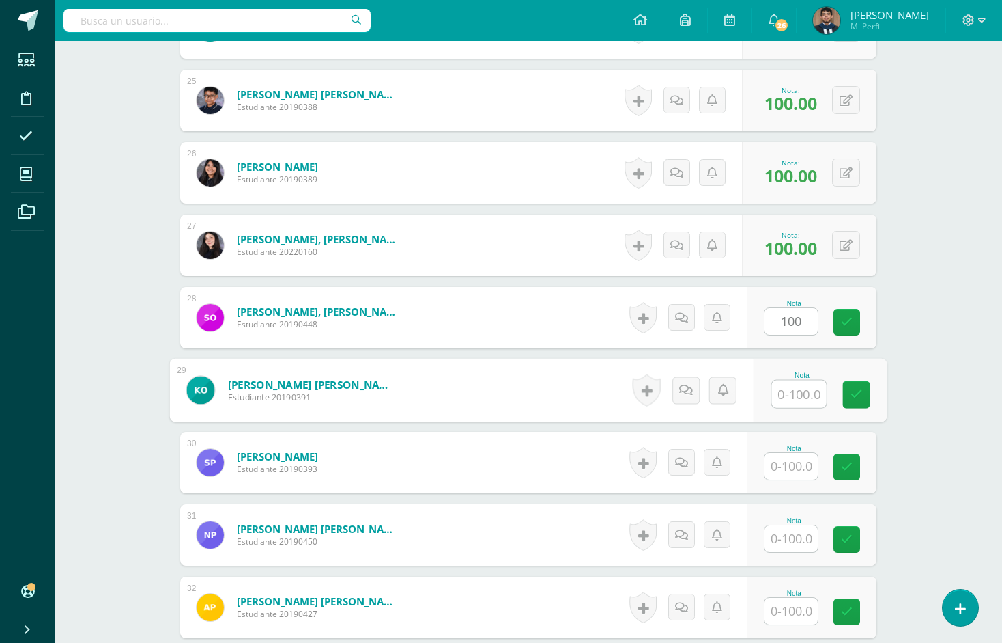
paste input "100"
type input "100"
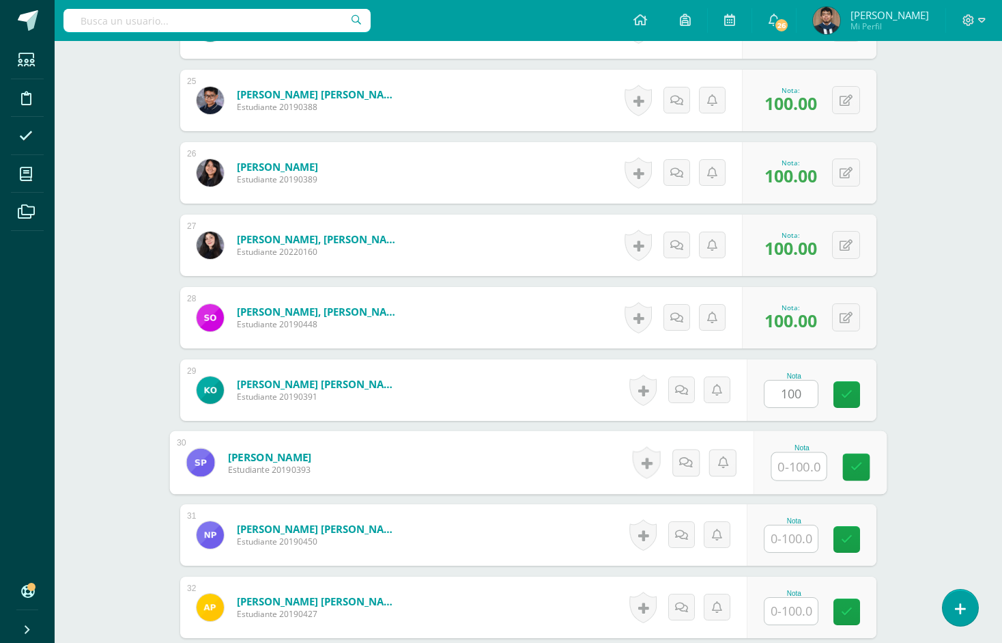
paste input "100"
type input "100"
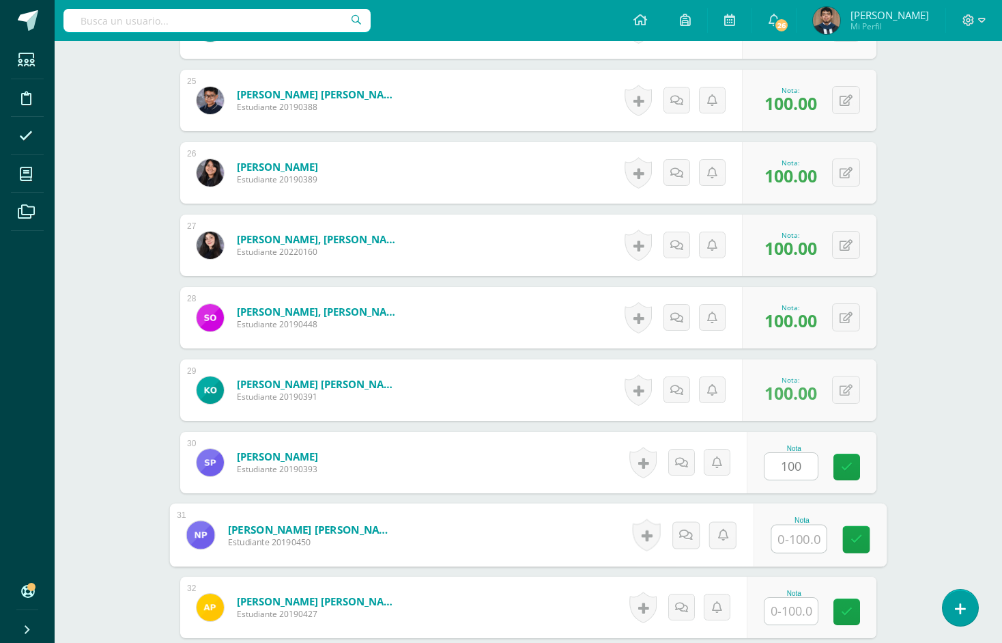
paste input "100"
type input "100"
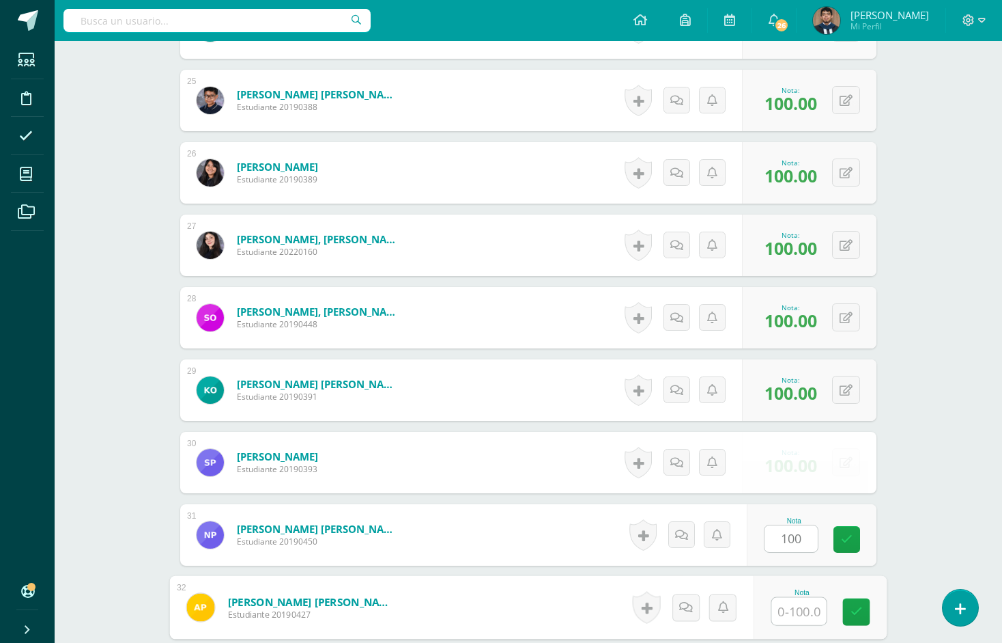
paste input "100"
type input "100"
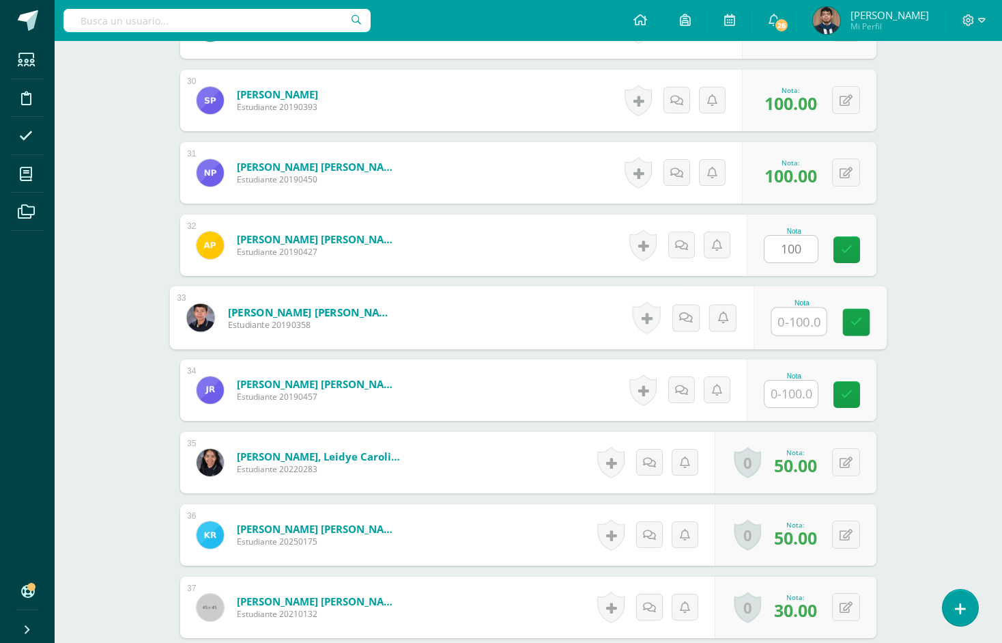
paste input "100"
type input "100"
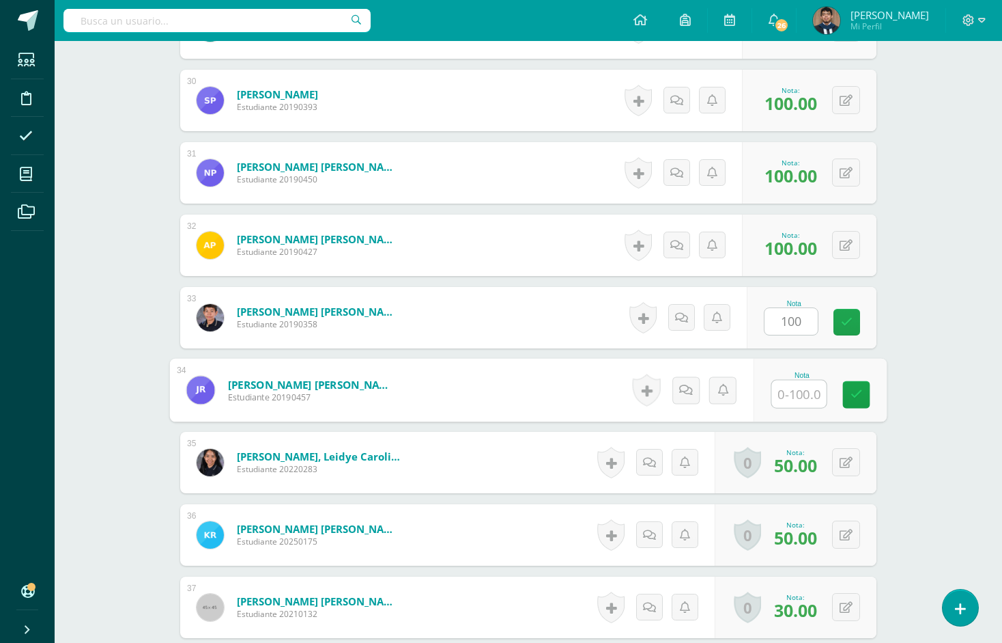
paste input "100"
type input "100"
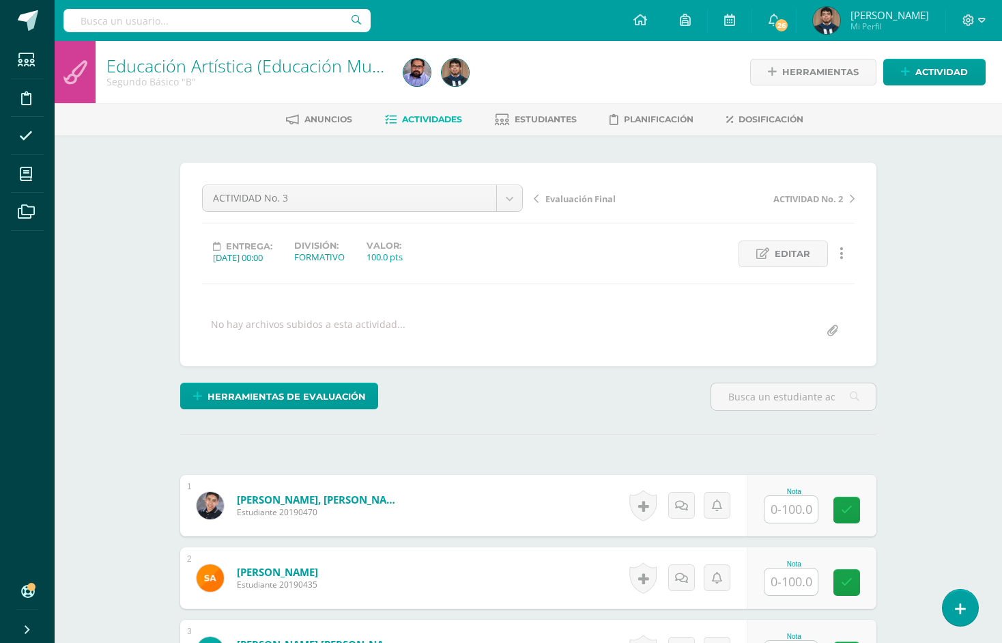
scroll to position [0, 0]
click at [556, 120] on span "Estudiantes" at bounding box center [546, 119] width 62 height 10
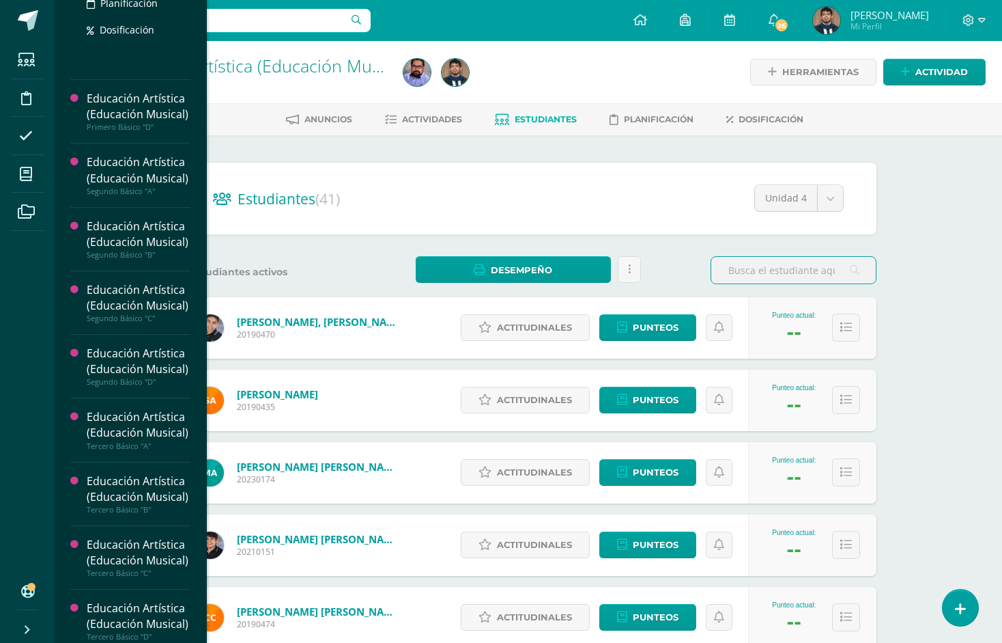
scroll to position [356, 0]
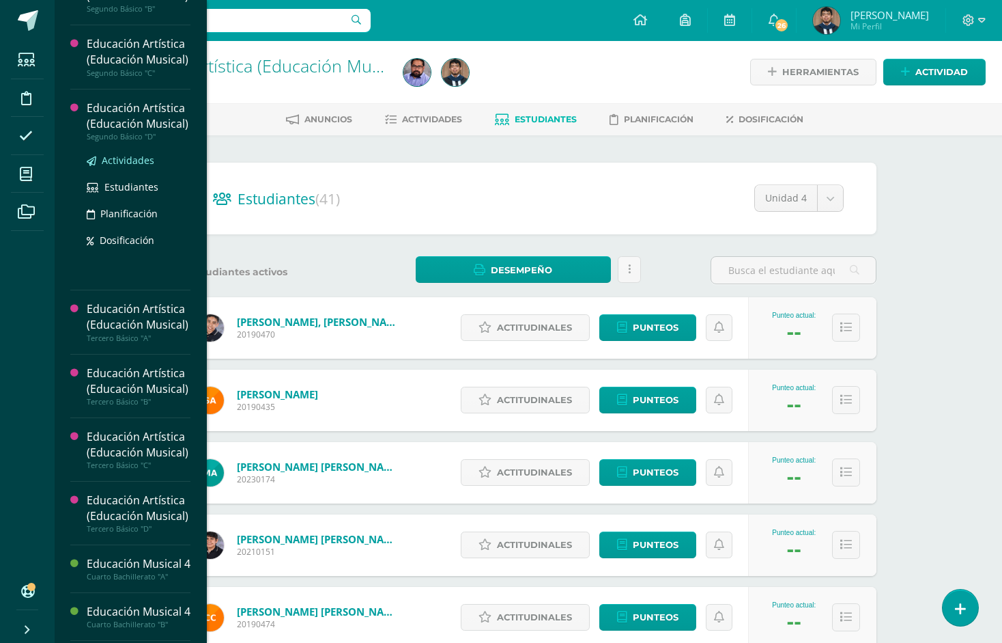
click at [130, 167] on span "Actividades" at bounding box center [128, 160] width 53 height 13
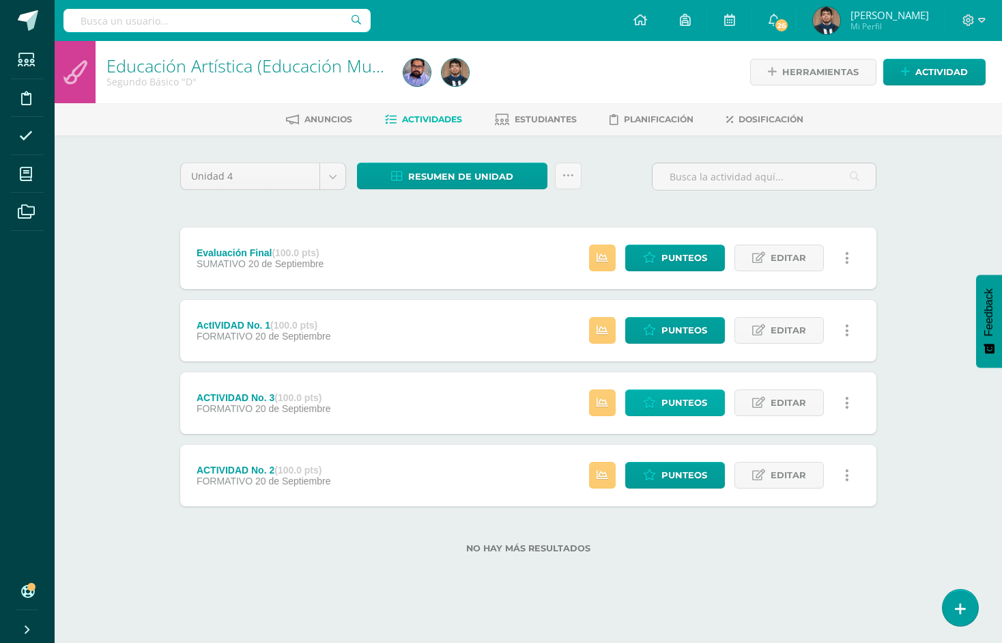
click at [701, 397] on span "Punteos" at bounding box center [685, 402] width 46 height 25
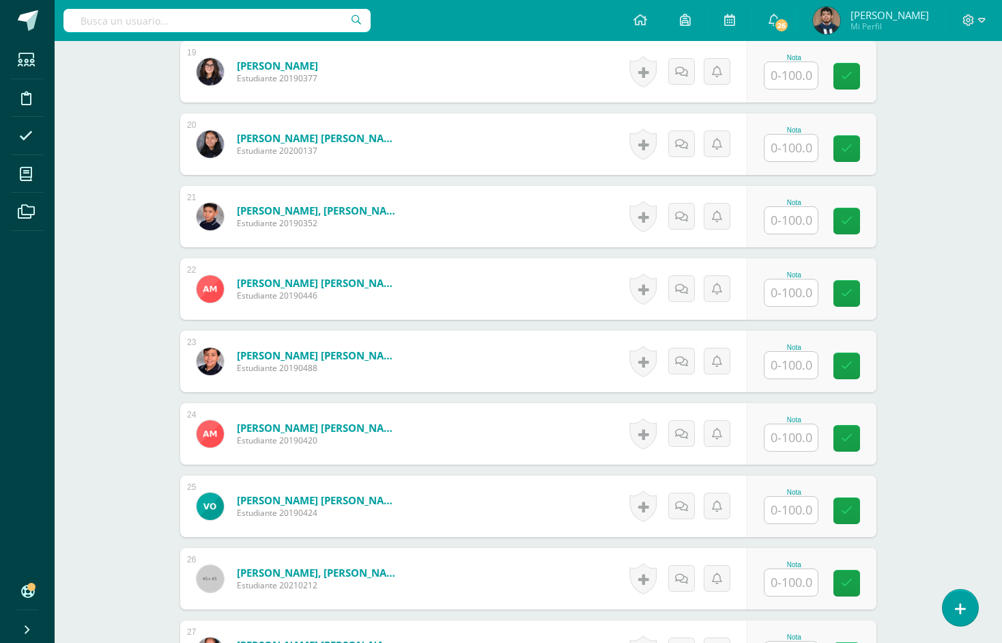
scroll to position [1738, 0]
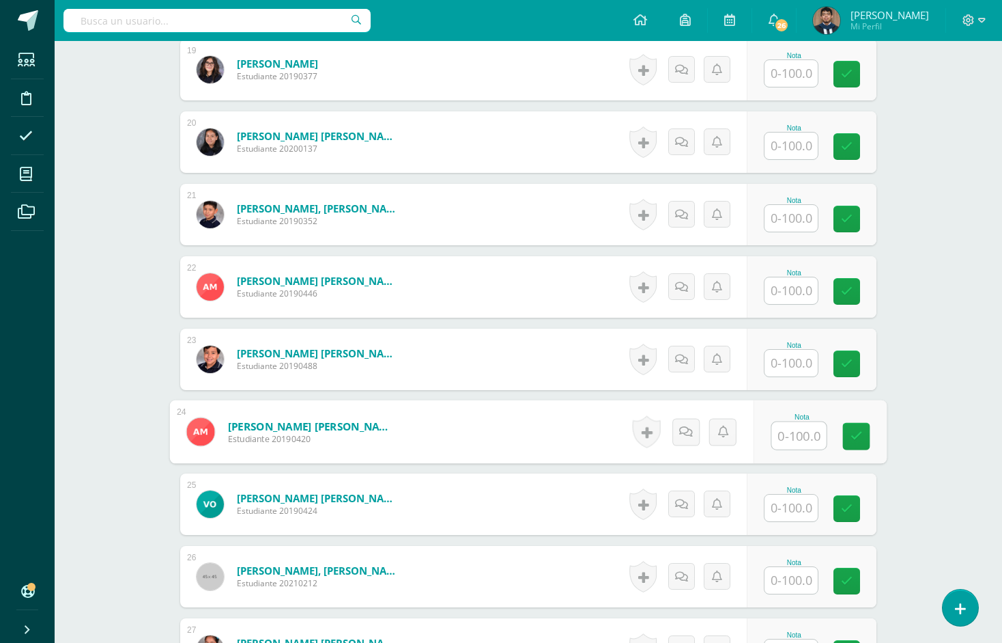
click at [767, 432] on div "Nota" at bounding box center [820, 432] width 133 height 64
paste input "100"
type input "1"
paste input "100"
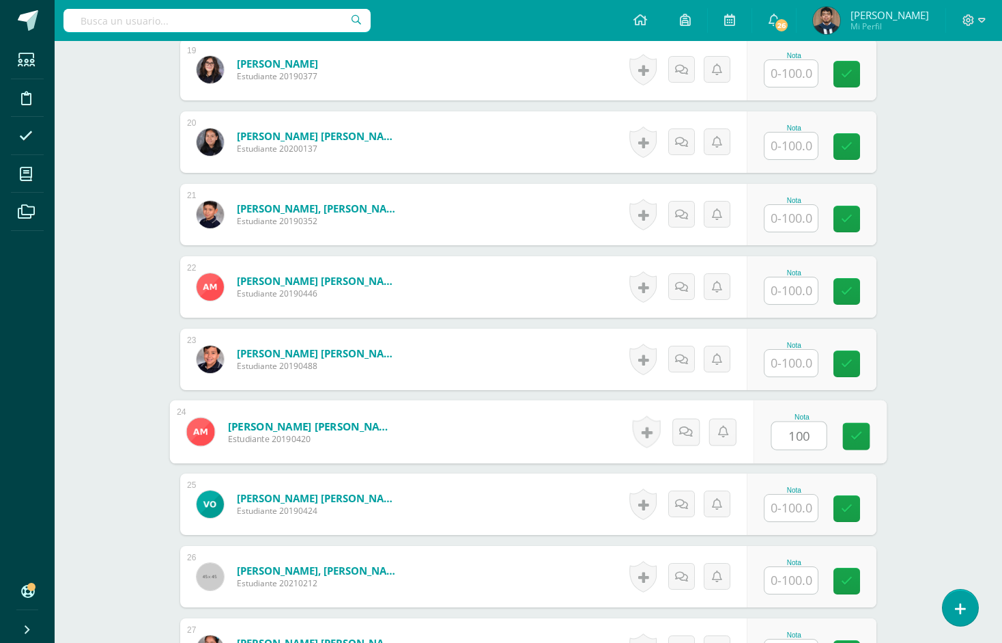
type input "100"
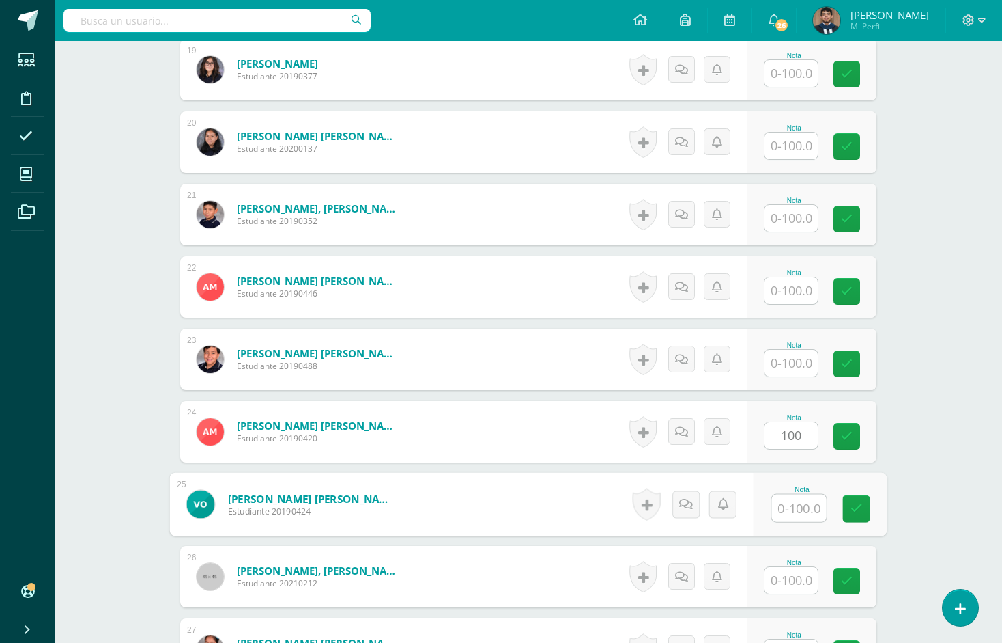
paste input "100"
type input "100"
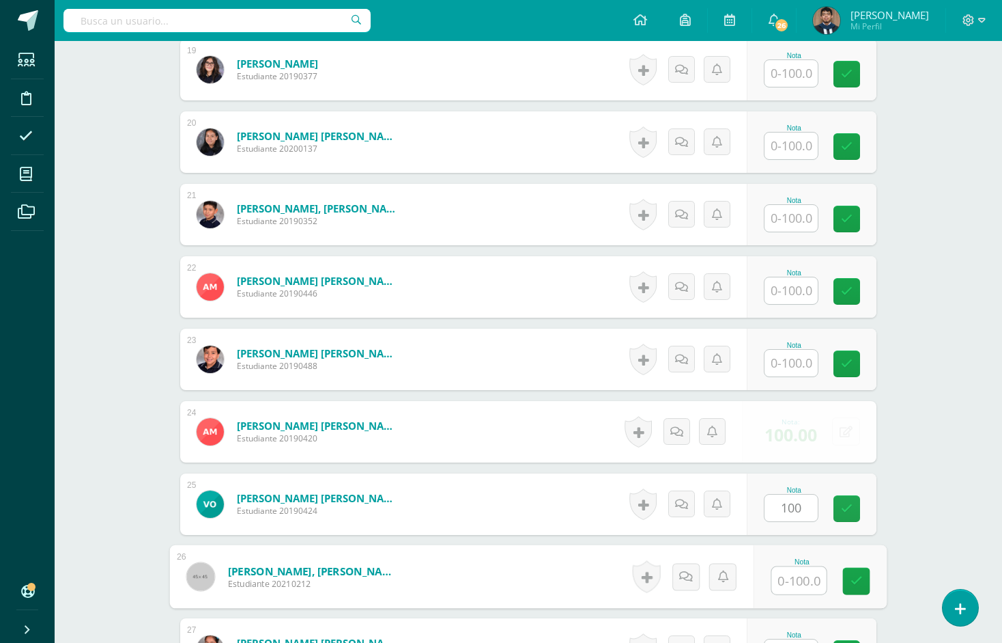
paste input "100"
type input "100"
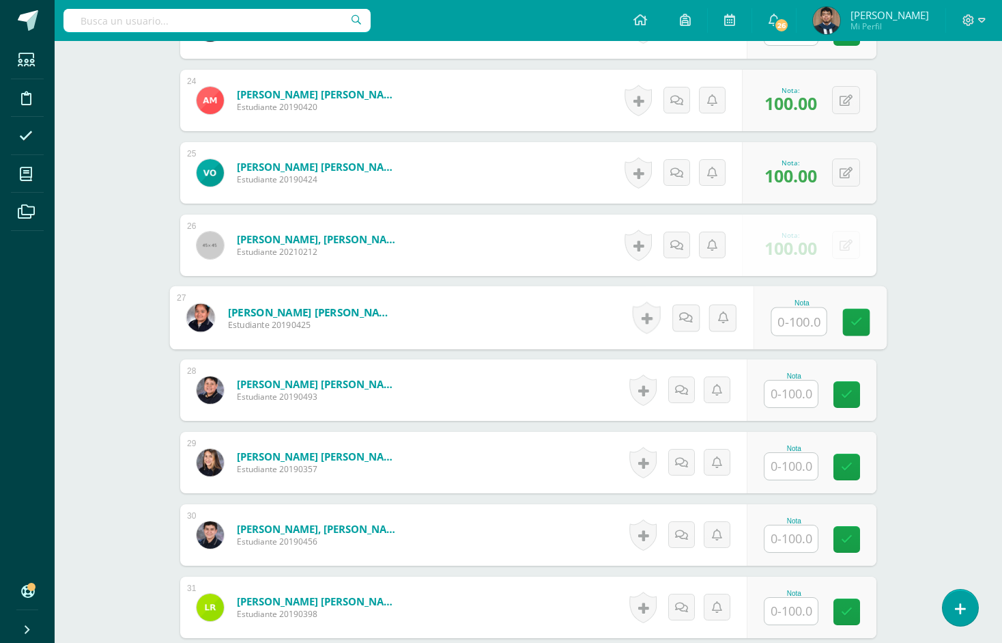
paste input "100"
type input "100"
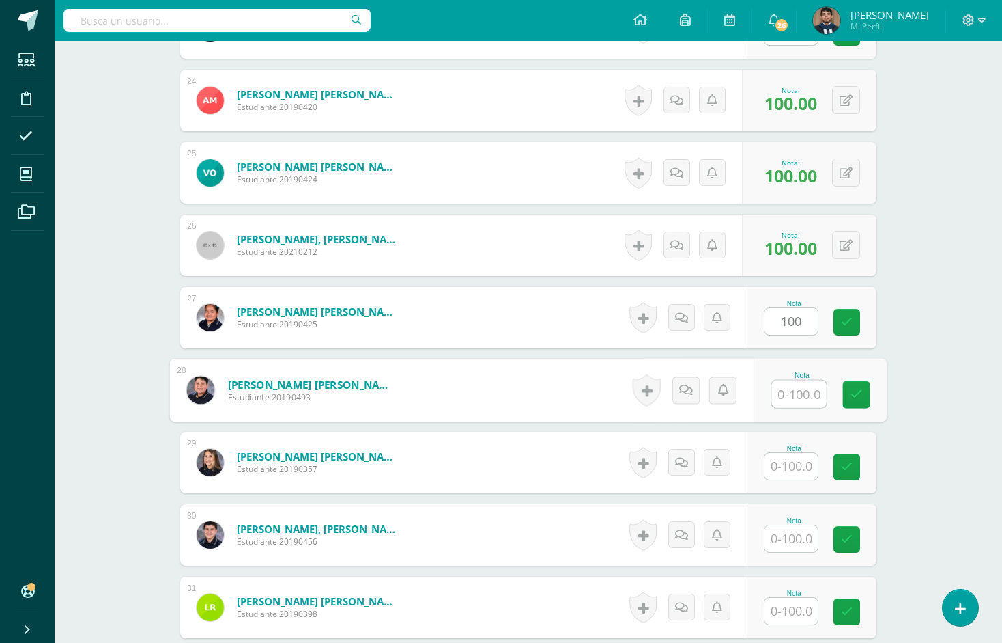
paste input "100"
type input "100"
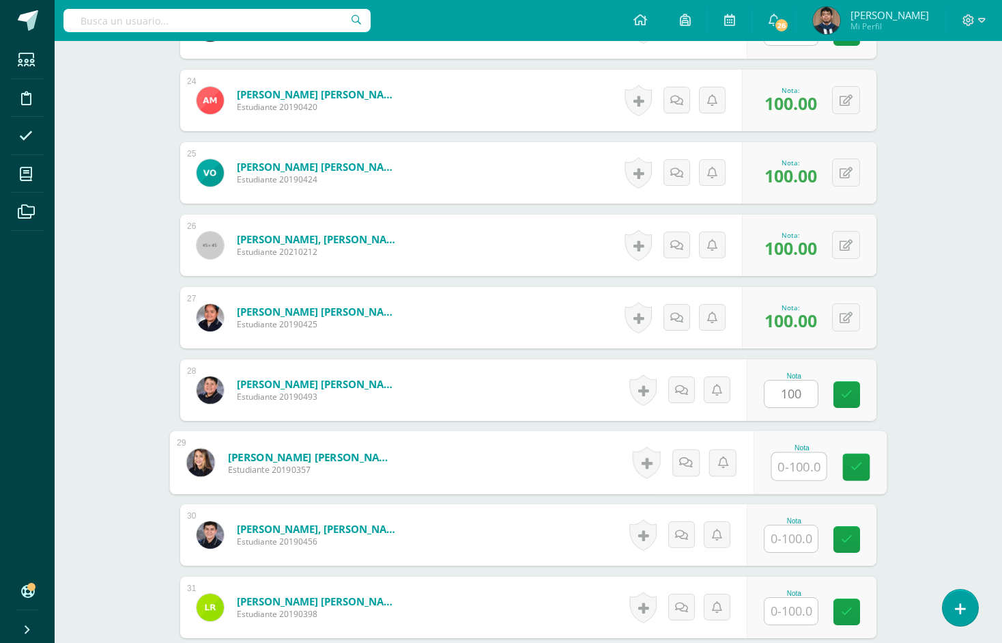
paste input "100"
type input "100"
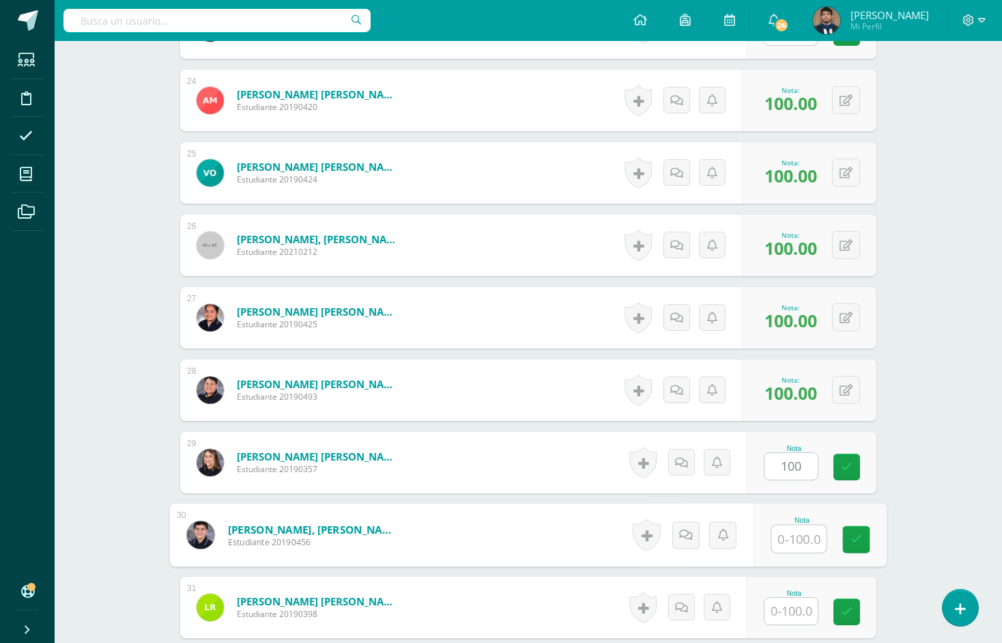
paste input "100"
type input "100"
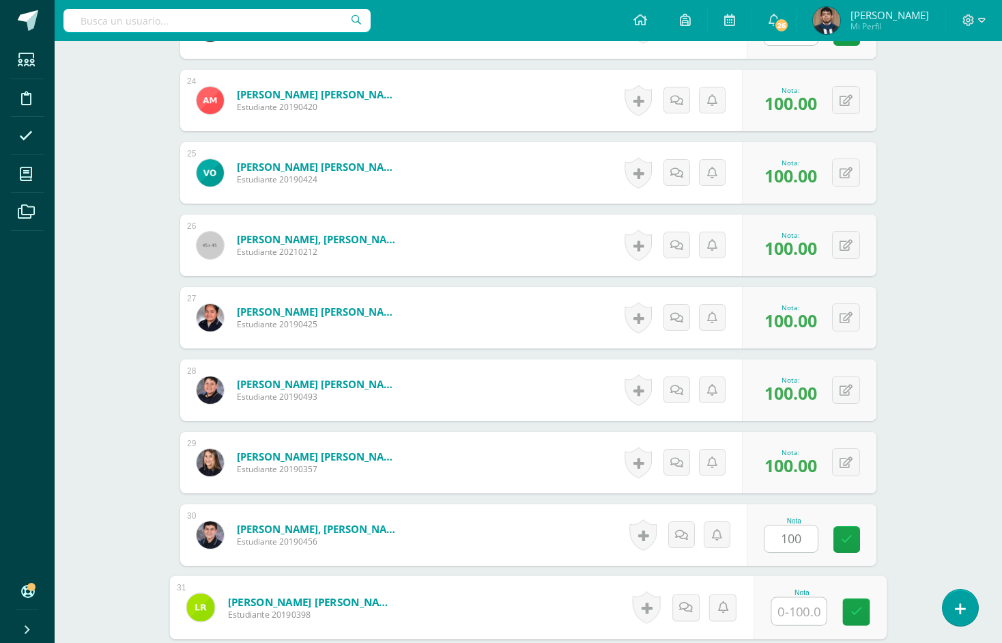
paste input "100"
type input "100"
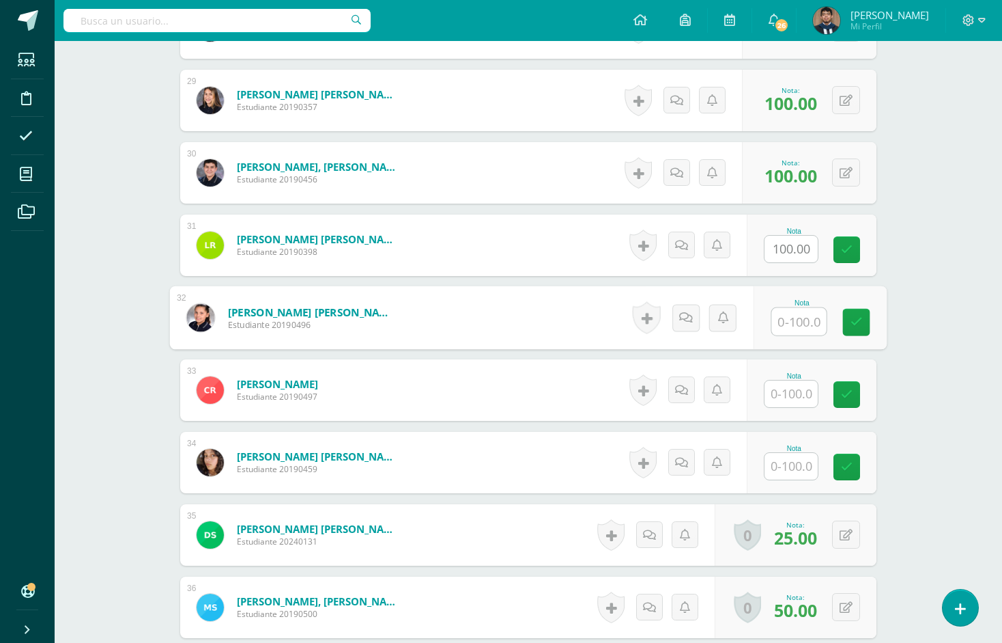
paste input "100"
type input "100"
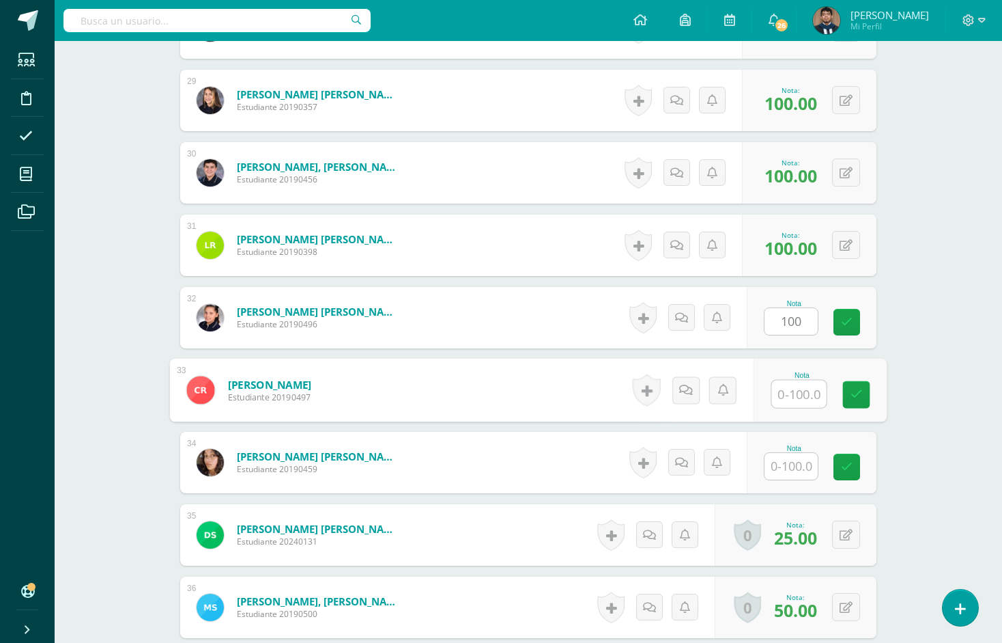
paste input "100"
type input "100"
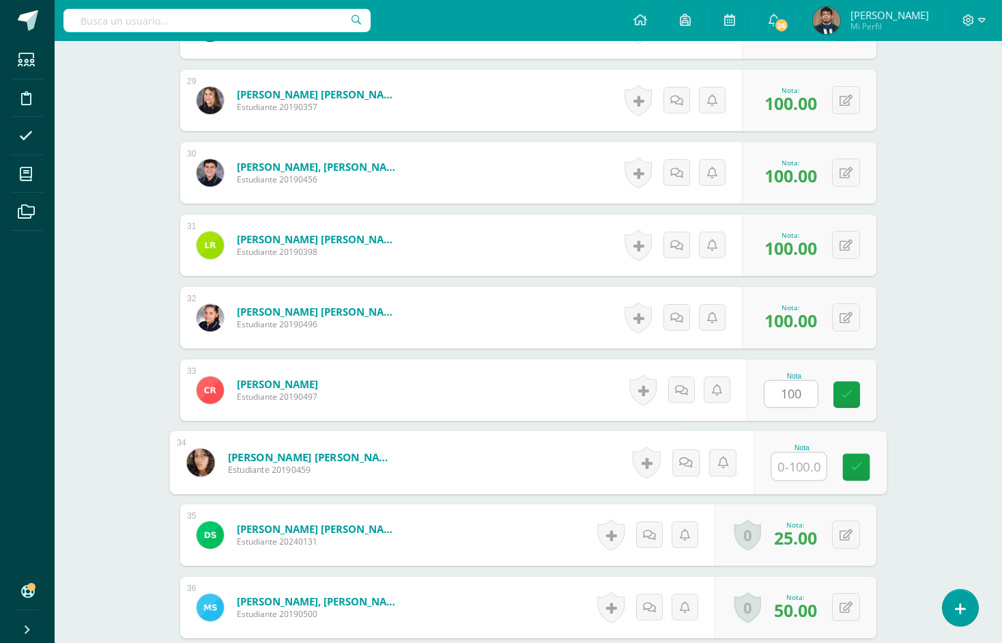
paste input "100"
type input "100"
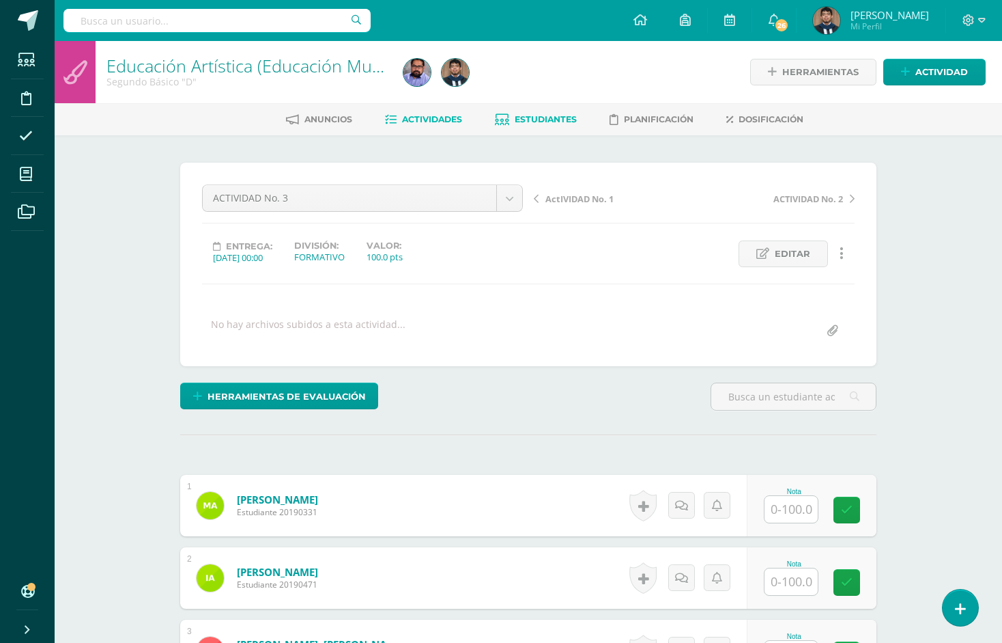
scroll to position [0, 0]
click at [536, 116] on span "Estudiantes" at bounding box center [546, 119] width 62 height 10
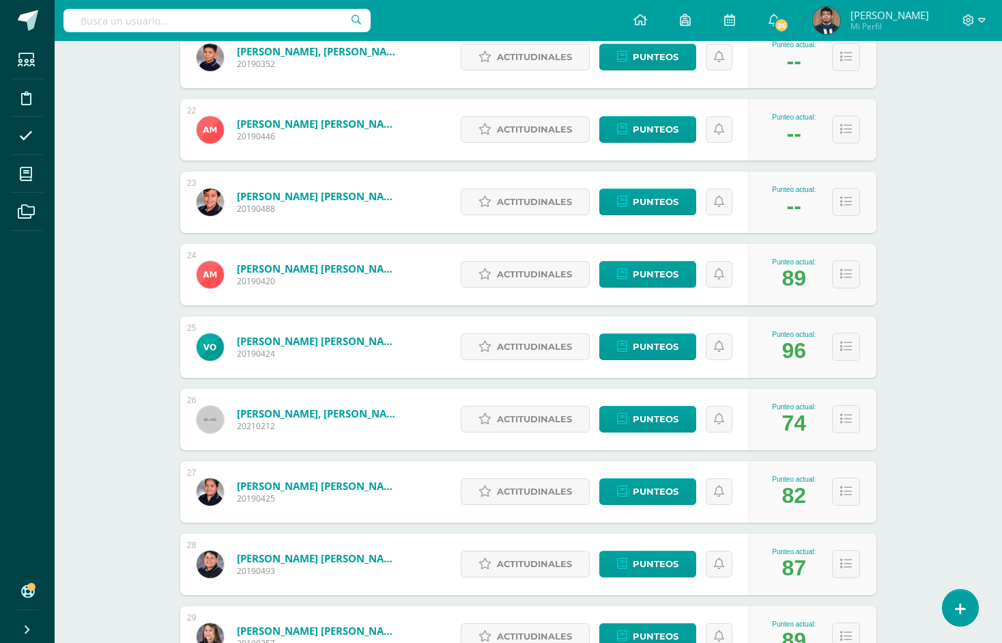
scroll to position [1715, 0]
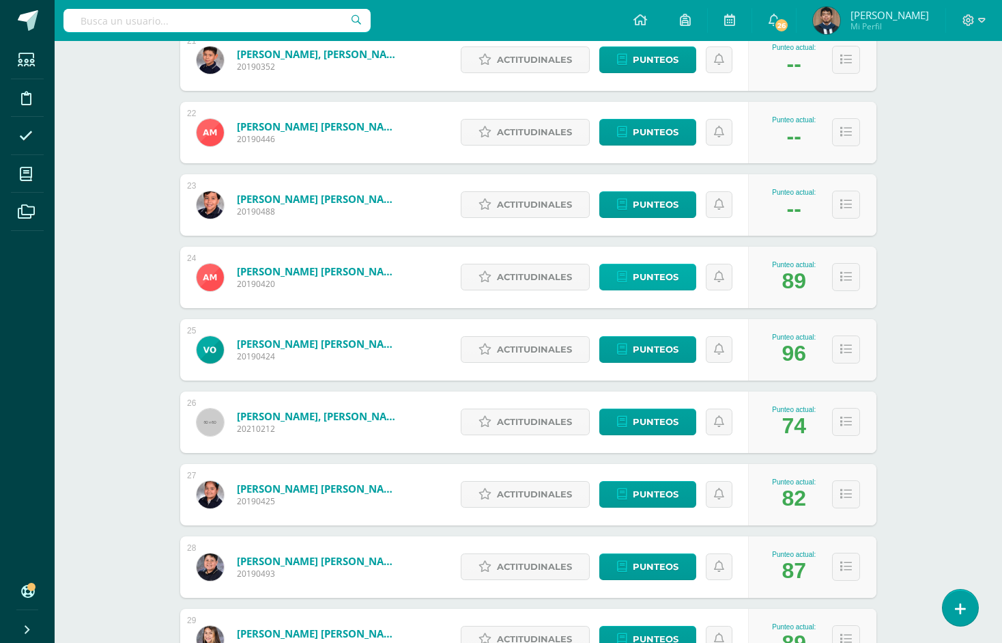
click at [656, 281] on span "Punteos" at bounding box center [656, 276] width 46 height 25
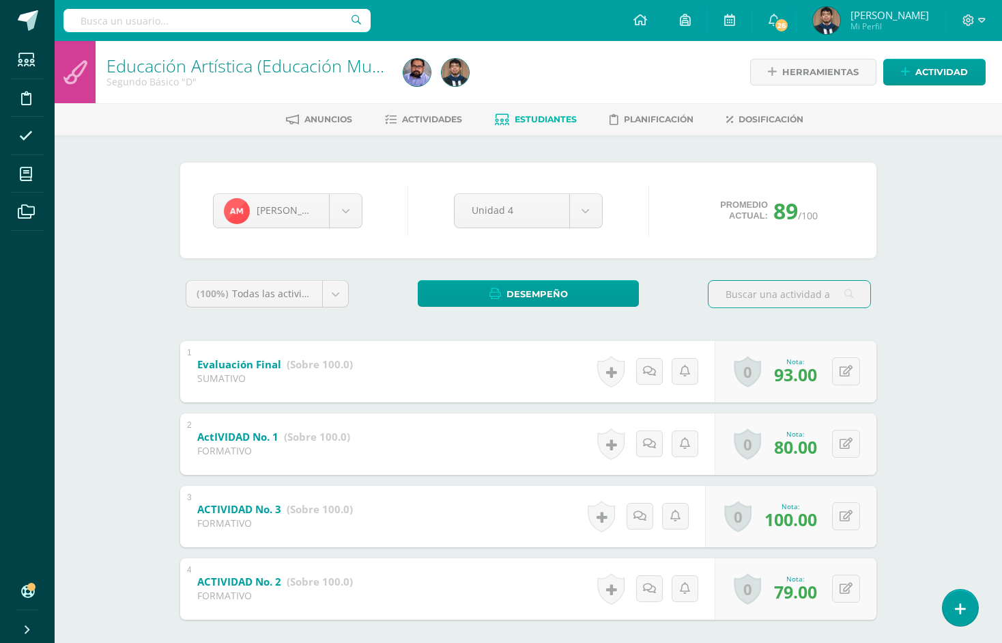
click at [538, 117] on span "Estudiantes" at bounding box center [546, 119] width 62 height 10
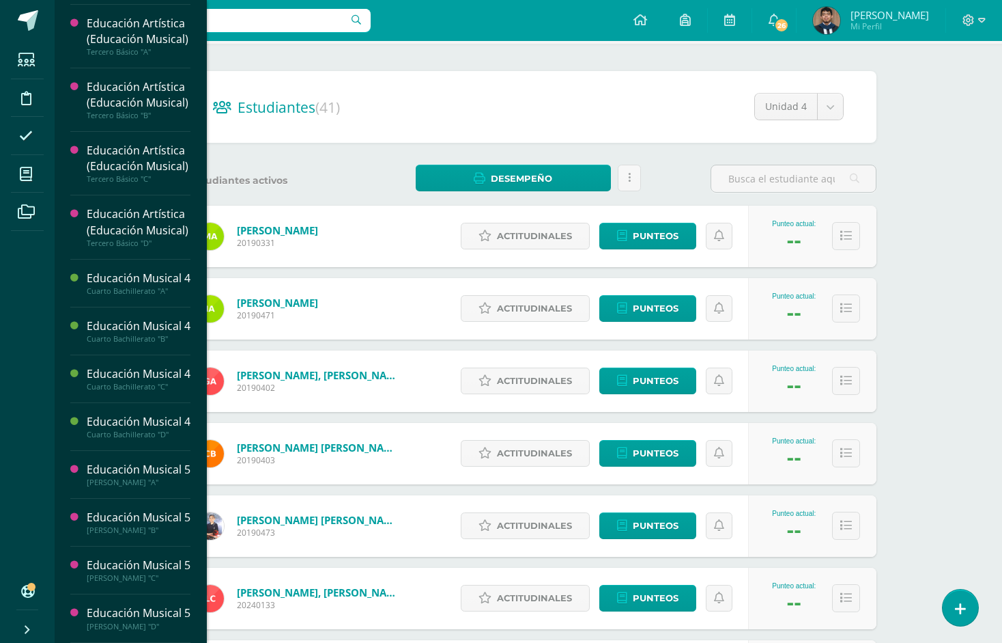
scroll to position [816, 0]
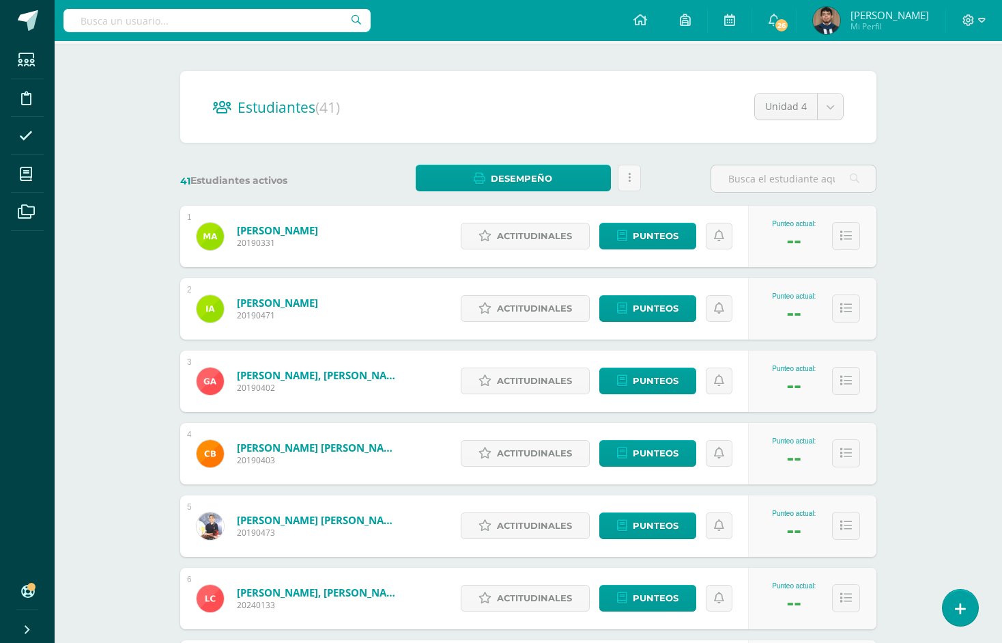
click at [339, 178] on label "41 Estudiantes activos" at bounding box center [263, 180] width 166 height 13
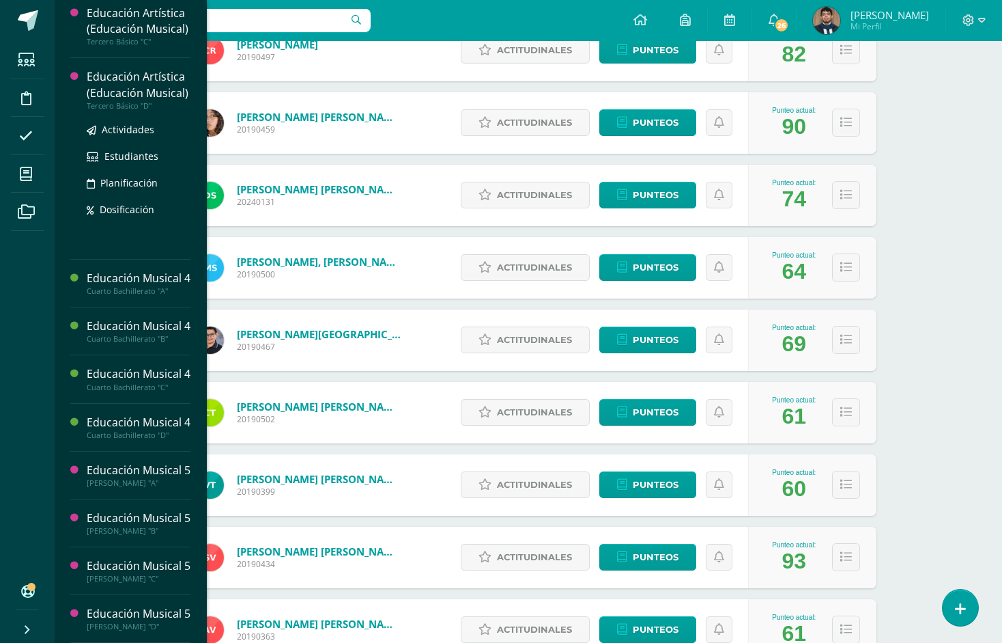
scroll to position [787, 0]
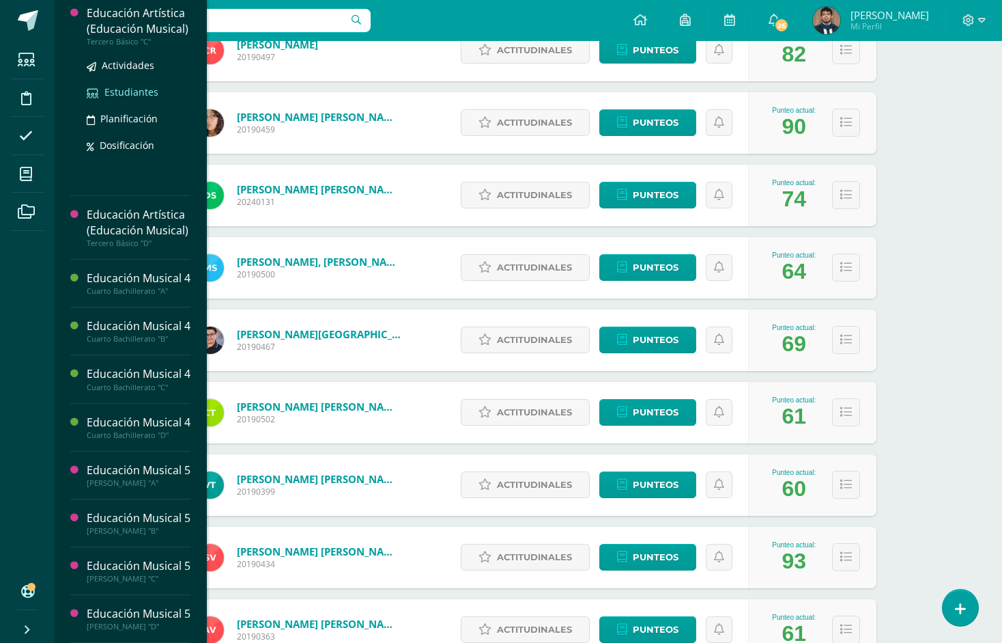
click at [134, 98] on span "Estudiantes" at bounding box center [131, 91] width 54 height 13
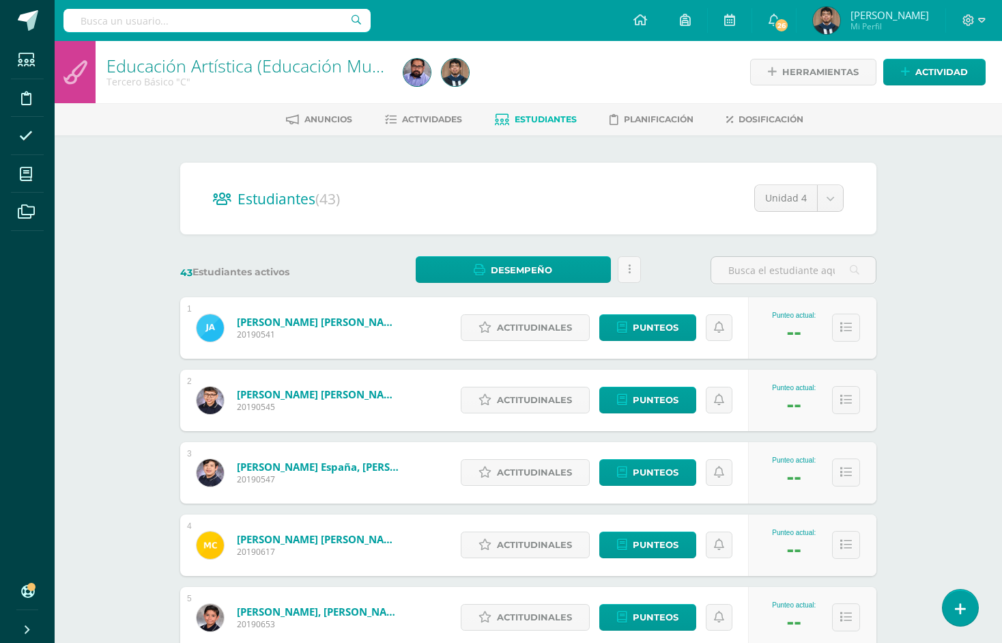
click at [414, 102] on div at bounding box center [417, 72] width 38 height 62
click at [419, 115] on span "Actividades" at bounding box center [432, 119] width 60 height 10
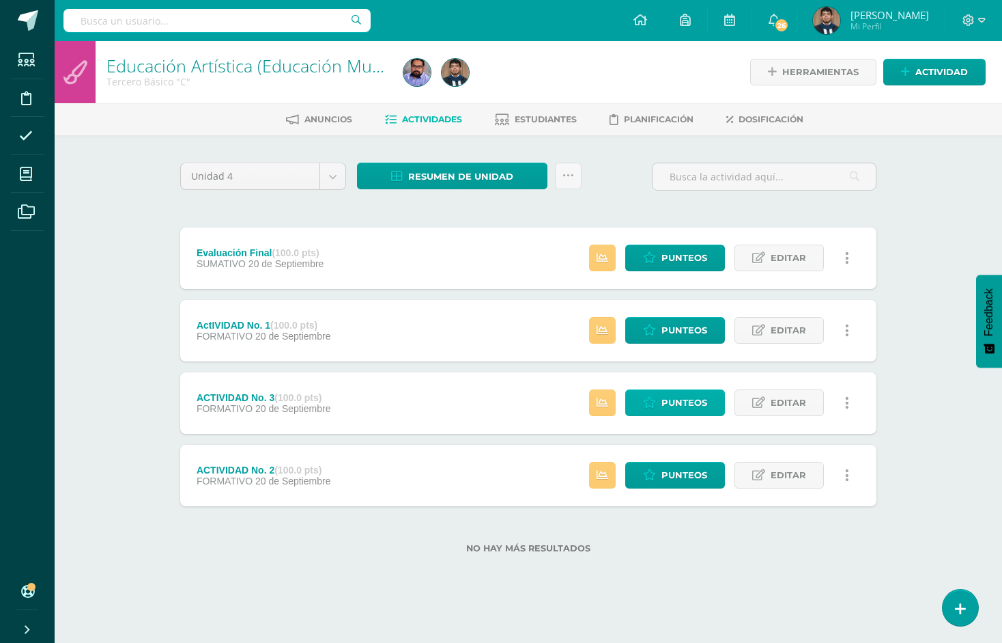
click at [705, 392] on span "Punteos" at bounding box center [685, 402] width 46 height 25
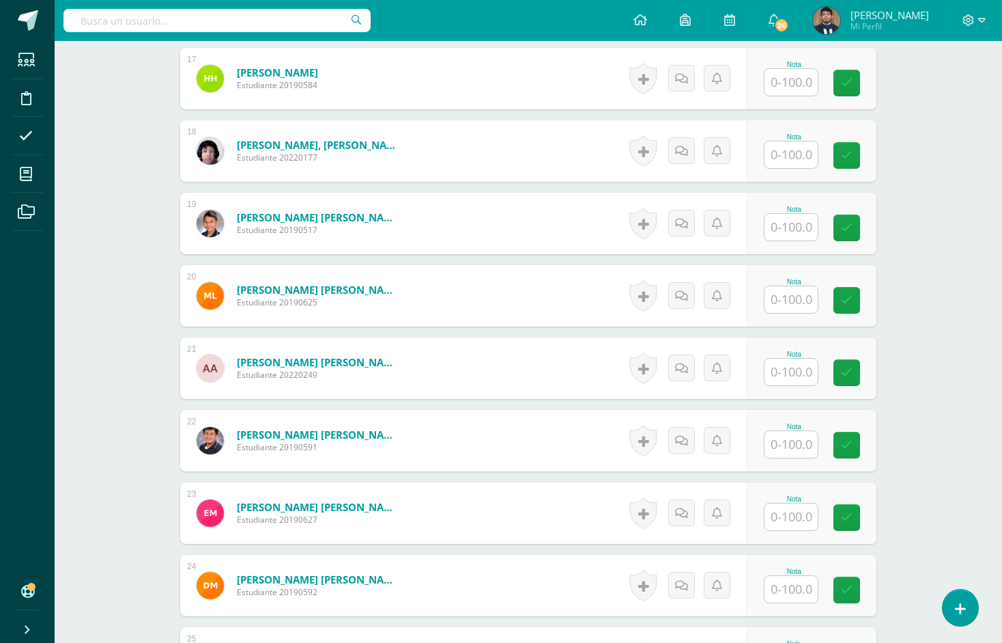
scroll to position [1586, 0]
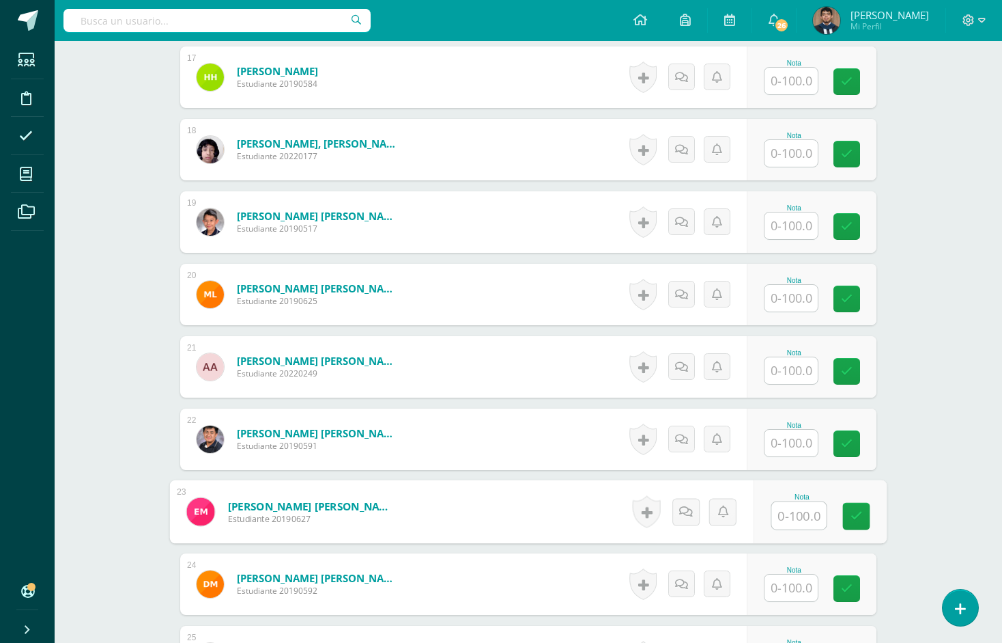
click at [780, 503] on input "text" at bounding box center [799, 515] width 55 height 27
paste input "100"
type input "100"
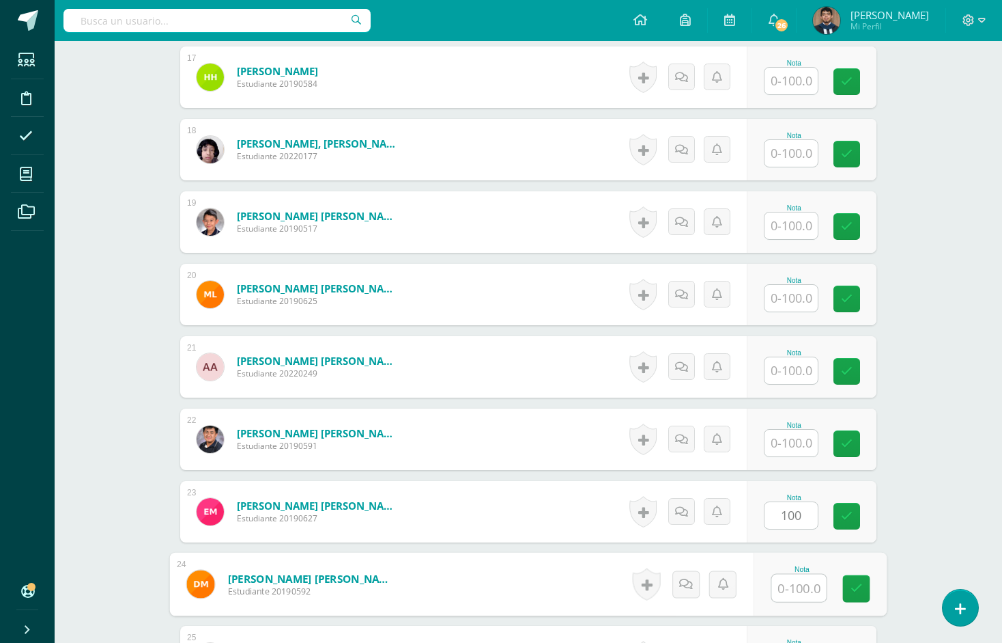
paste input "100"
type input "100"
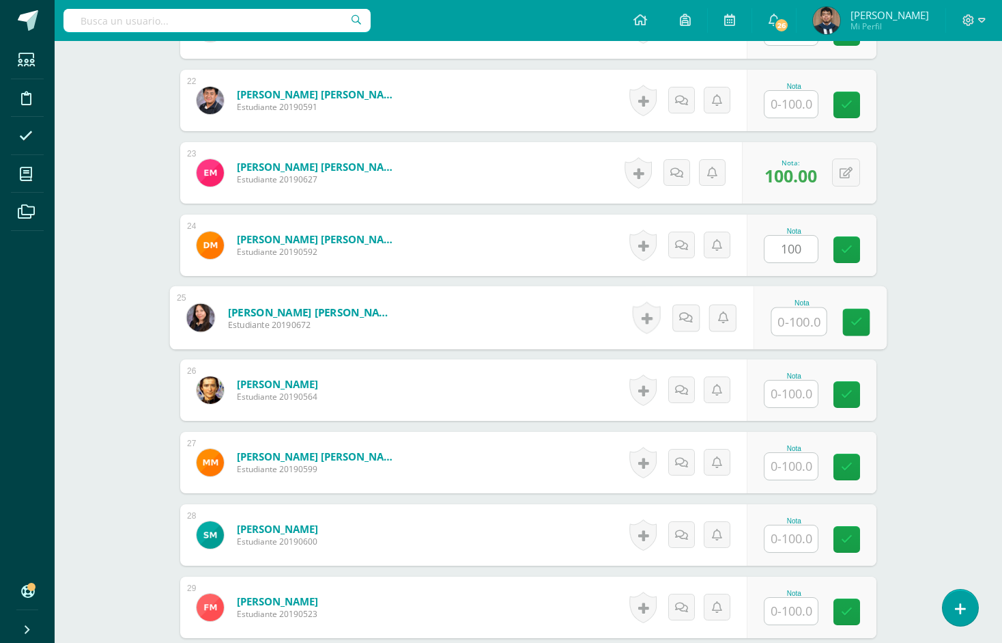
paste input "100"
type input "100"
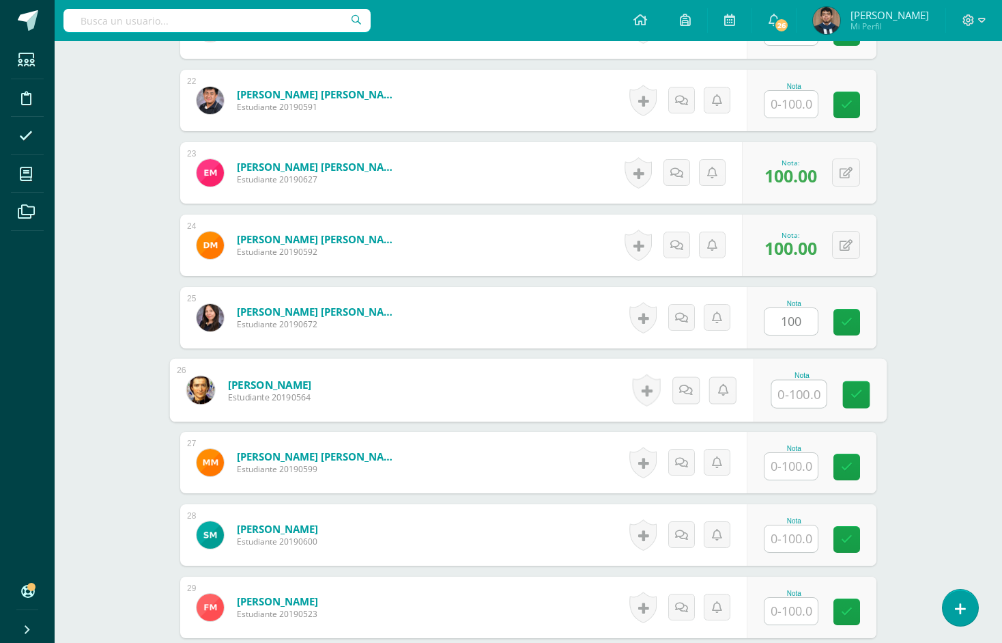
paste input "100"
type input "100"
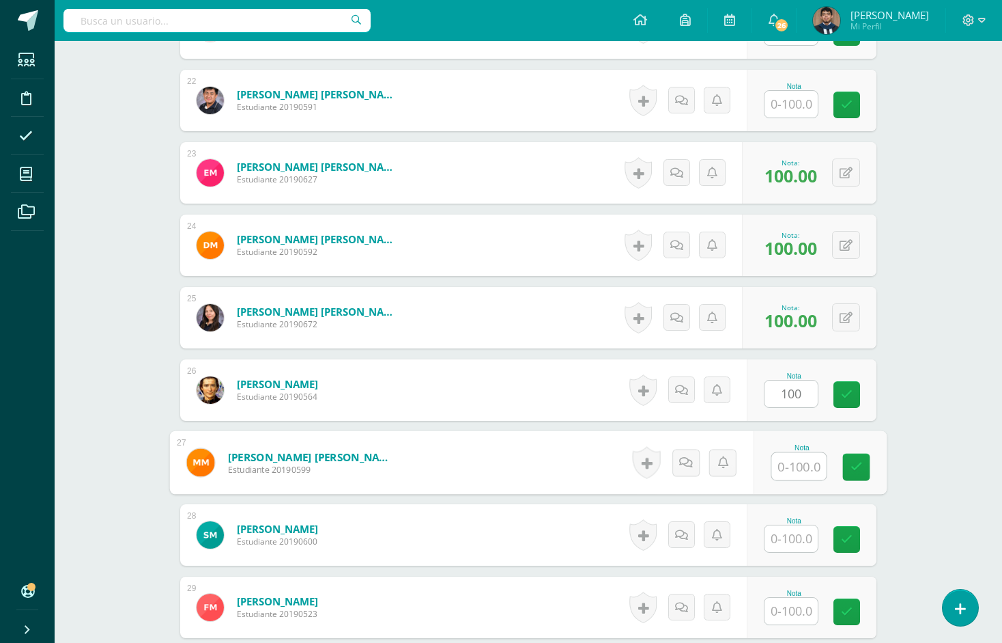
paste input "100"
type input "100"
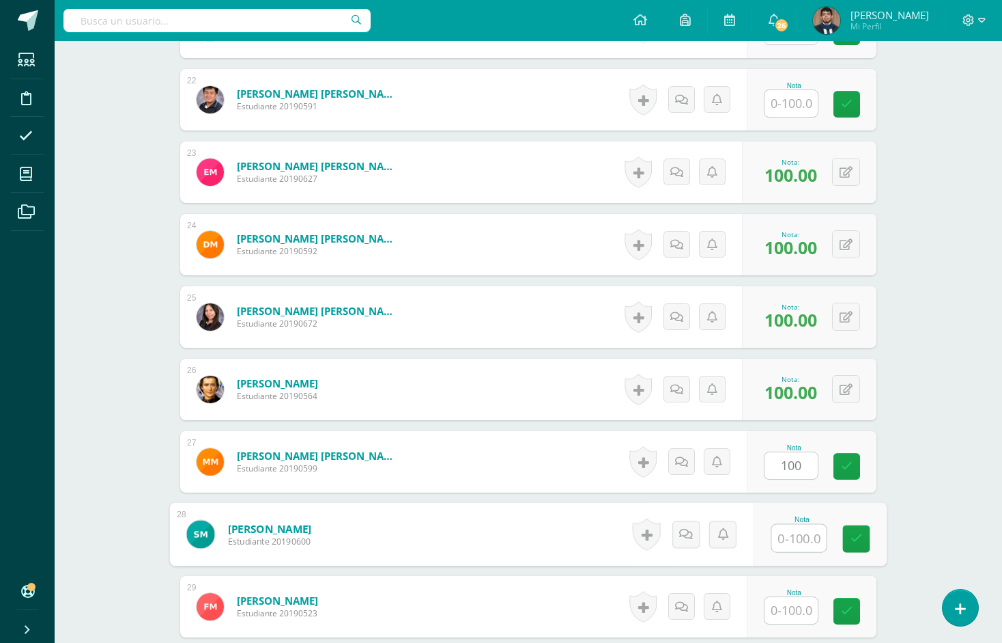
paste input "100"
type input "100"
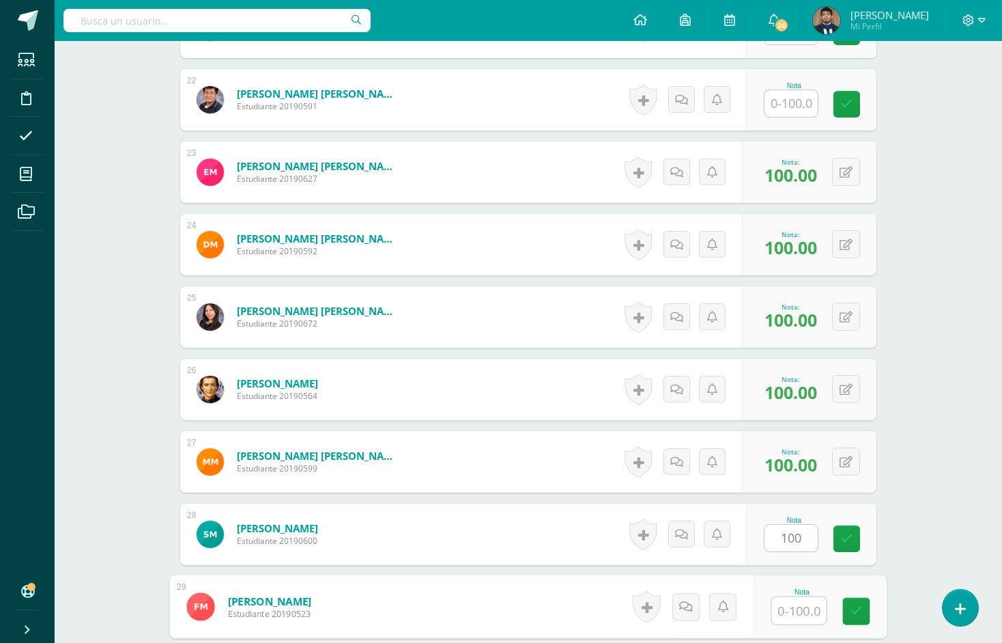
paste input "100"
type input "100"
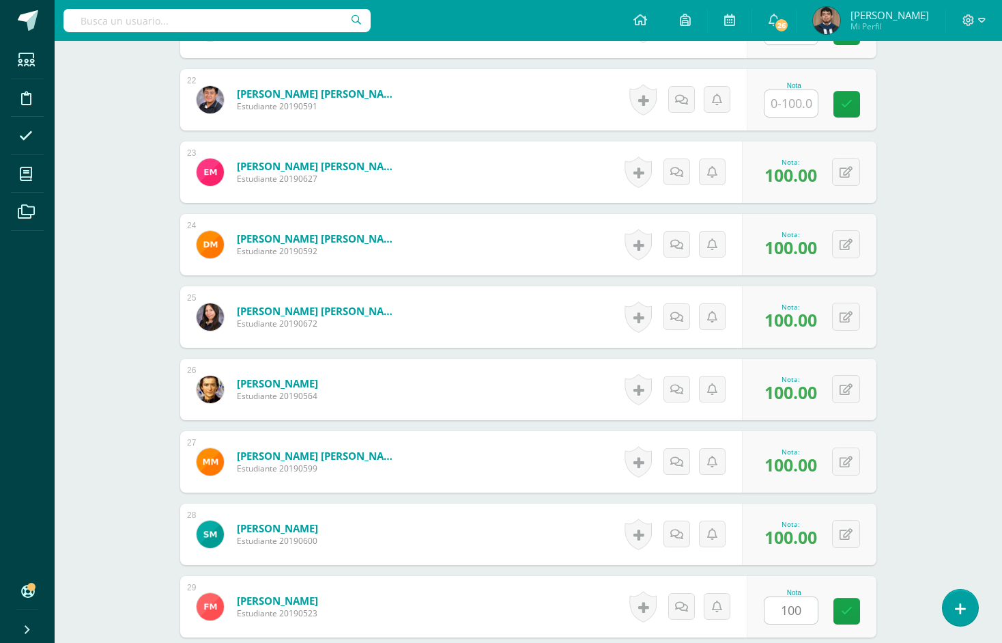
scroll to position [2287, 0]
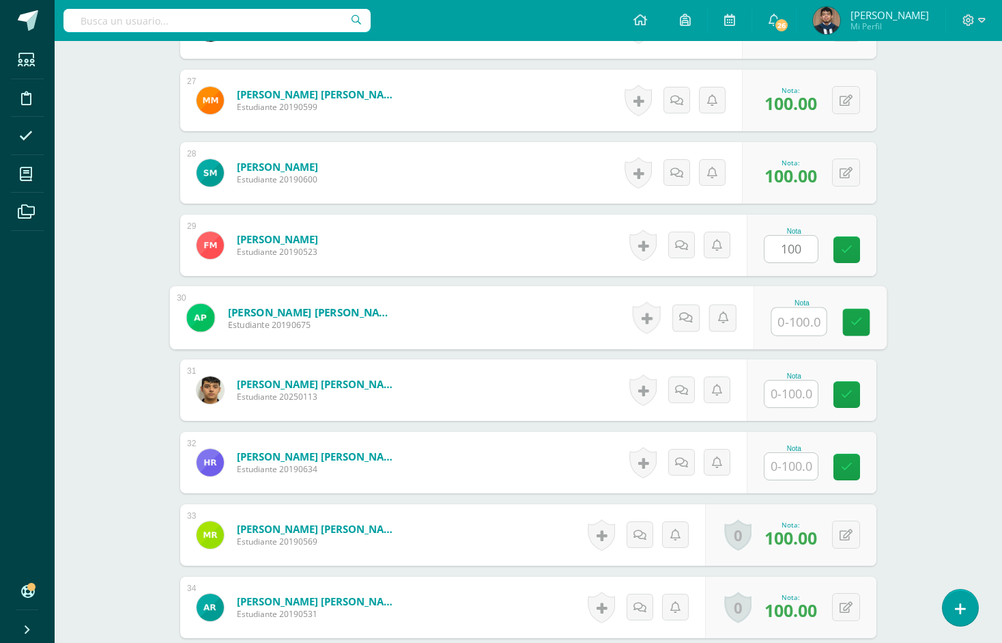
paste input "100"
type input "100"
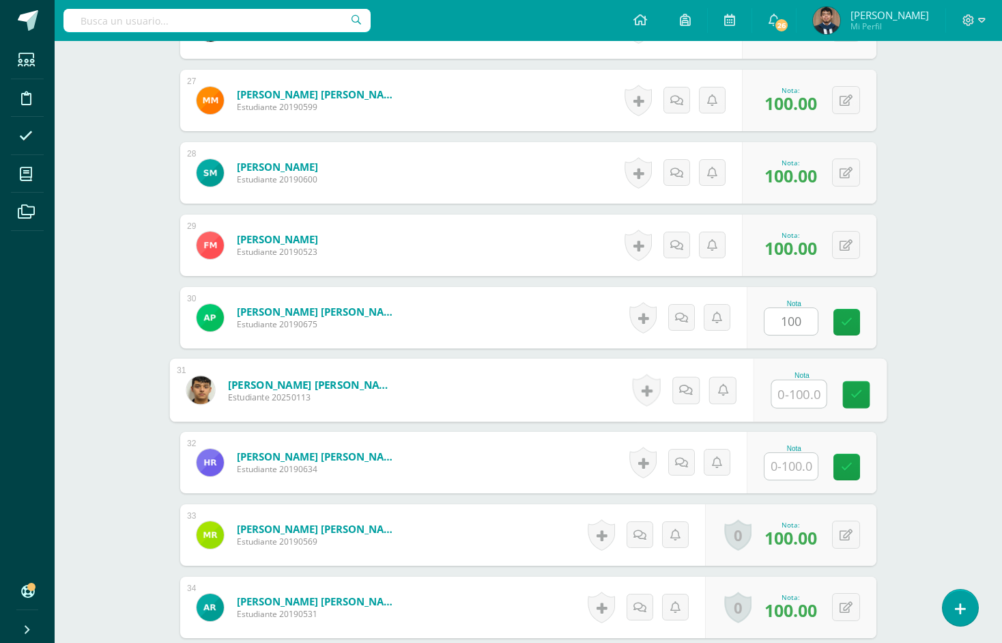
paste input "100"
type input "100"
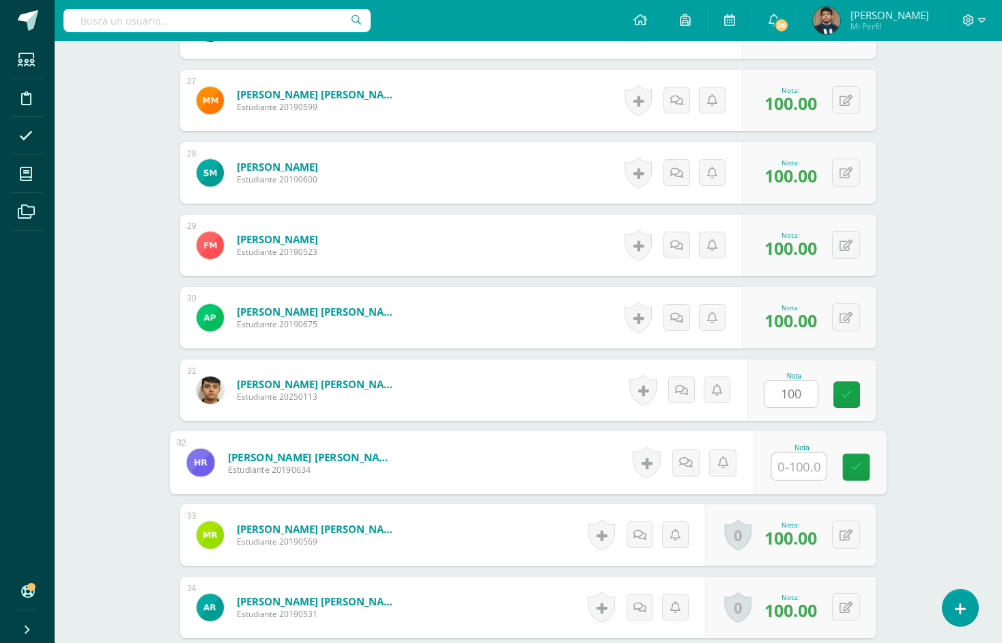
paste input "100"
type input "100"
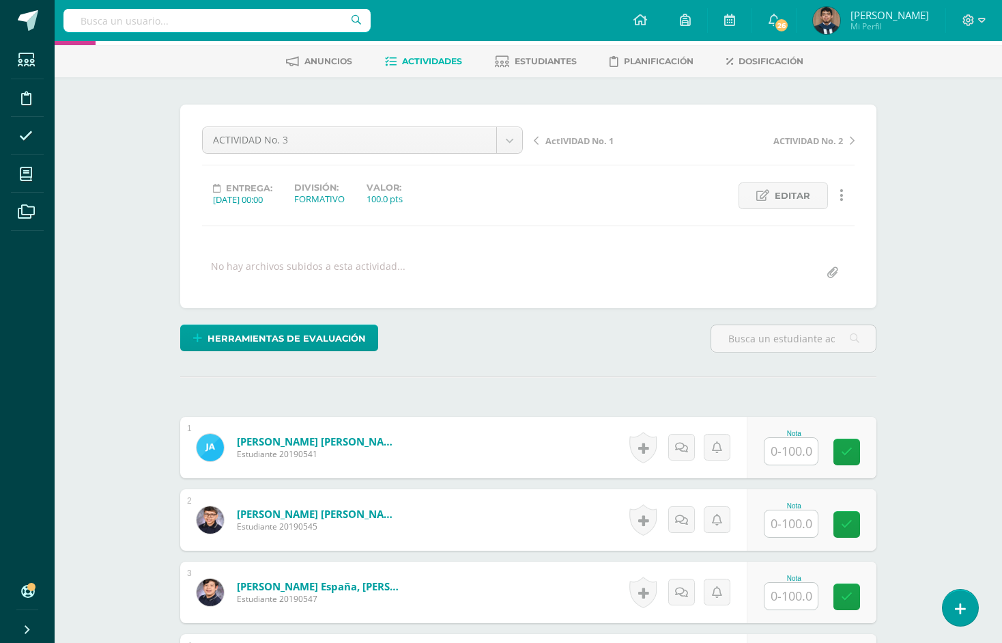
scroll to position [2, 0]
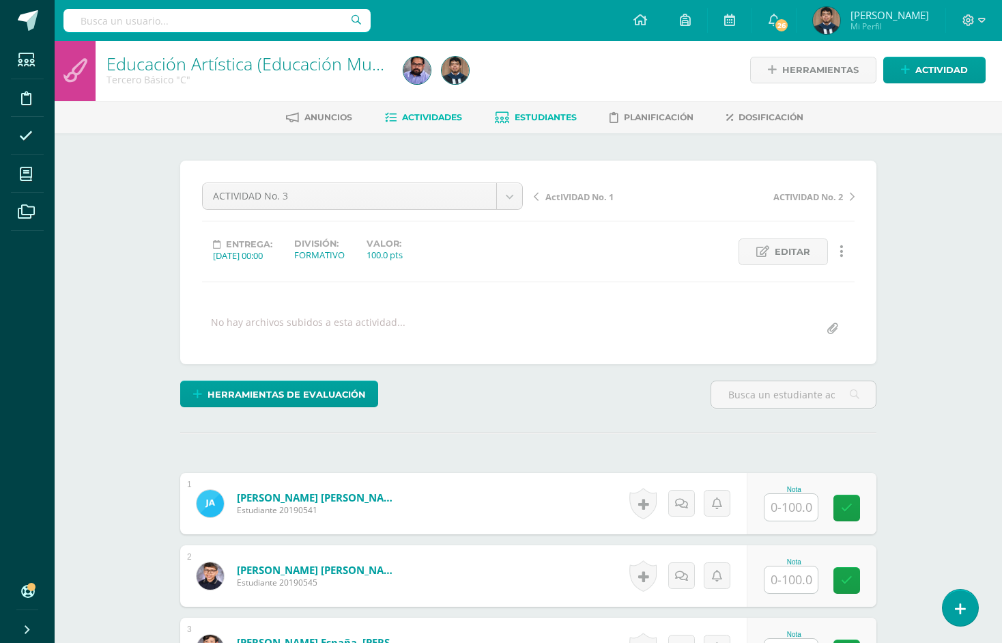
click at [554, 118] on span "Estudiantes" at bounding box center [546, 117] width 62 height 10
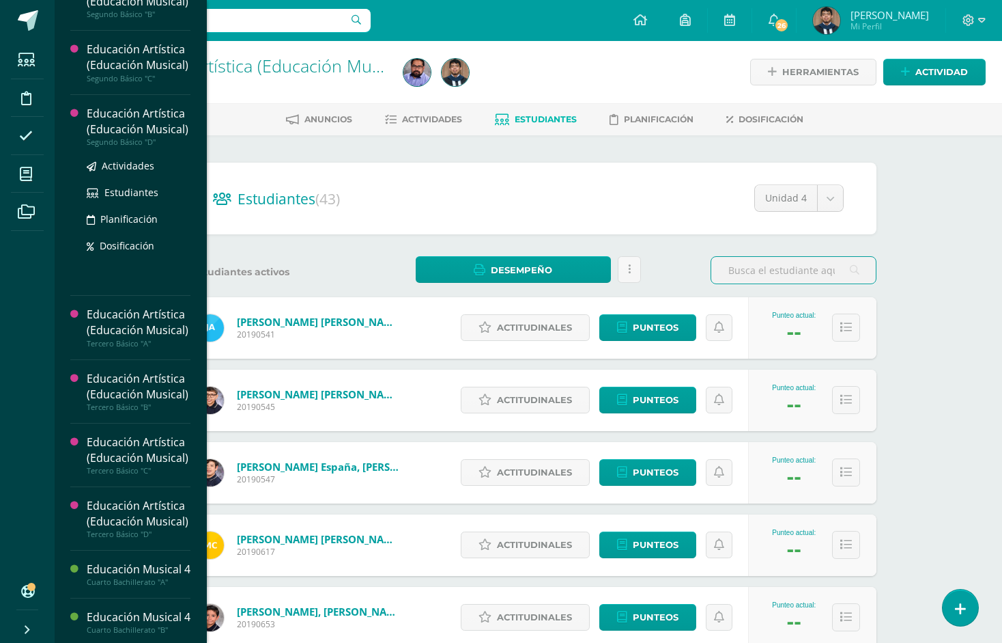
scroll to position [355, 0]
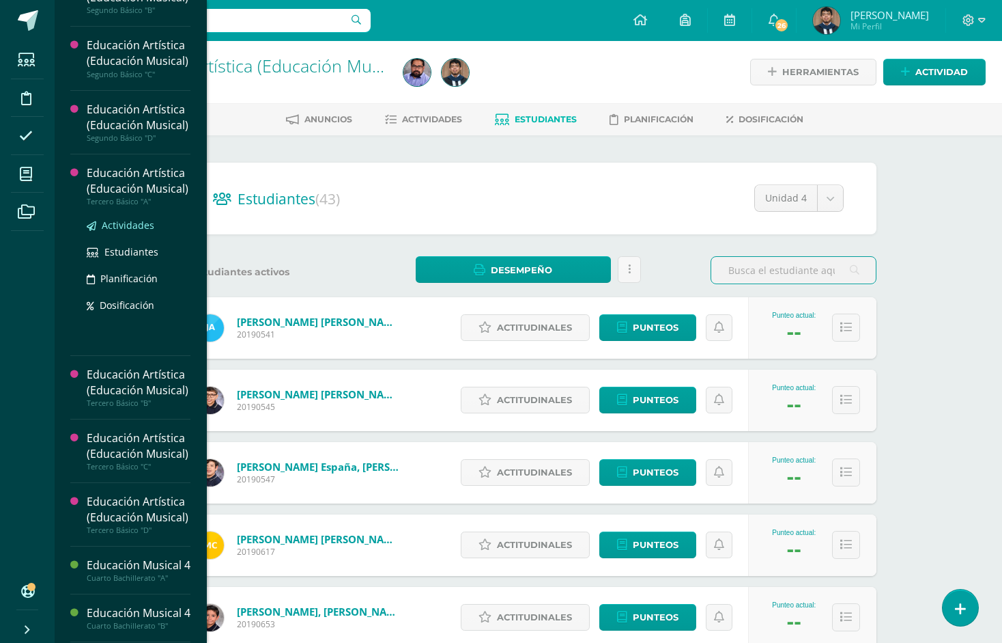
click at [146, 231] on span "Actividades" at bounding box center [128, 225] width 53 height 13
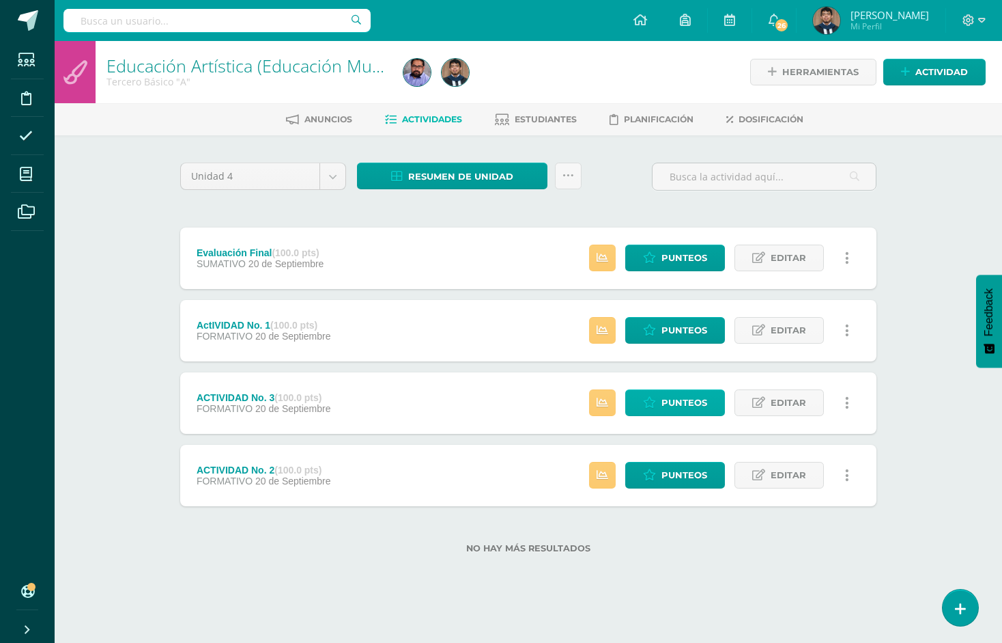
click at [694, 401] on span "Punteos" at bounding box center [685, 402] width 46 height 25
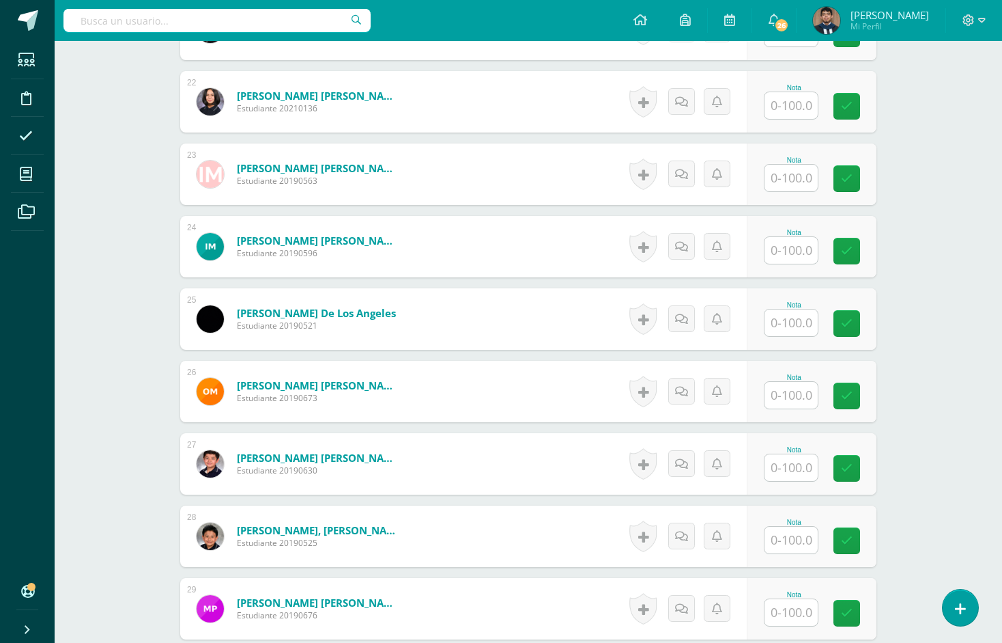
scroll to position [1790, 0]
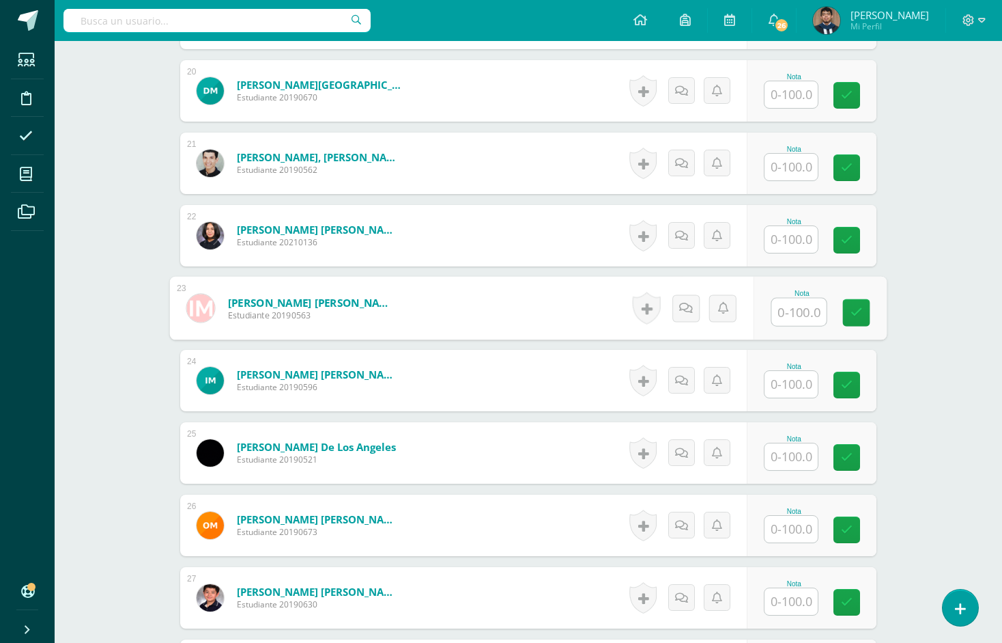
click at [798, 311] on input "text" at bounding box center [799, 311] width 55 height 27
paste input "100"
type input "1"
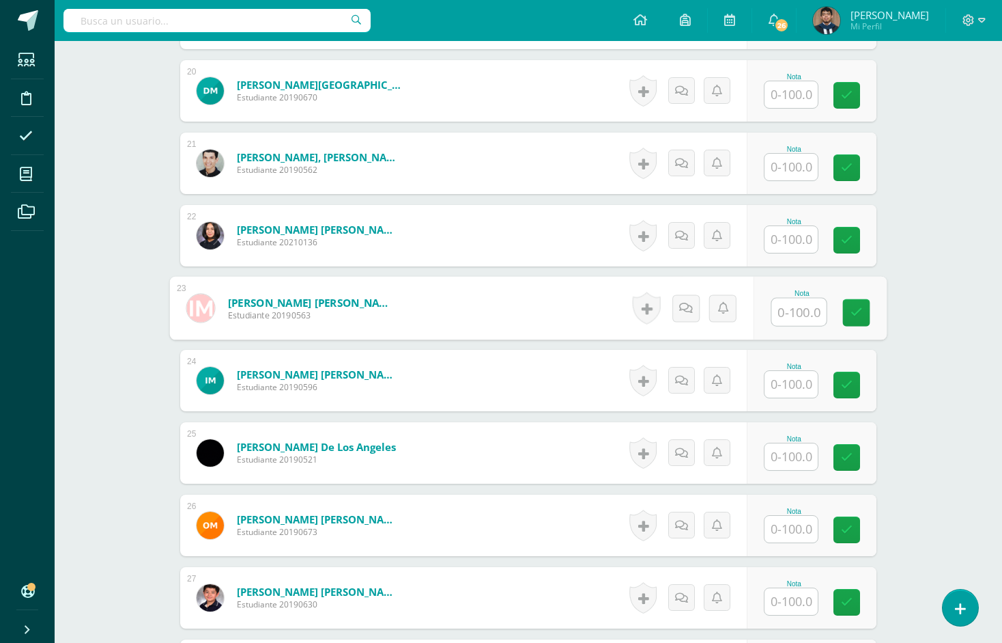
paste input "100"
type input "100"
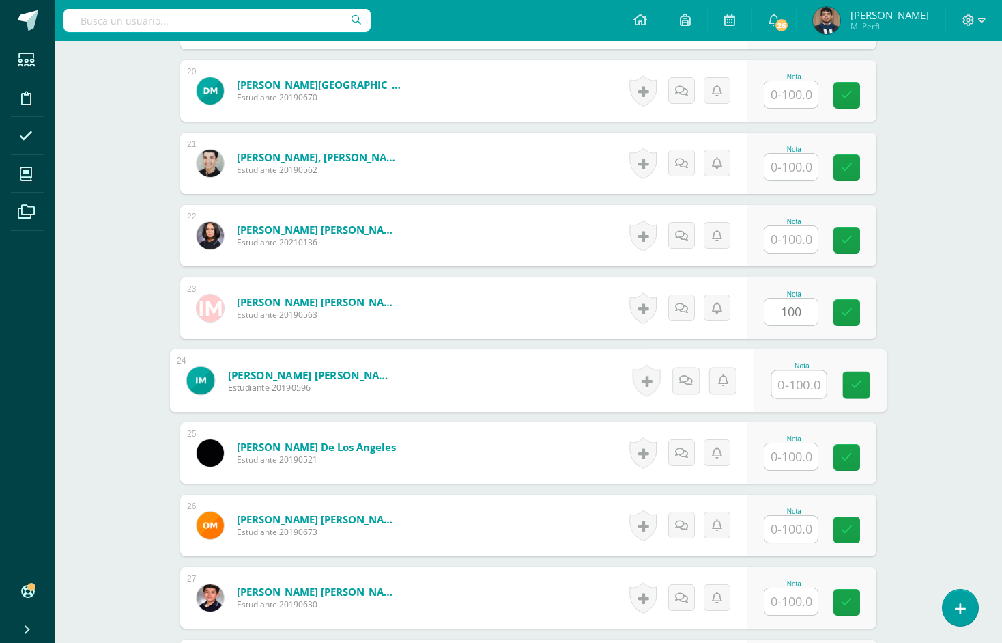
paste input "100"
type input "100"
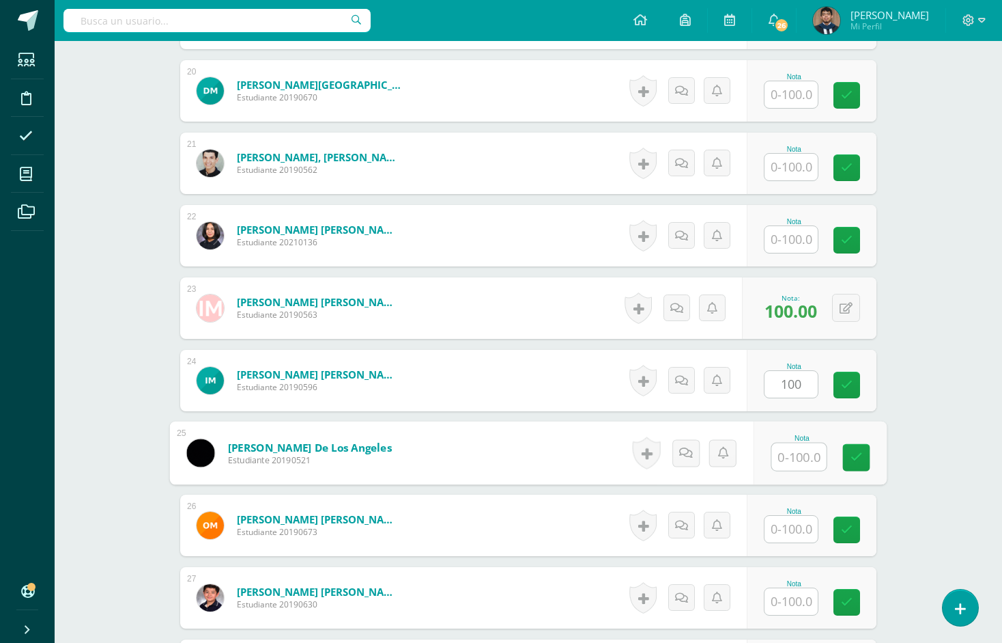
paste input "100"
type input "100"
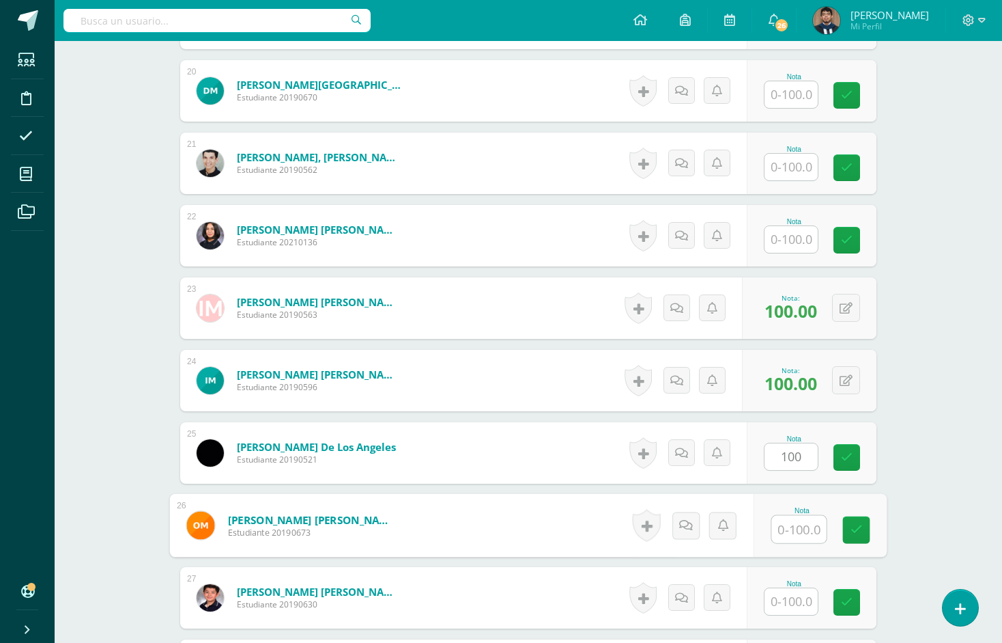
paste input "100"
type input "100"
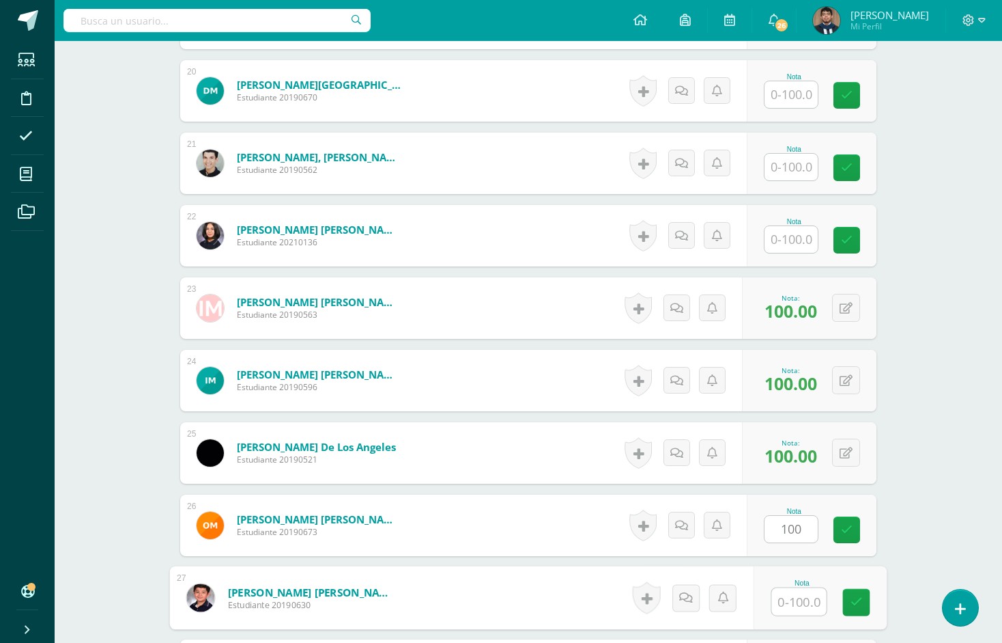
paste input "100"
type input "100"
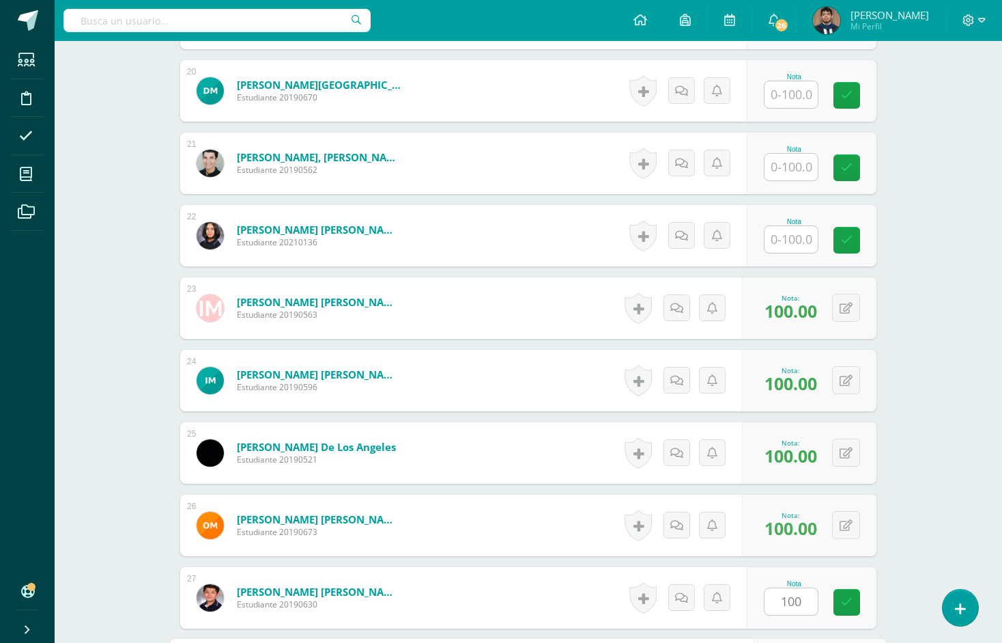
scroll to position [2142, 0]
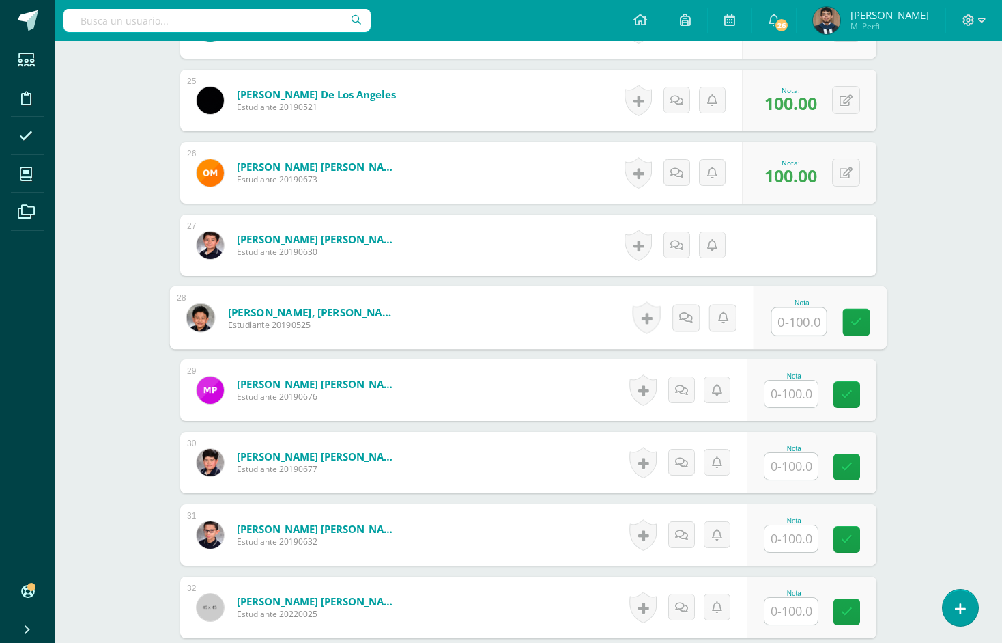
paste input "100"
type input "100"
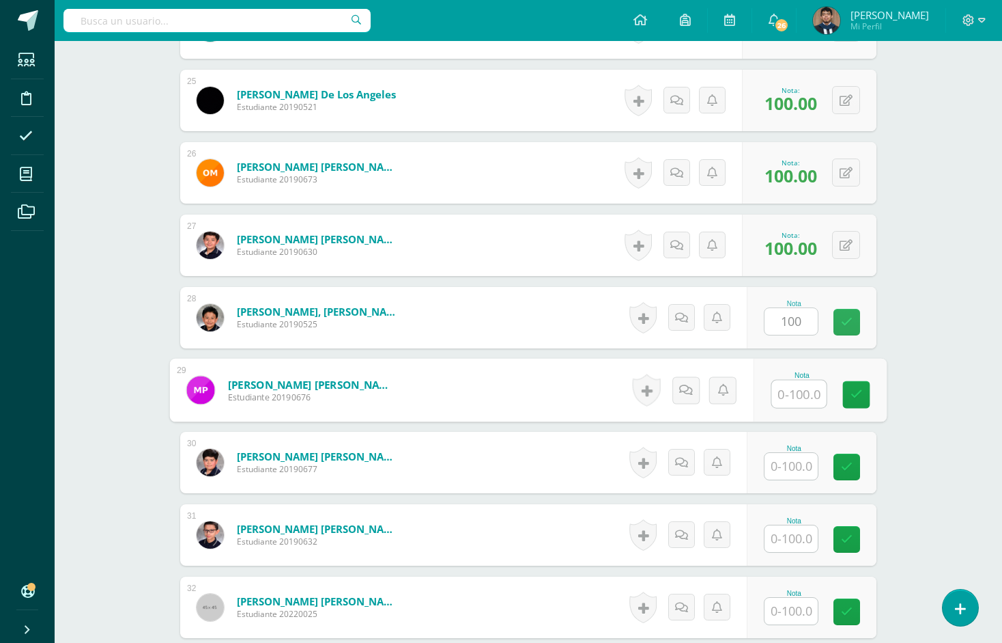
paste input "100"
type input "100"
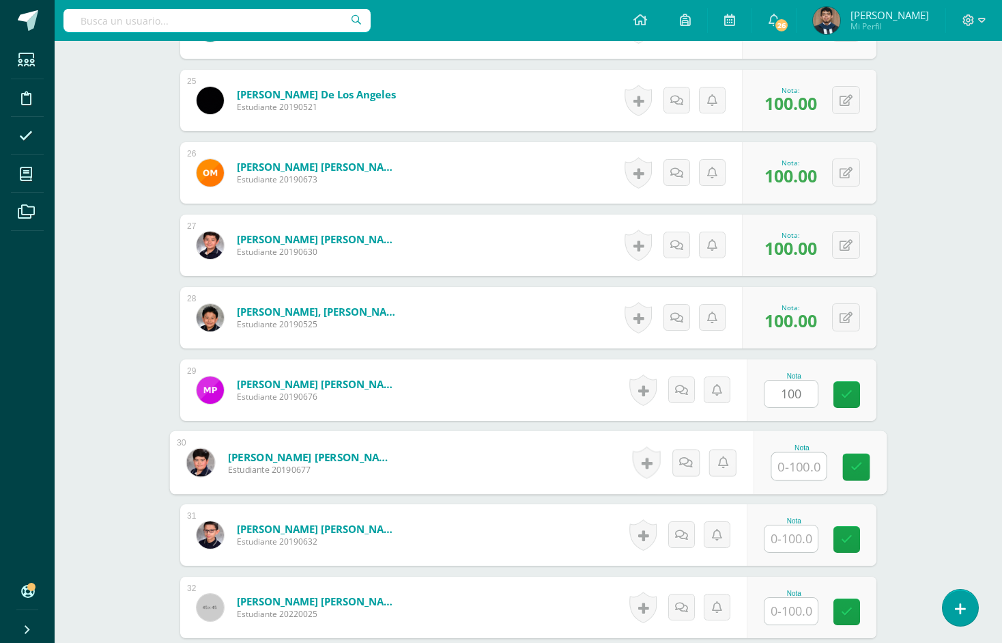
paste input "100"
type input "100"
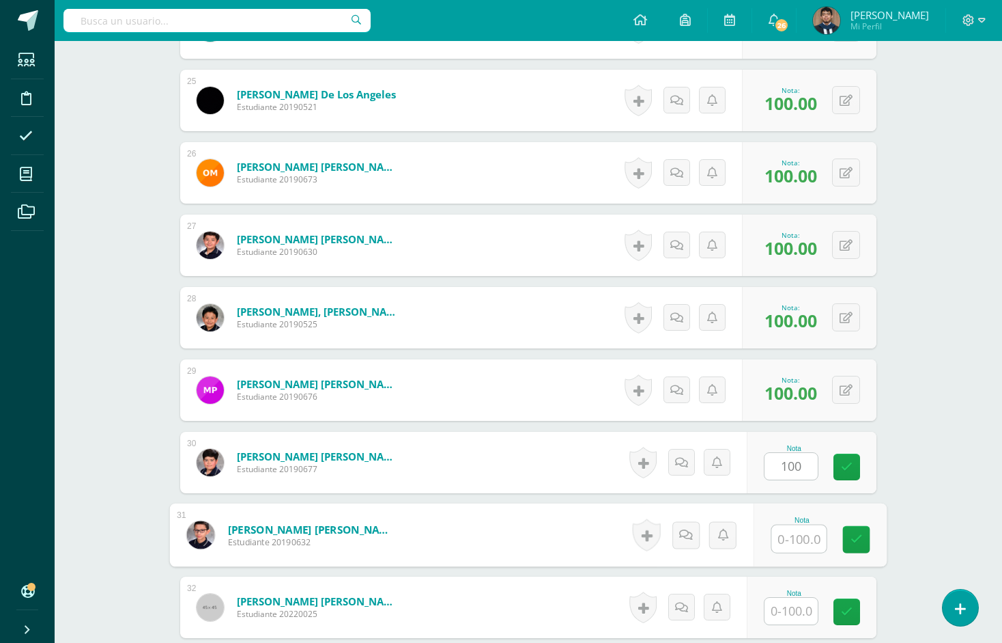
paste input "100"
type input "100"
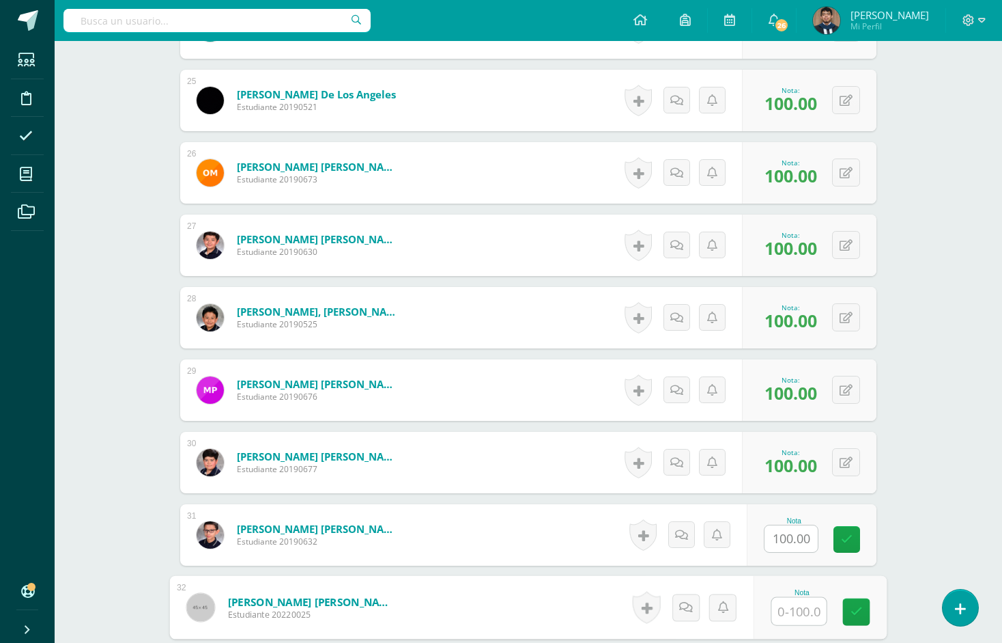
paste input "100"
type input "100"
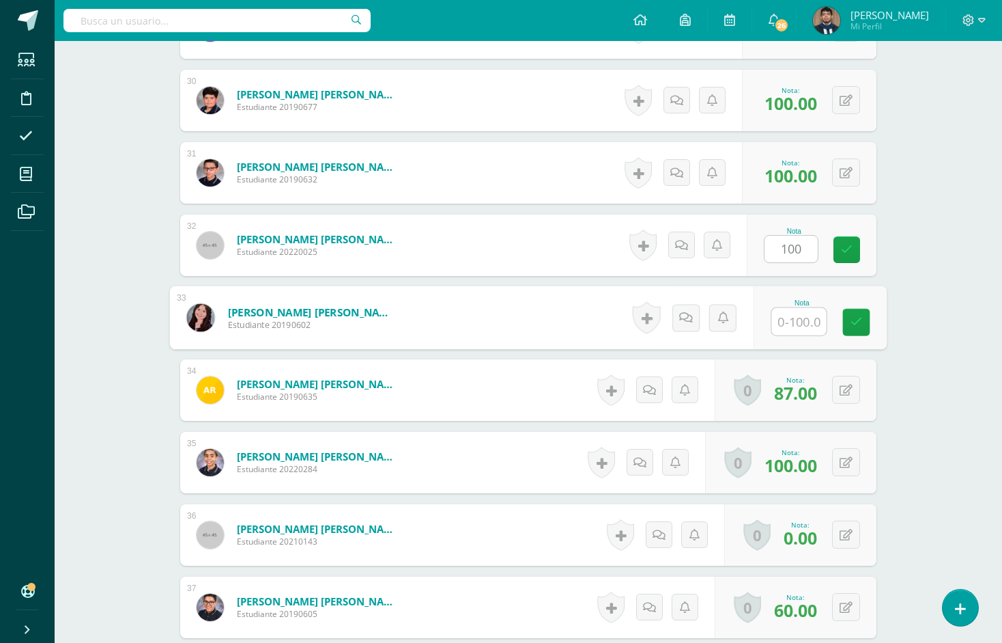
paste input "100"
type input "100"
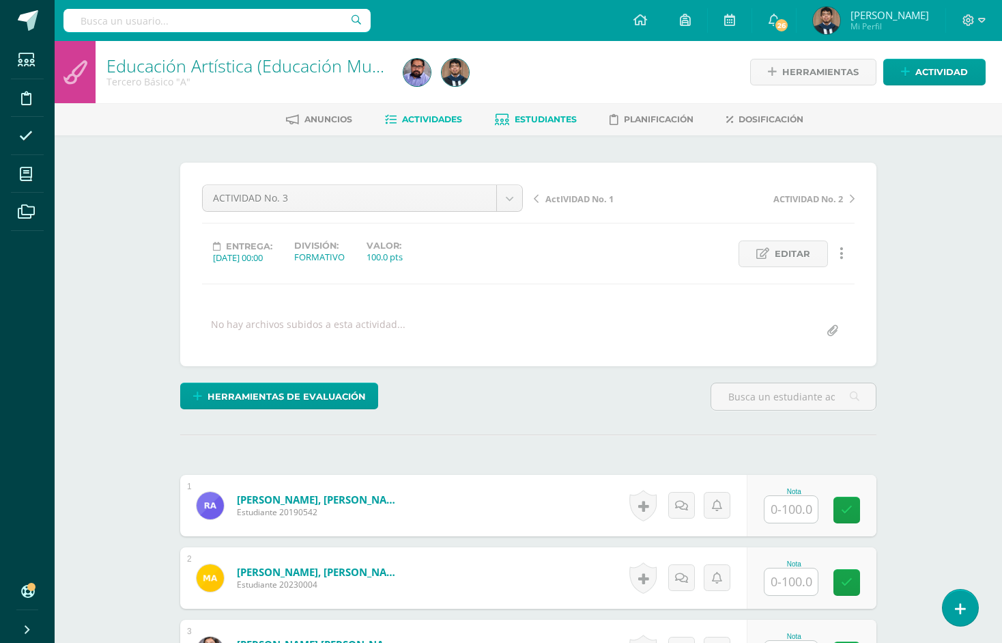
scroll to position [0, 0]
click at [556, 122] on span "Estudiantes" at bounding box center [546, 119] width 62 height 10
